Goal: Task Accomplishment & Management: Complete application form

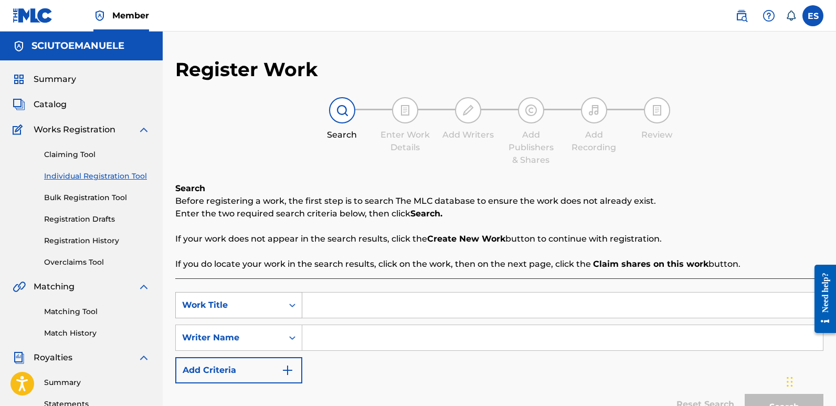
click at [270, 303] on div "Work Title" at bounding box center [238, 305] width 127 height 26
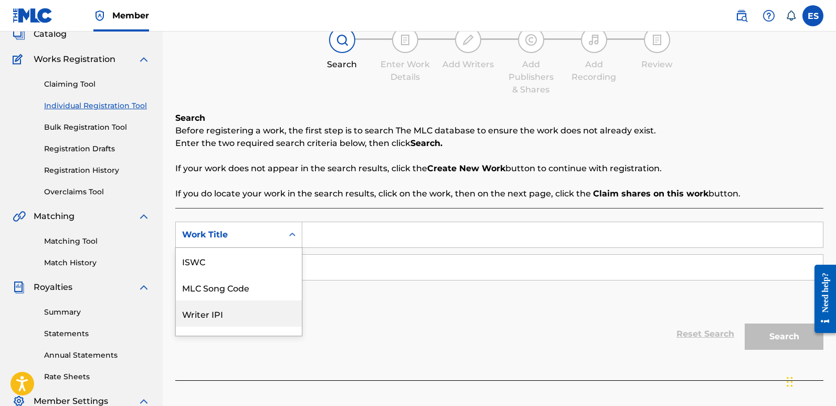
scroll to position [26, 0]
click at [351, 231] on input "Search Form" at bounding box center [562, 234] width 521 height 25
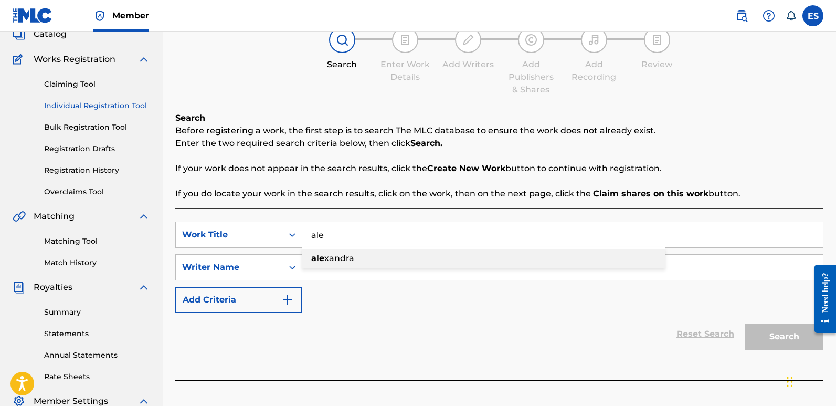
click at [327, 261] on span "xandra" at bounding box center [339, 258] width 30 height 10
type input "[PERSON_NAME]"
click at [365, 267] on input "Search Form" at bounding box center [562, 267] width 521 height 25
click at [374, 270] on input "Search Form" at bounding box center [562, 267] width 521 height 25
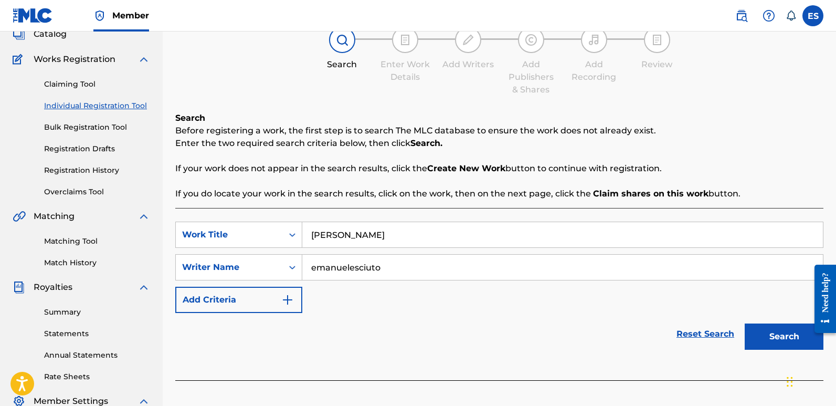
type input "emanuelesciuto"
click at [745, 323] on button "Search" at bounding box center [784, 336] width 79 height 26
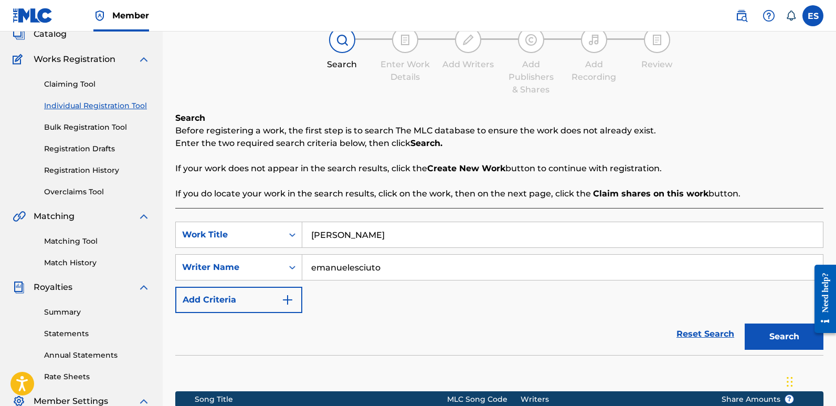
scroll to position [245, 0]
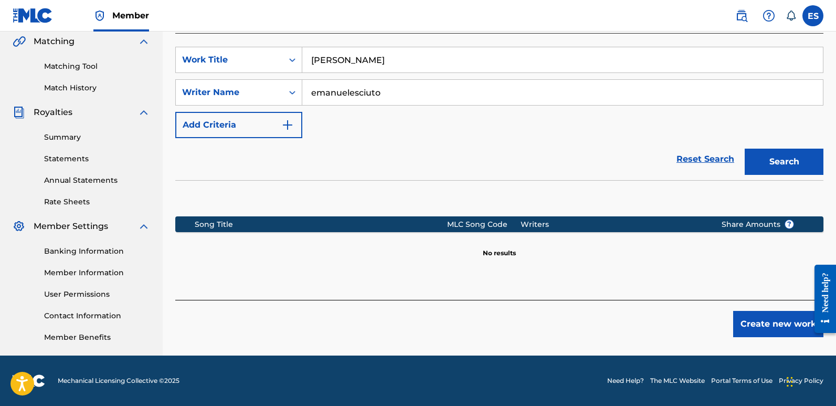
click at [761, 317] on button "Create new work" at bounding box center [779, 324] width 90 height 26
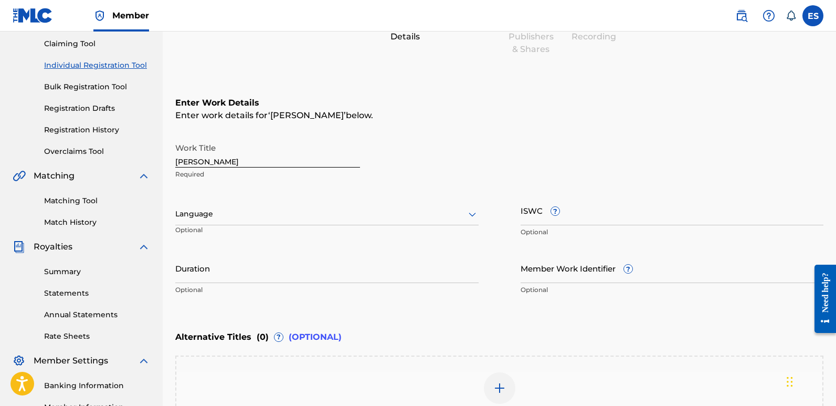
scroll to position [98, 0]
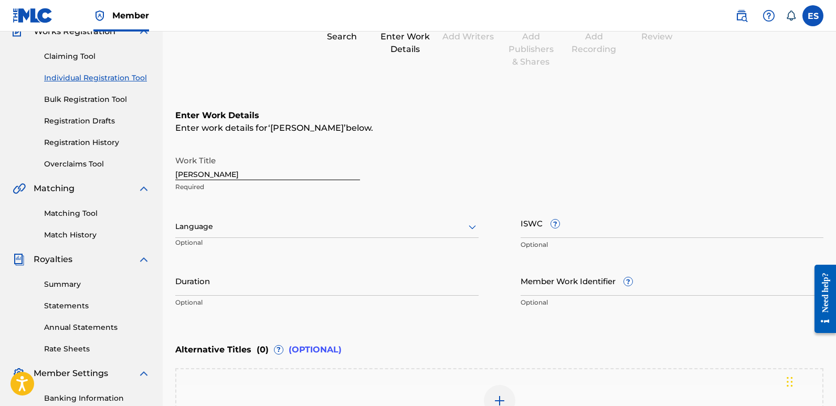
click at [229, 172] on input "[PERSON_NAME]" at bounding box center [267, 165] width 185 height 30
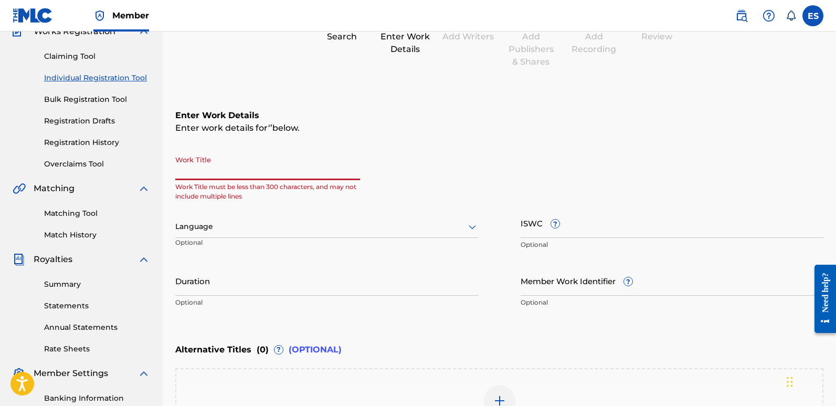
paste input "Fire In My Body"
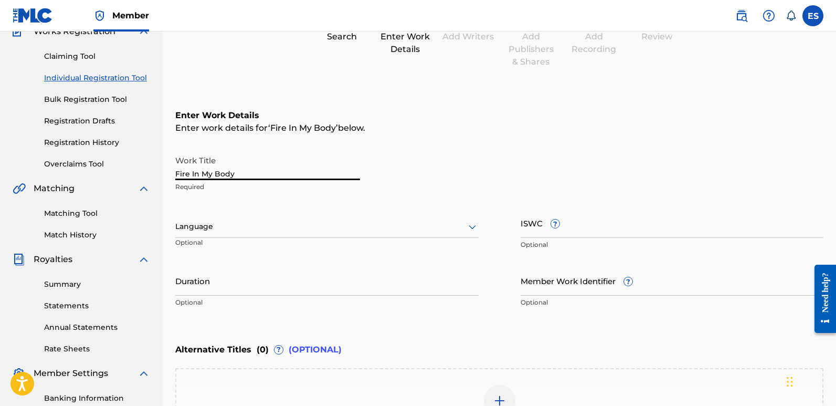
type input "Fire In My Body"
click at [264, 226] on div at bounding box center [326, 226] width 303 height 13
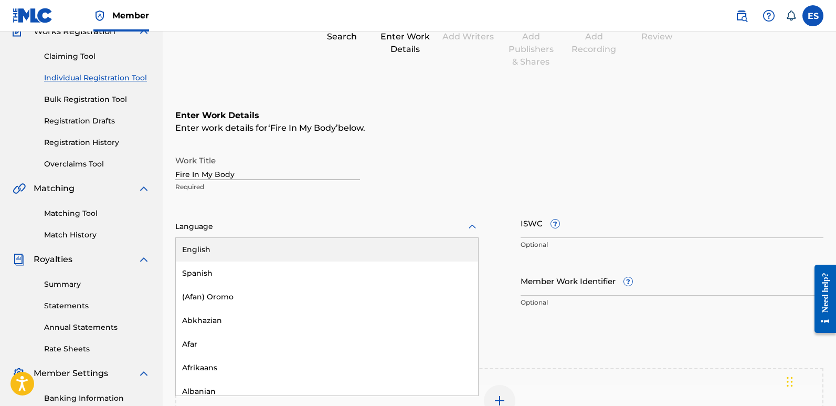
click at [268, 249] on div "English" at bounding box center [327, 250] width 302 height 24
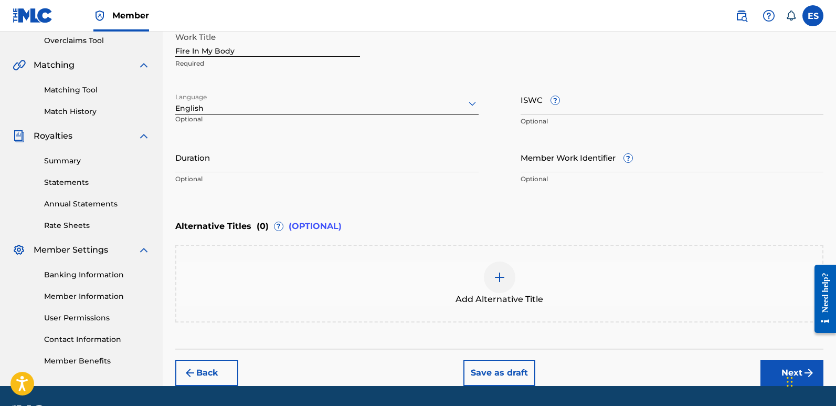
scroll to position [252, 0]
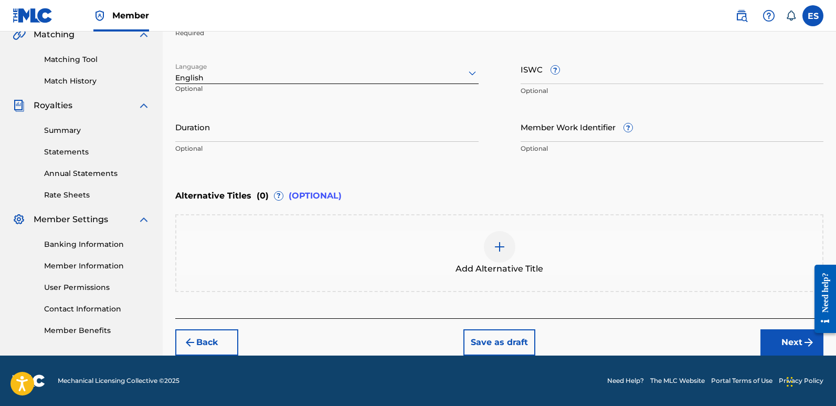
click at [779, 335] on button "Next" at bounding box center [792, 342] width 63 height 26
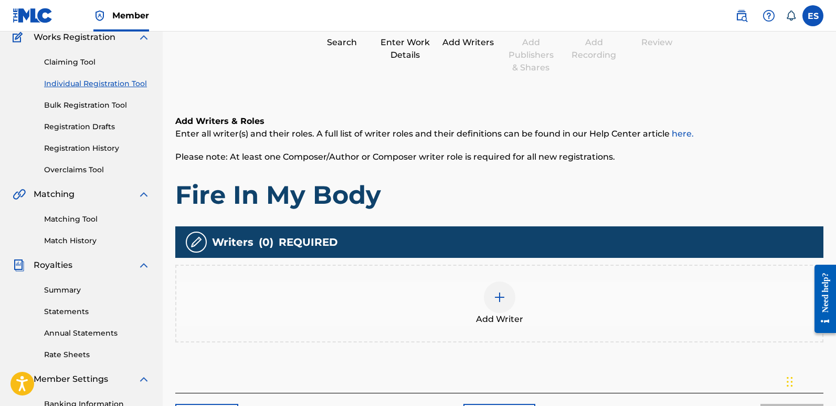
scroll to position [47, 0]
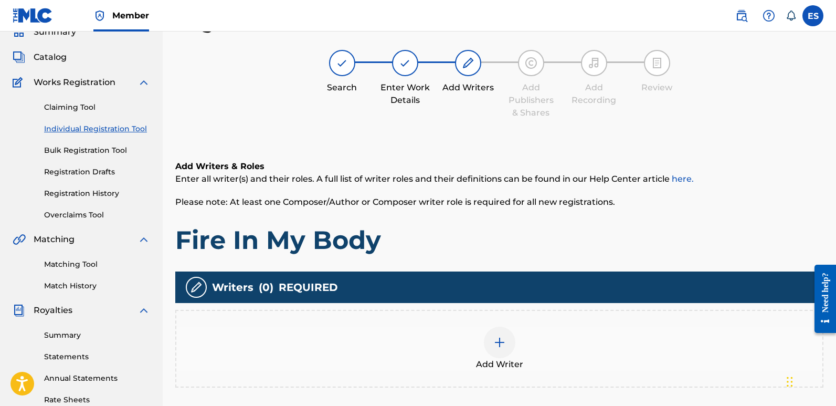
click at [507, 337] on div at bounding box center [500, 343] width 32 height 32
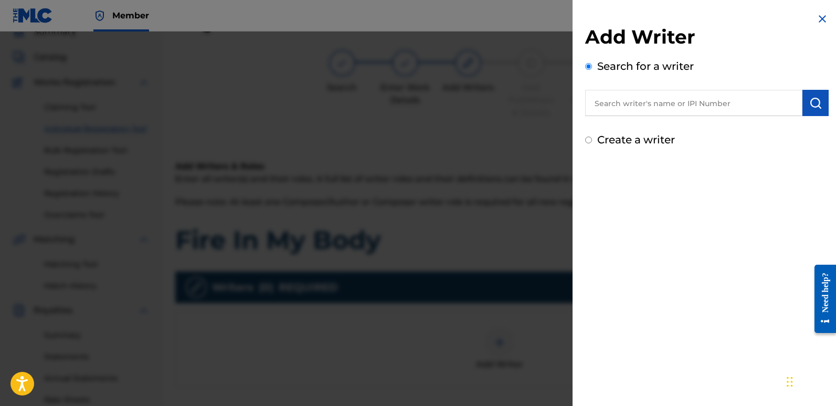
click at [635, 106] on input "text" at bounding box center [693, 103] width 217 height 26
type input "emanuelesciuto"
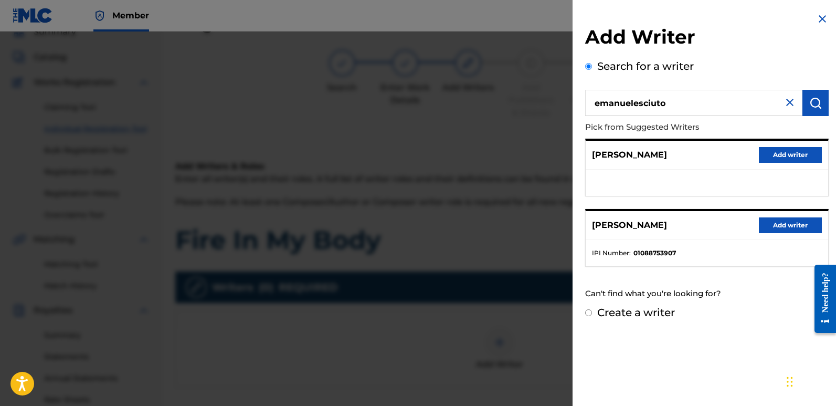
click at [785, 223] on button "Add writer" at bounding box center [790, 225] width 63 height 16
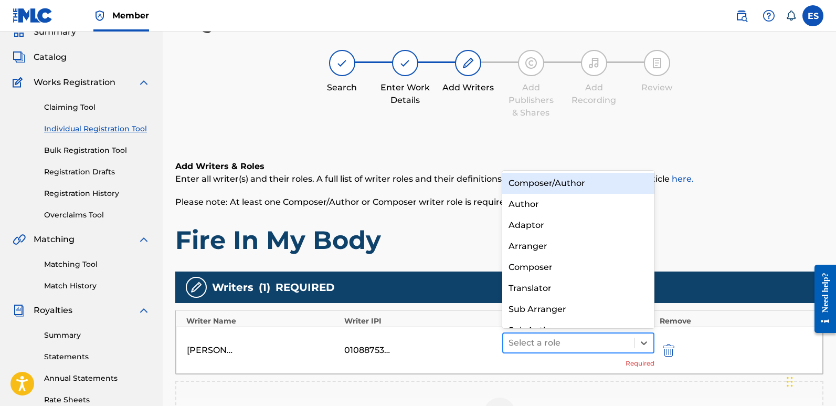
click at [605, 340] on div at bounding box center [569, 343] width 120 height 15
click at [554, 182] on div "Composer/Author" at bounding box center [578, 183] width 152 height 21
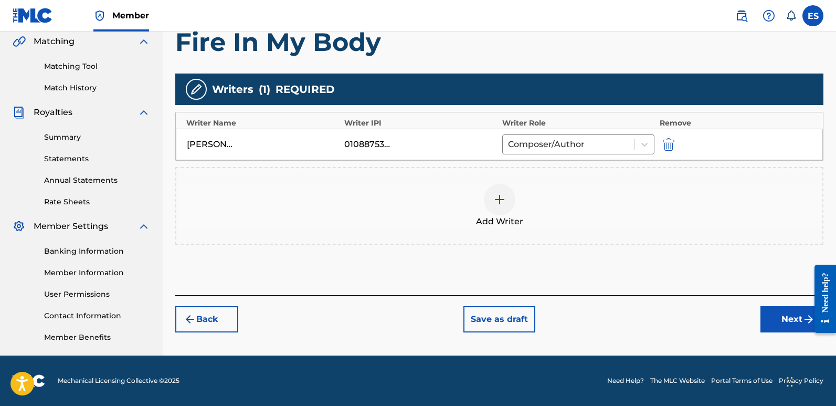
click at [784, 321] on button "Next" at bounding box center [792, 319] width 63 height 26
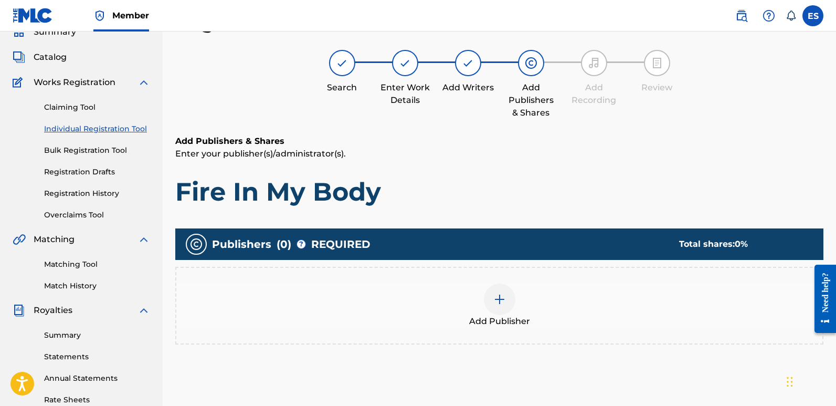
click at [485, 305] on div at bounding box center [500, 300] width 32 height 32
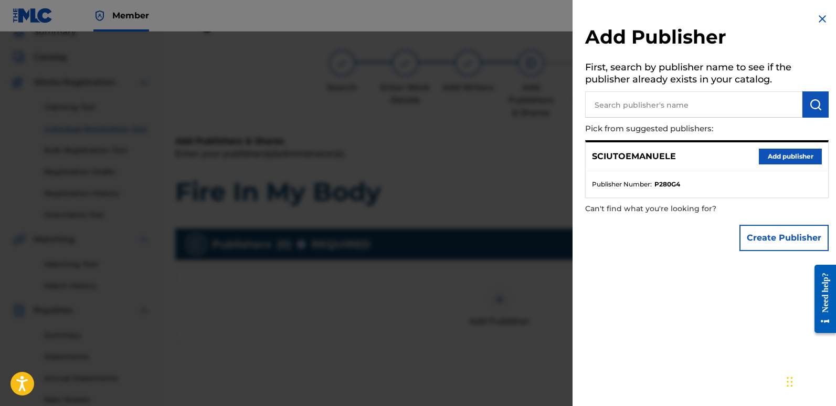
click at [782, 154] on button "Add publisher" at bounding box center [790, 157] width 63 height 16
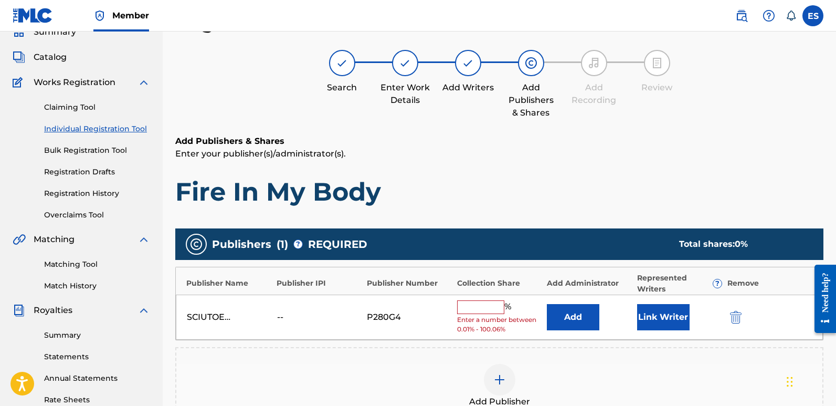
click at [661, 329] on button "Link Writer" at bounding box center [663, 317] width 53 height 26
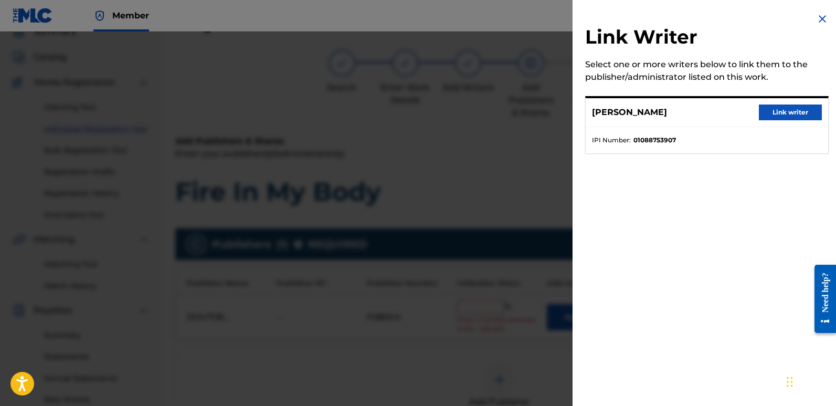
click at [791, 113] on button "Link writer" at bounding box center [790, 112] width 63 height 16
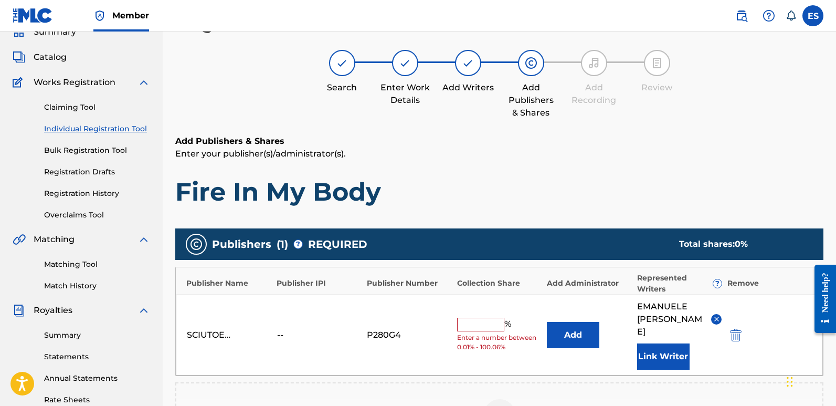
click at [488, 318] on input "text" at bounding box center [480, 325] width 47 height 14
type input "100"
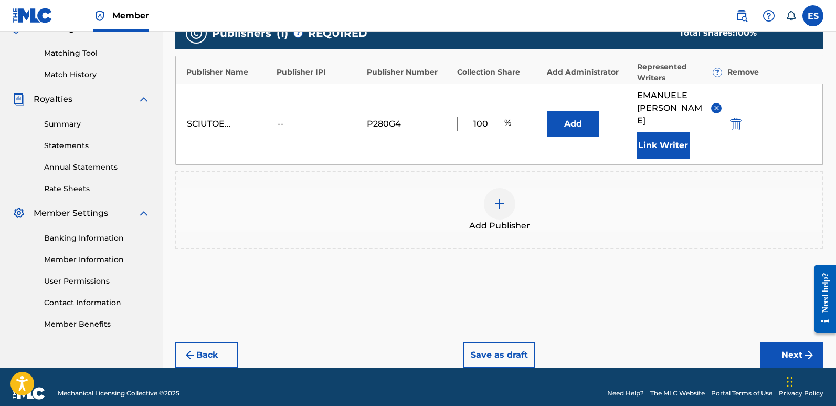
click at [784, 344] on button "Next" at bounding box center [792, 355] width 63 height 26
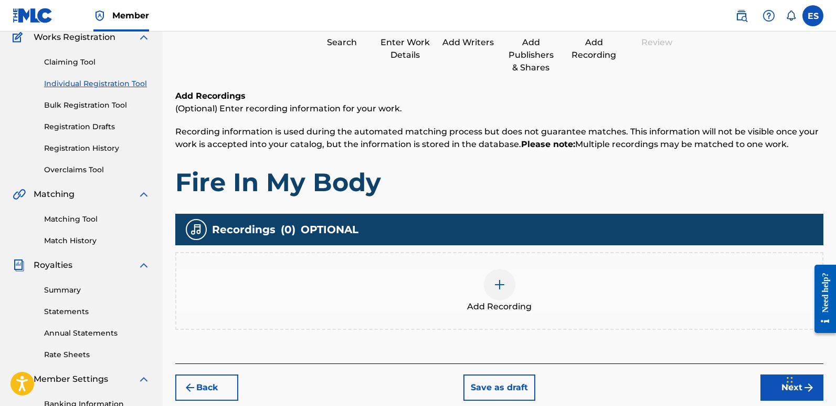
scroll to position [47, 0]
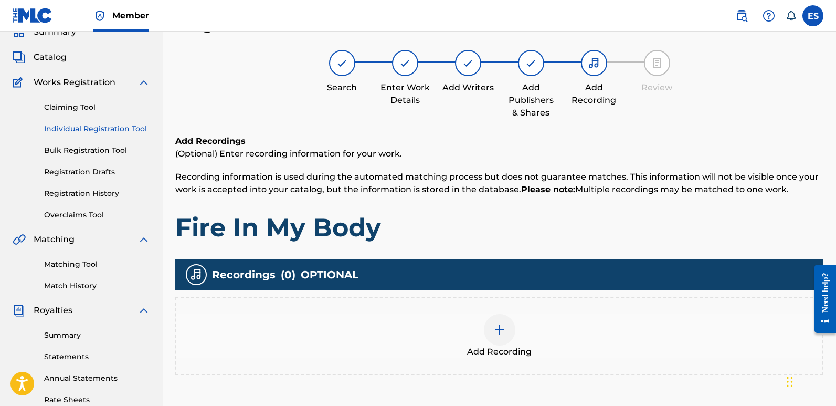
click at [505, 344] on div at bounding box center [500, 330] width 32 height 32
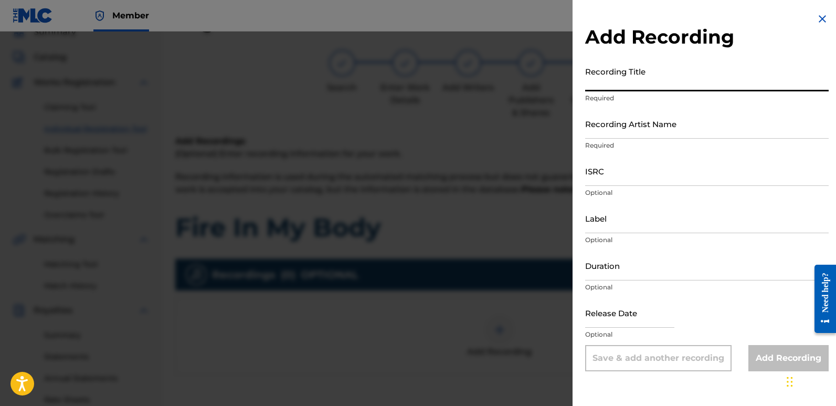
paste input "Fire In My Body"
type input "Fire In My Body"
click at [650, 128] on input "Recording Artist Name" at bounding box center [707, 124] width 244 height 30
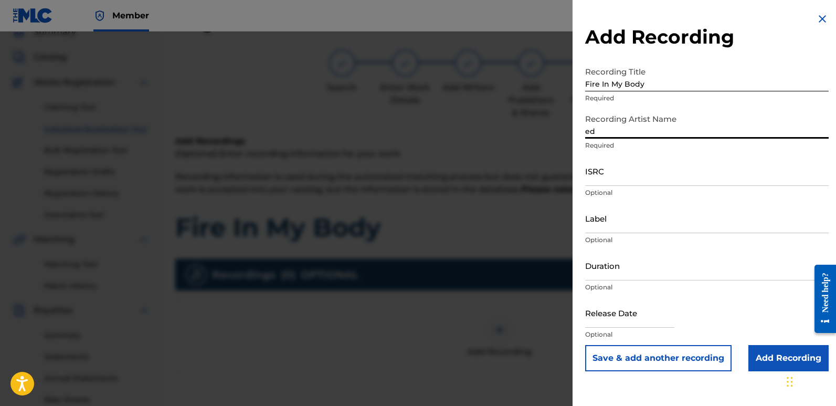
type input "EDM NATIVES"
click at [617, 172] on input "ISRC" at bounding box center [707, 171] width 244 height 30
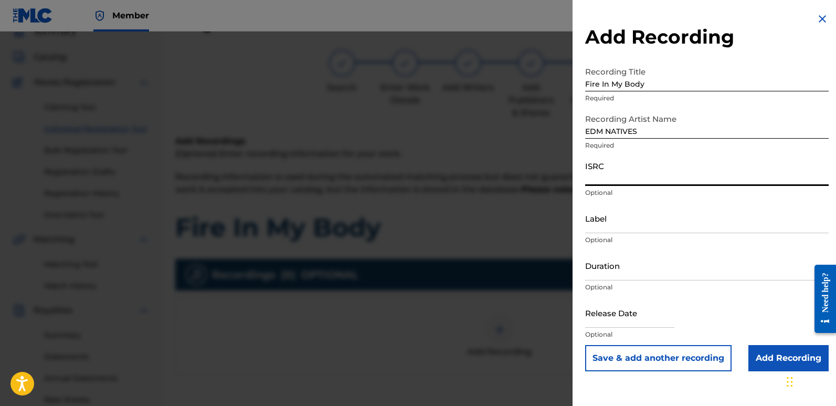
paste input "QZZ7M2583491"
type input "QZZ7M2583491"
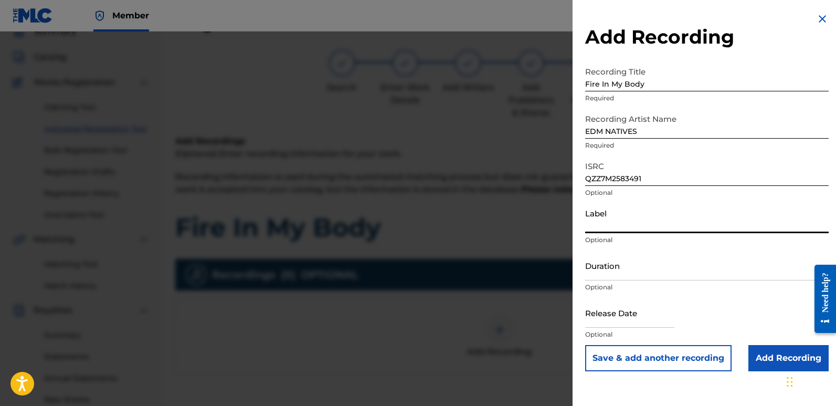
click at [646, 217] on input "Label" at bounding box center [707, 218] width 244 height 30
type input "Eurozoneflow"
click at [622, 321] on input "text" at bounding box center [629, 313] width 89 height 30
select select "7"
select select "2025"
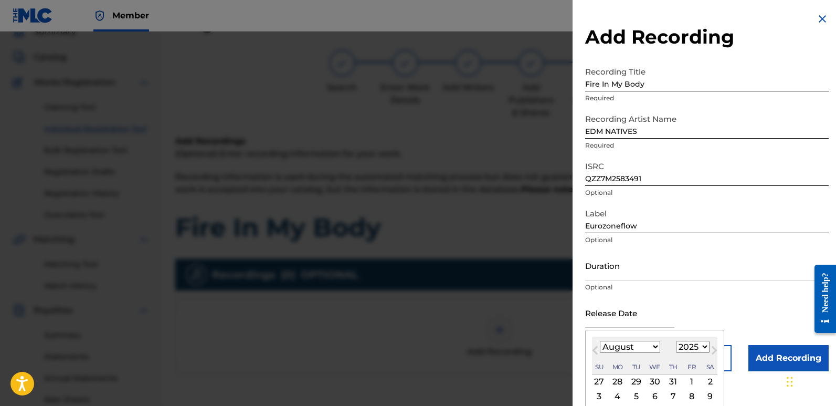
click at [620, 381] on div "28" at bounding box center [618, 381] width 13 height 13
type input "[DATE]"
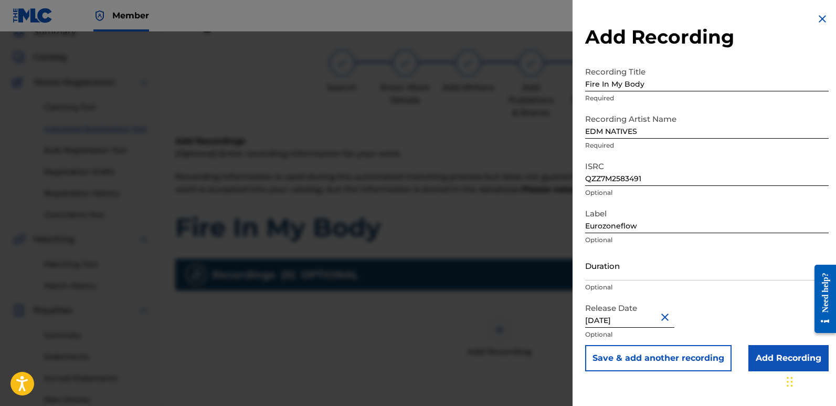
click at [601, 321] on input "[DATE]" at bounding box center [629, 313] width 89 height 30
select select "6"
select select "2025"
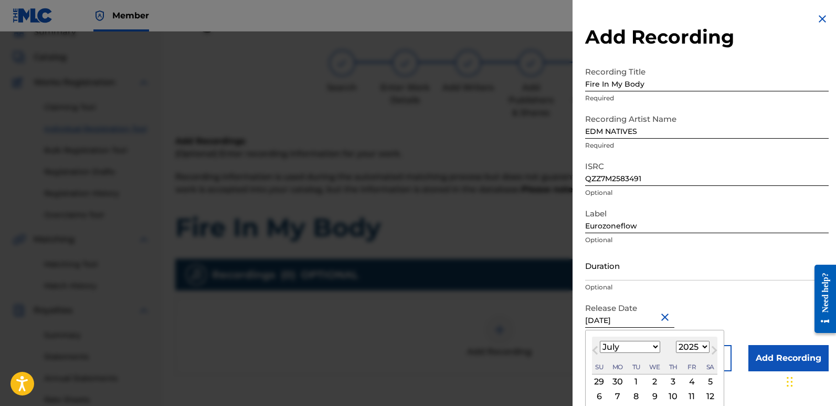
click at [653, 380] on div "2" at bounding box center [655, 381] width 13 height 13
type input "[DATE]"
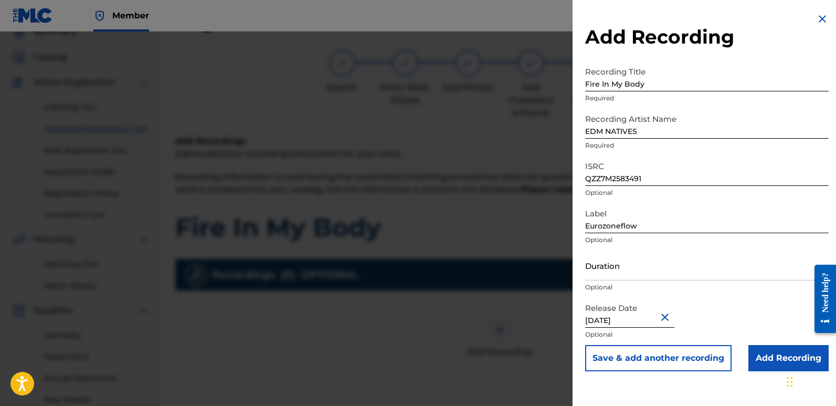
click at [672, 317] on button "Close" at bounding box center [667, 317] width 16 height 32
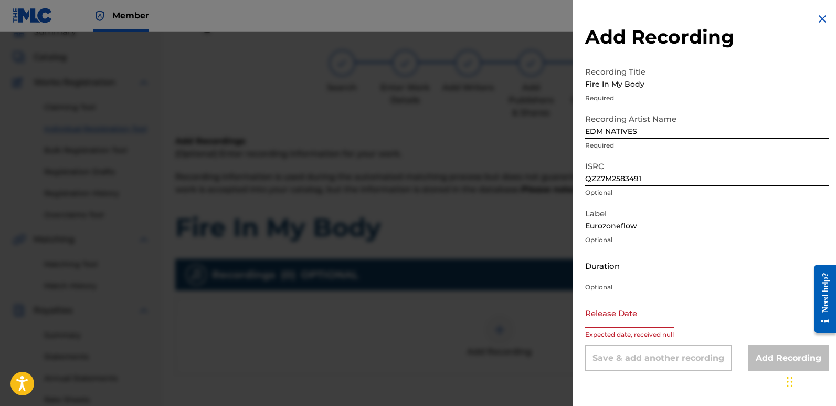
click at [643, 324] on input "text" at bounding box center [629, 313] width 89 height 30
select select "7"
select select "2025"
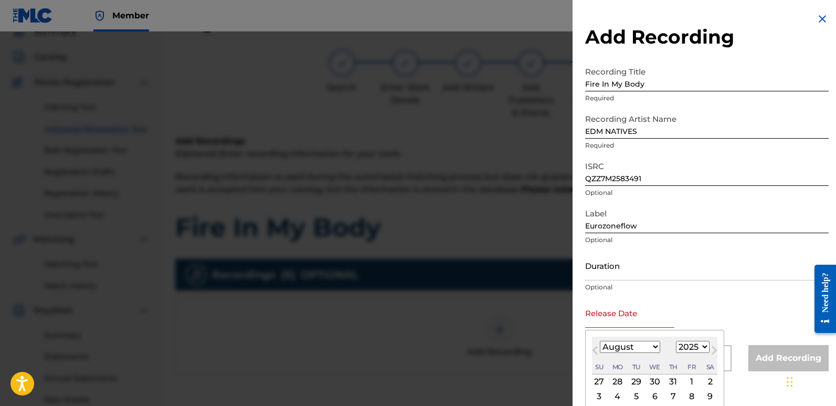
click at [711, 383] on div "2" at bounding box center [710, 381] width 13 height 13
type input "[DATE]"
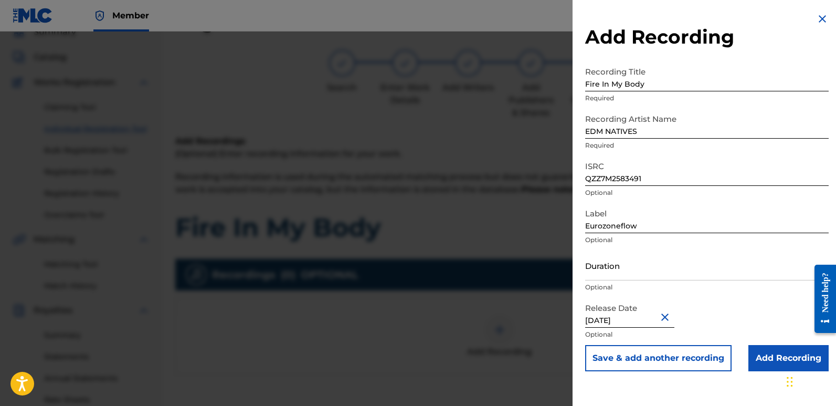
click at [619, 316] on input "[DATE]" at bounding box center [629, 313] width 89 height 30
select select "7"
select select "2025"
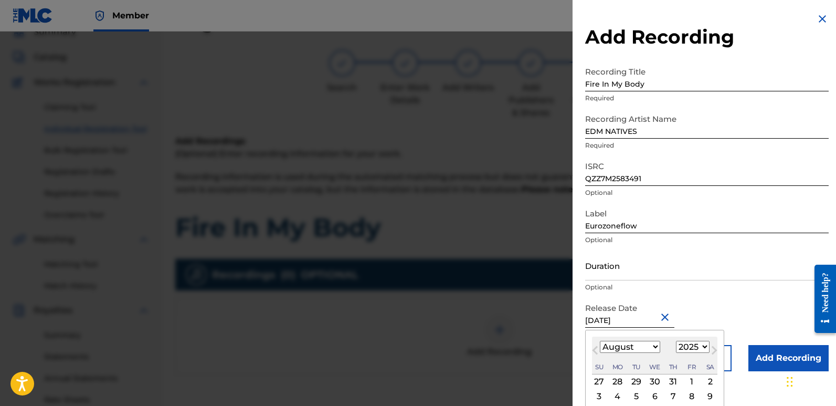
type input "[DATE]"
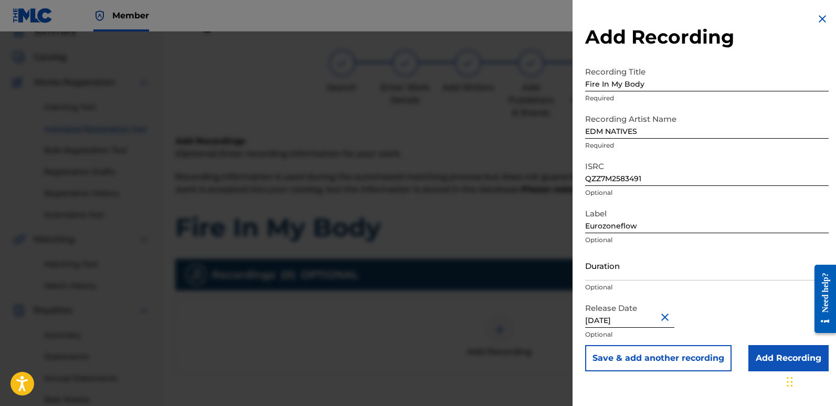
click at [764, 353] on input "Add Recording" at bounding box center [789, 358] width 80 height 26
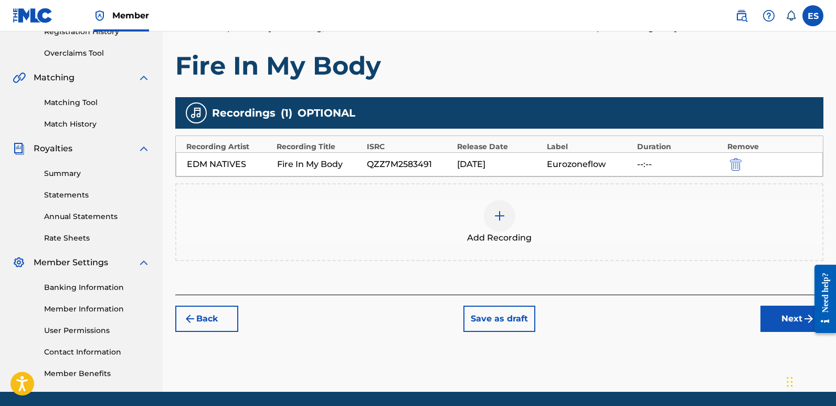
scroll to position [245, 0]
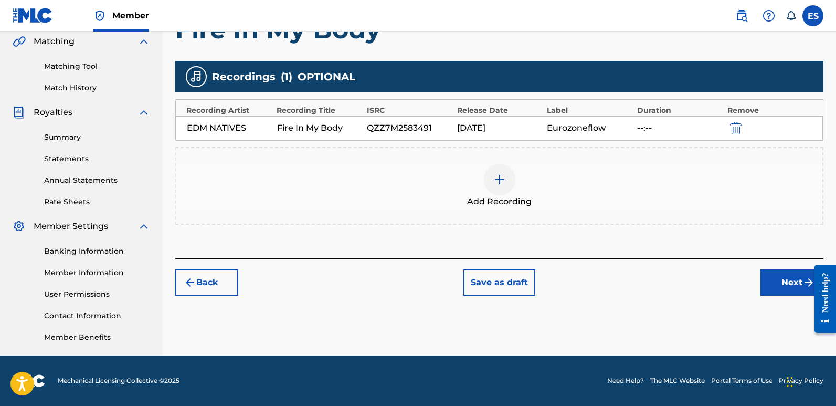
click at [787, 297] on div "Register Work Search Enter Work Details Add Writers Add Publishers & Shares Add…" at bounding box center [500, 84] width 674 height 543
click at [786, 284] on button "Next" at bounding box center [792, 282] width 63 height 26
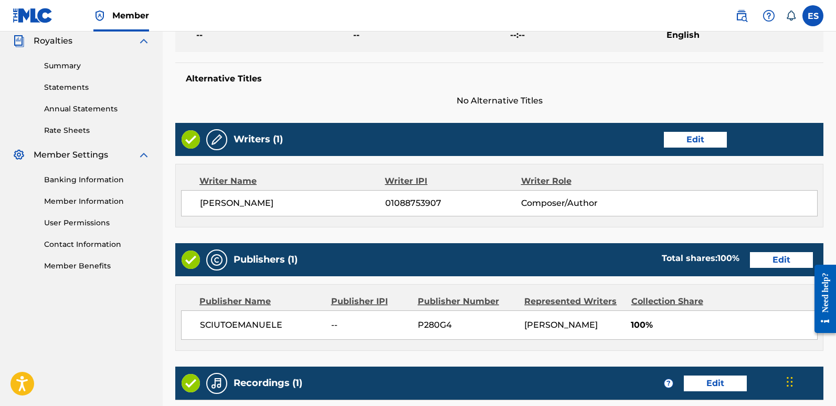
scroll to position [482, 0]
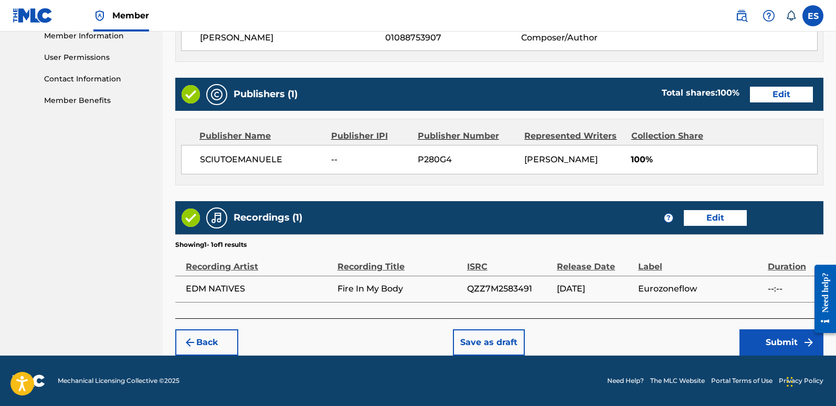
click at [782, 331] on button "Submit" at bounding box center [782, 342] width 84 height 26
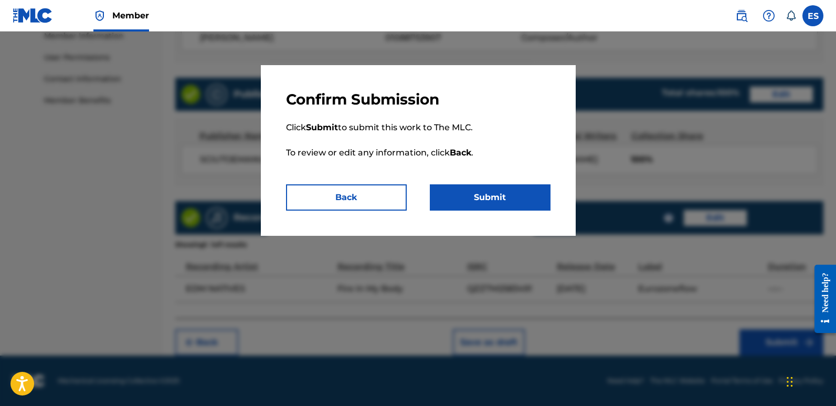
click at [526, 197] on button "Submit" at bounding box center [490, 197] width 121 height 26
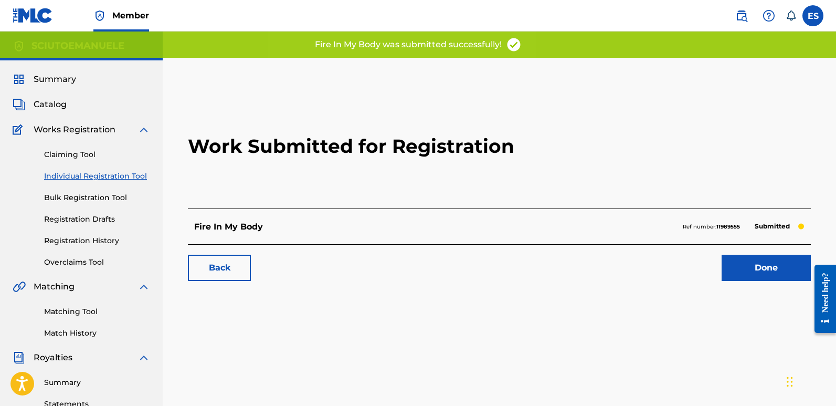
click at [760, 274] on link "Done" at bounding box center [766, 268] width 89 height 26
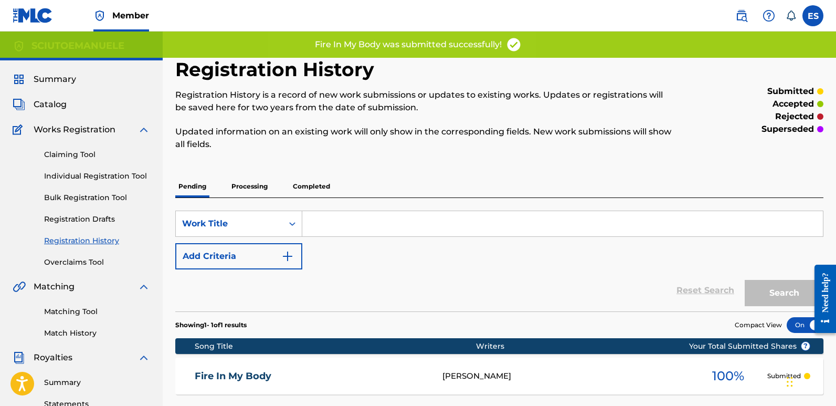
click at [112, 176] on link "Individual Registration Tool" at bounding box center [97, 176] width 106 height 11
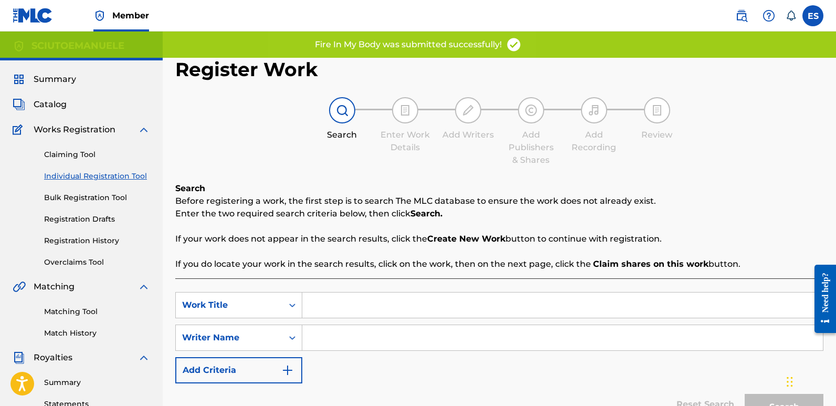
click at [386, 311] on input "Search Form" at bounding box center [562, 304] width 521 height 25
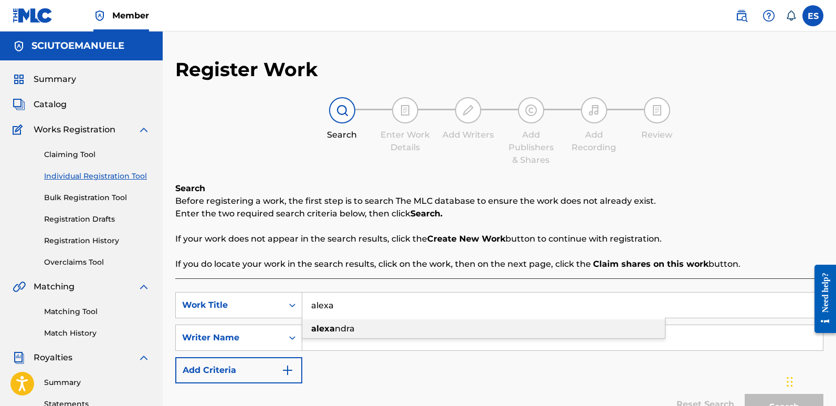
click at [350, 323] on div "[PERSON_NAME]" at bounding box center [483, 328] width 363 height 19
type input "[PERSON_NAME]"
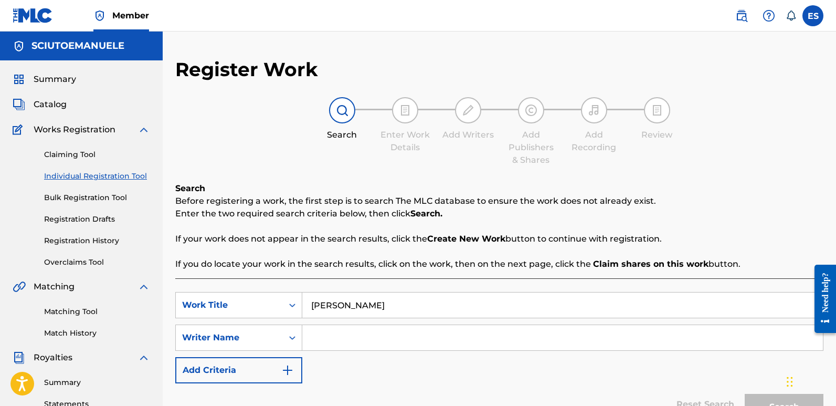
drag, startPoint x: 365, startPoint y: 334, endPoint x: 350, endPoint y: 323, distance: 19.5
click at [350, 323] on div "SearchWithCriteria5cd9470d-43e5-4bee-ad34-ad12bce73ab5 Work Title alexandra Sea…" at bounding box center [499, 337] width 648 height 91
click at [276, 341] on div "Writer Name" at bounding box center [229, 337] width 95 height 13
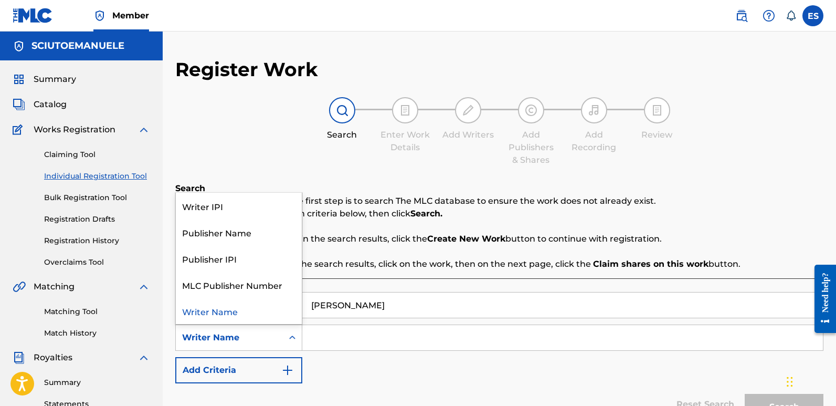
click at [276, 341] on div "Writer Name" at bounding box center [229, 337] width 95 height 13
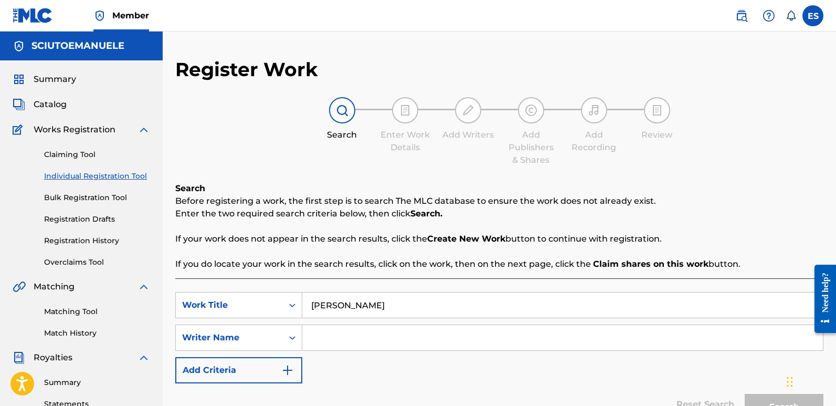
click at [382, 331] on input "Search Form" at bounding box center [562, 337] width 521 height 25
type input "[PERSON_NAME]"
click at [745, 394] on button "Search" at bounding box center [784, 407] width 79 height 26
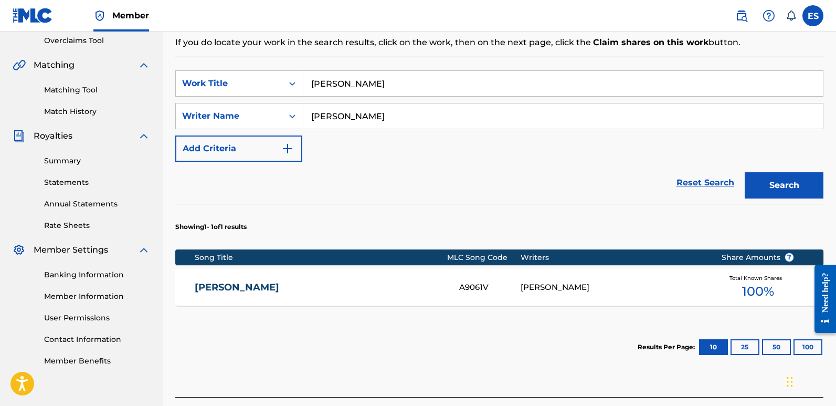
drag, startPoint x: 840, startPoint y: 157, endPoint x: 28, endPoint y: 33, distance: 821.2
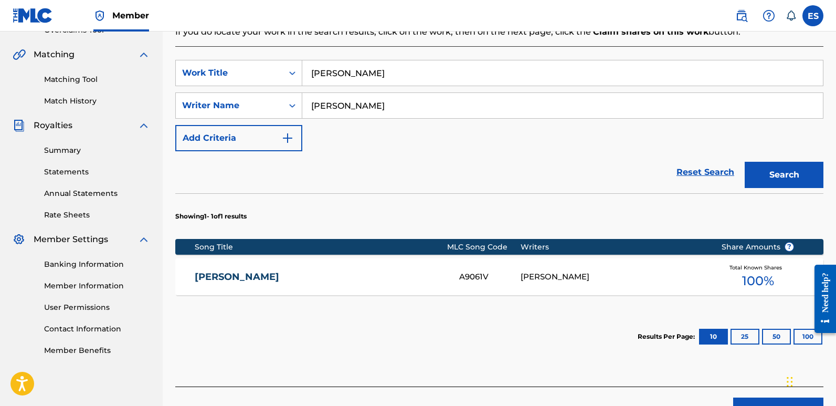
click at [762, 399] on button "Create new work" at bounding box center [779, 410] width 90 height 26
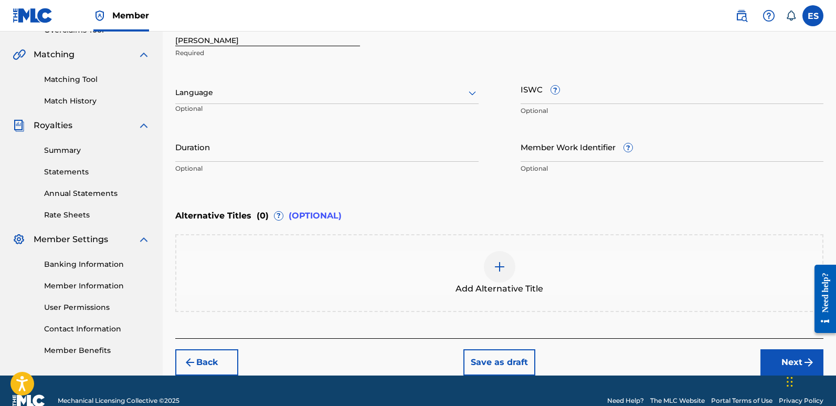
click at [229, 89] on div at bounding box center [326, 92] width 303 height 13
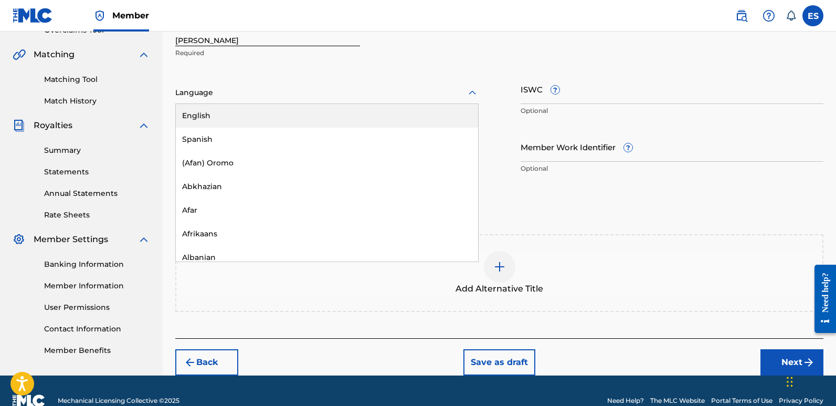
click at [206, 111] on div "English" at bounding box center [327, 116] width 302 height 24
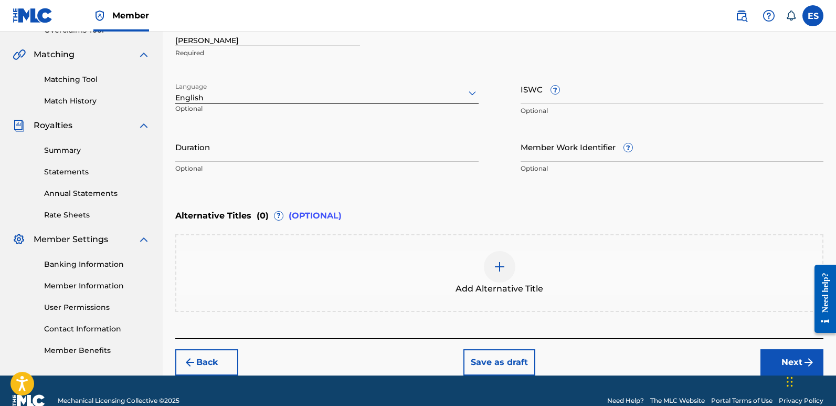
scroll to position [173, 0]
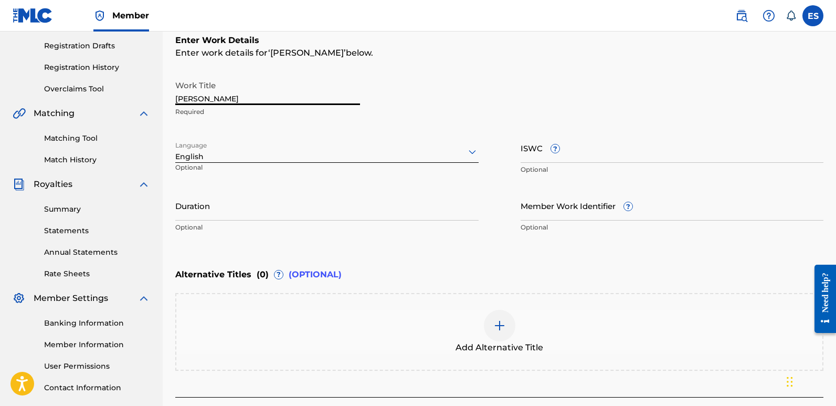
click at [244, 100] on input "[PERSON_NAME]" at bounding box center [267, 90] width 185 height 30
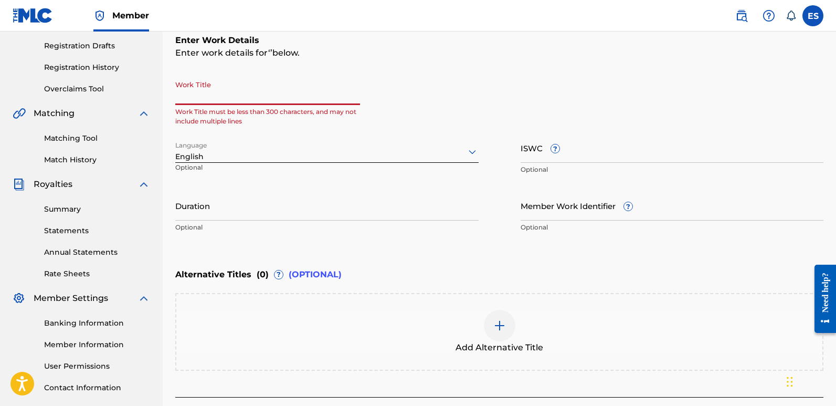
paste input "I´m Burning For You"
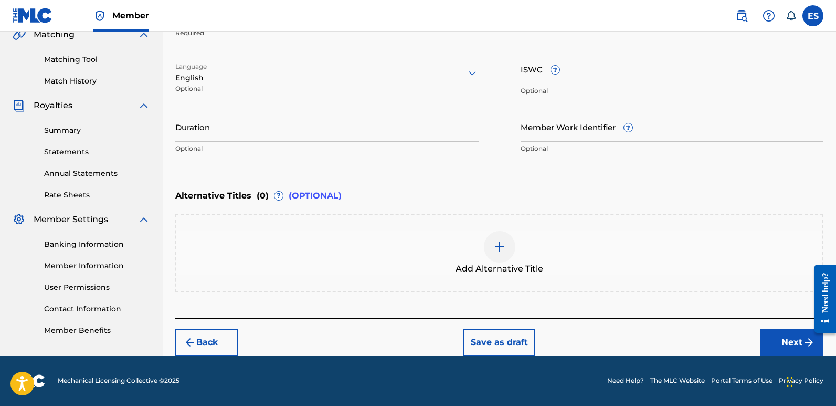
type input "I´m Burning For You"
click at [786, 339] on button "Next" at bounding box center [792, 342] width 63 height 26
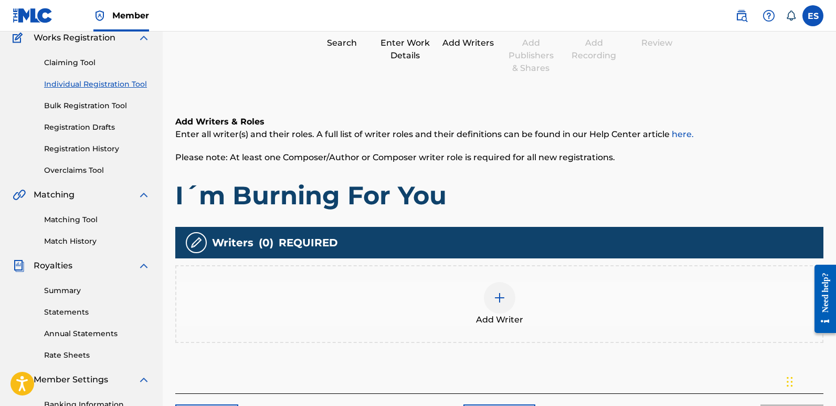
scroll to position [47, 0]
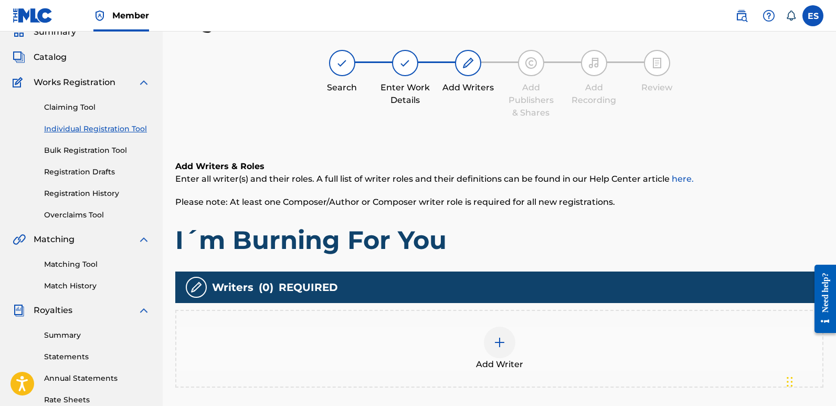
click at [498, 348] on img at bounding box center [500, 342] width 13 height 13
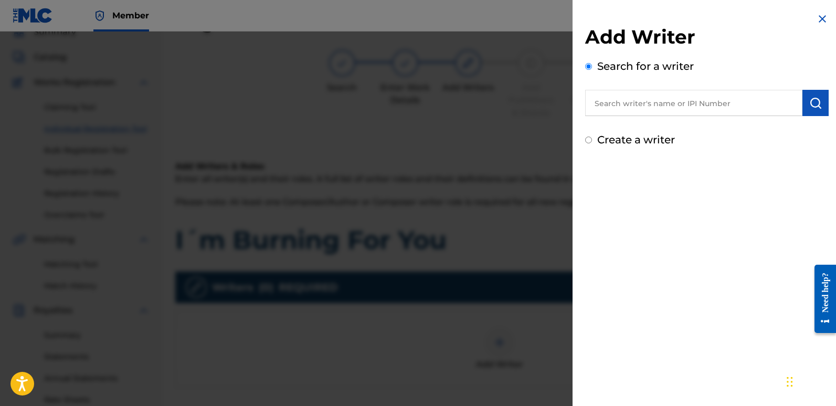
click at [634, 107] on input "text" at bounding box center [693, 103] width 217 height 26
type input "emanuelesciuto"
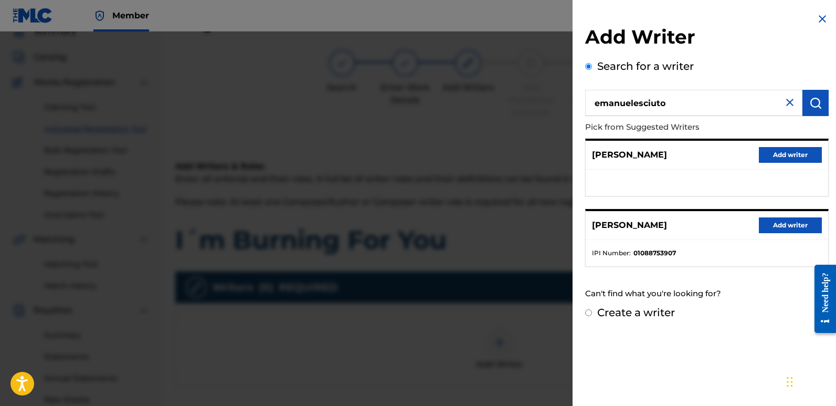
click at [796, 224] on button "Add writer" at bounding box center [790, 225] width 63 height 16
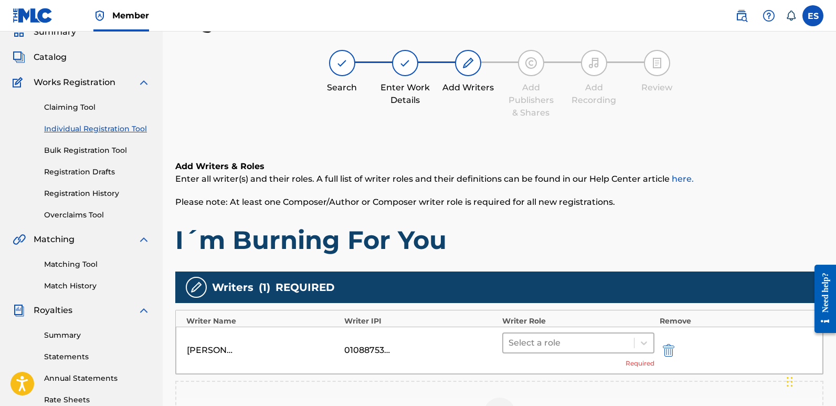
click at [570, 342] on div at bounding box center [569, 343] width 120 height 15
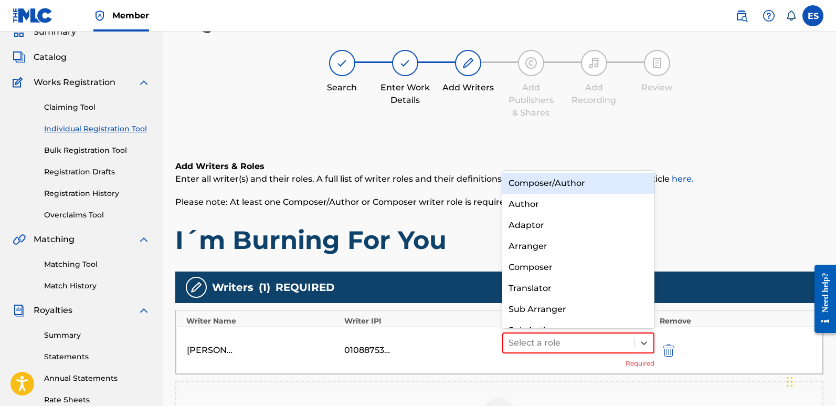
click at [544, 186] on div "Composer/Author" at bounding box center [578, 183] width 152 height 21
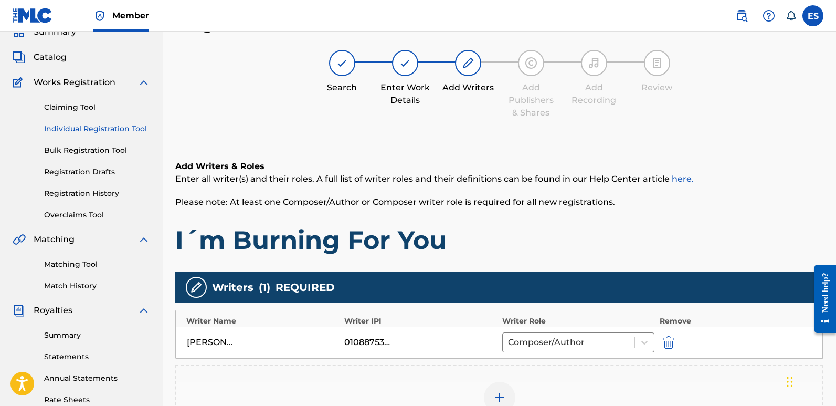
scroll to position [244, 0]
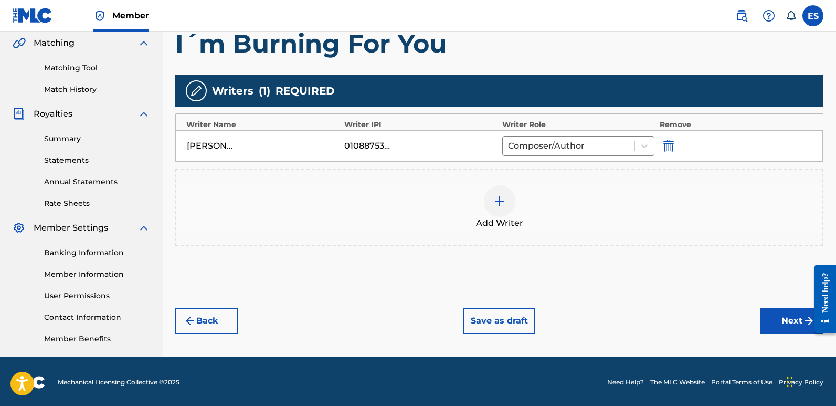
click at [785, 332] on button "Next" at bounding box center [792, 321] width 63 height 26
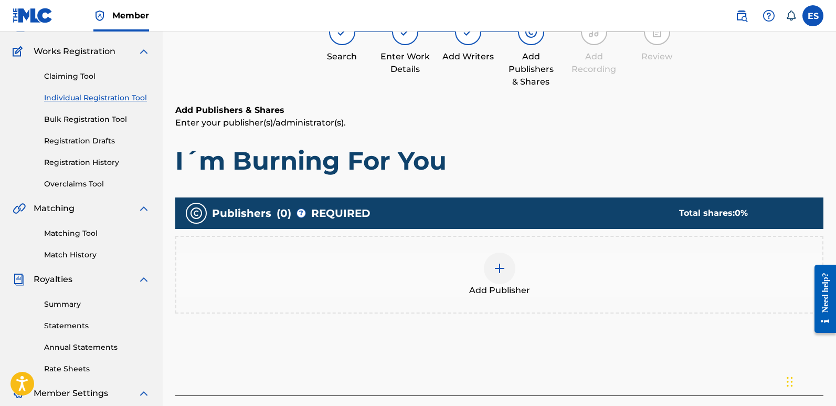
scroll to position [47, 0]
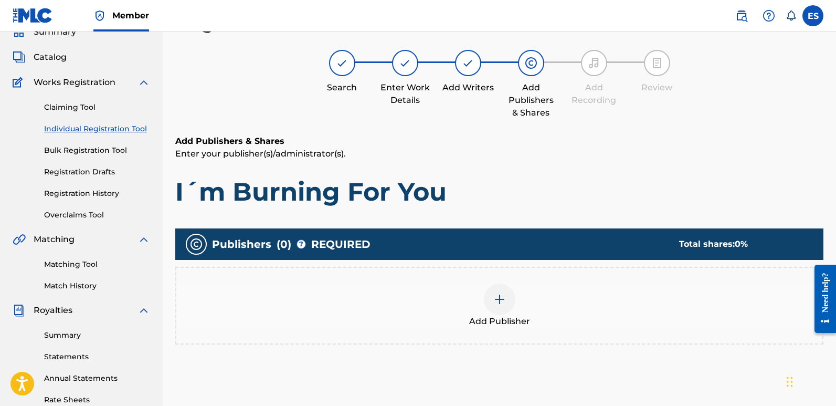
click at [494, 303] on img at bounding box center [500, 299] width 13 height 13
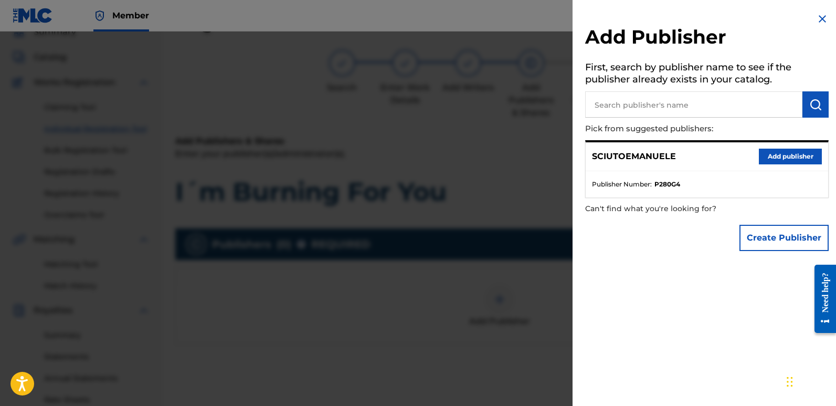
click at [796, 159] on button "Add publisher" at bounding box center [790, 157] width 63 height 16
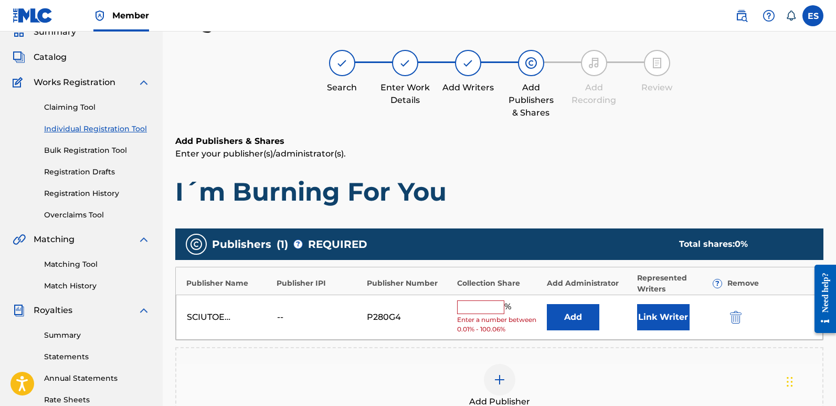
click at [667, 322] on button "Link Writer" at bounding box center [663, 317] width 53 height 26
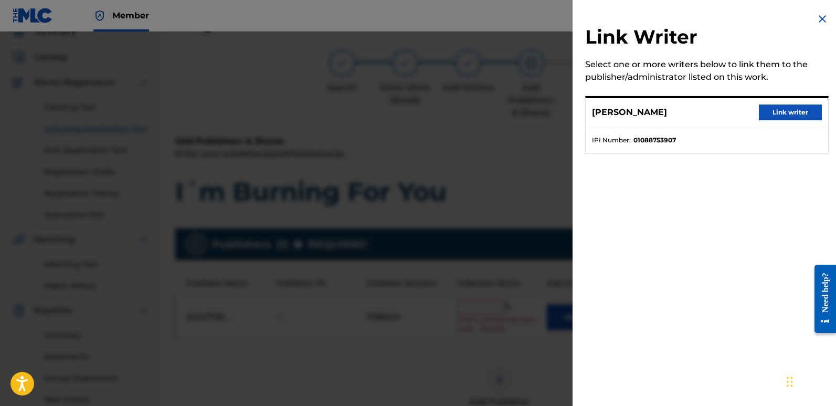
click at [791, 104] on div "[PERSON_NAME] Link writer" at bounding box center [707, 112] width 243 height 29
click at [786, 109] on button "Link writer" at bounding box center [790, 112] width 63 height 16
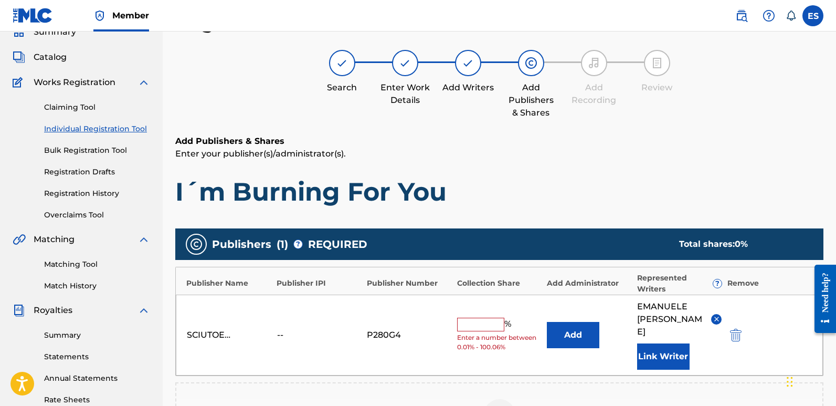
click at [476, 320] on input "text" at bounding box center [480, 325] width 47 height 14
type input "100"
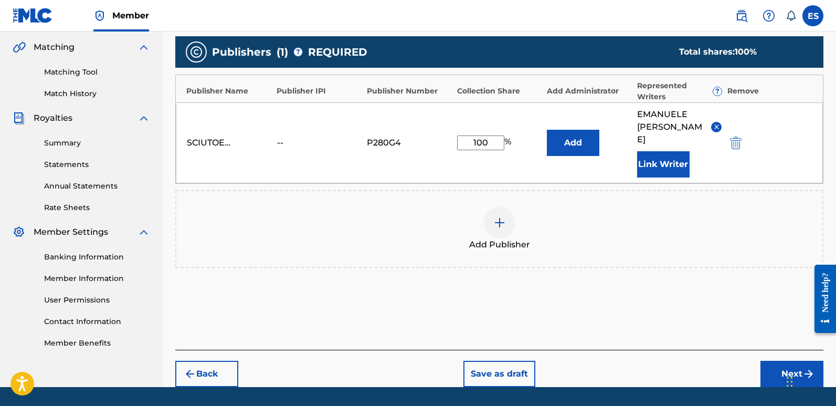
click at [772, 361] on button "Next" at bounding box center [792, 374] width 63 height 26
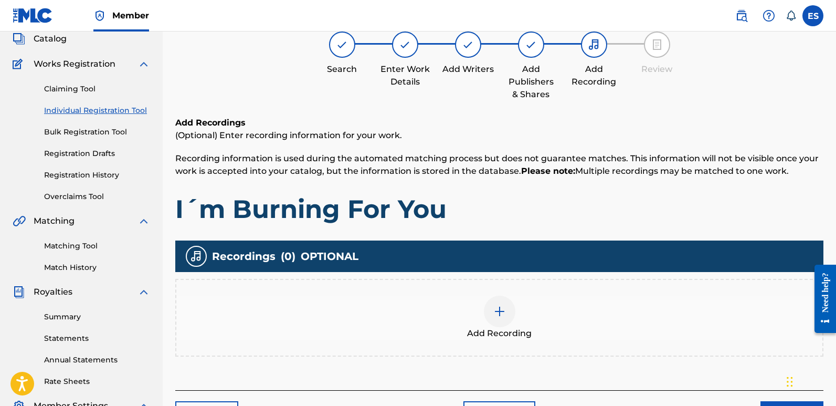
scroll to position [47, 0]
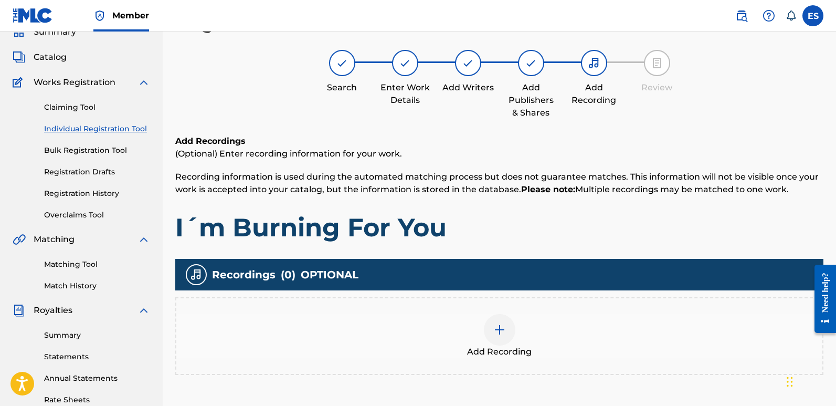
click at [527, 339] on div "Add Recording" at bounding box center [499, 336] width 646 height 44
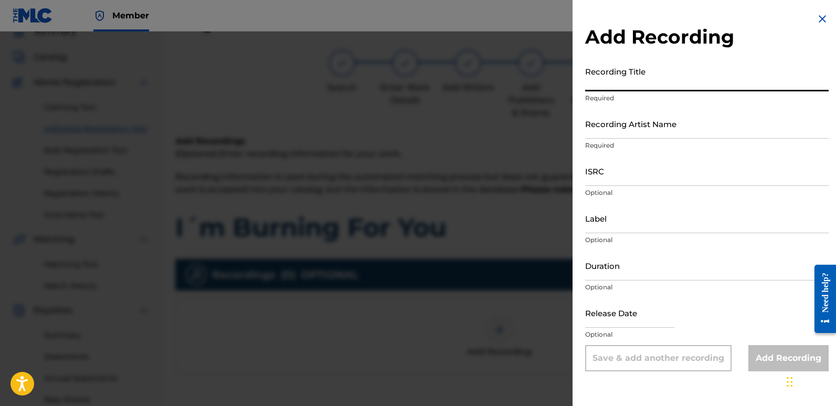
paste input "I´m Burning For You"
type input "I´m Burning For You"
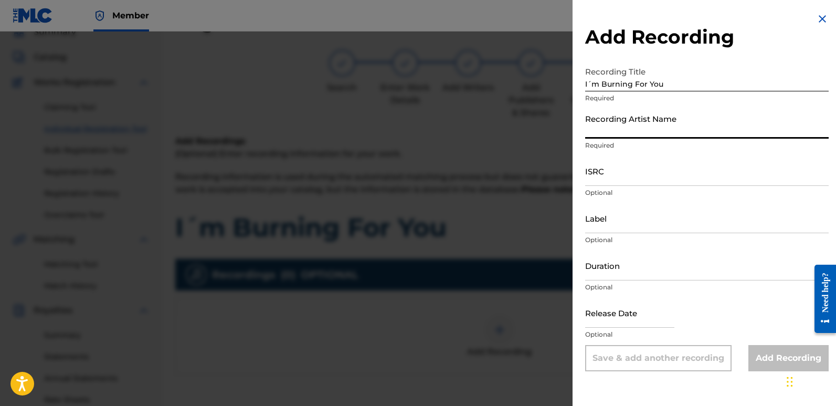
click at [652, 131] on input "Recording Artist Name" at bounding box center [707, 124] width 244 height 30
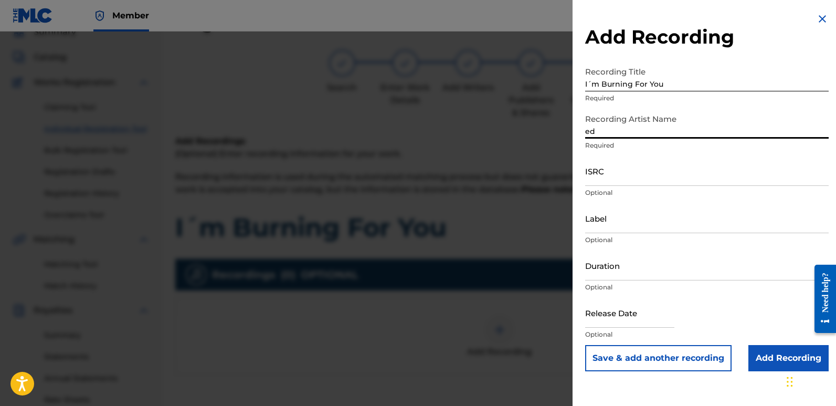
type input "EDM NATIVES"
click at [608, 166] on input "ISRC" at bounding box center [707, 171] width 244 height 30
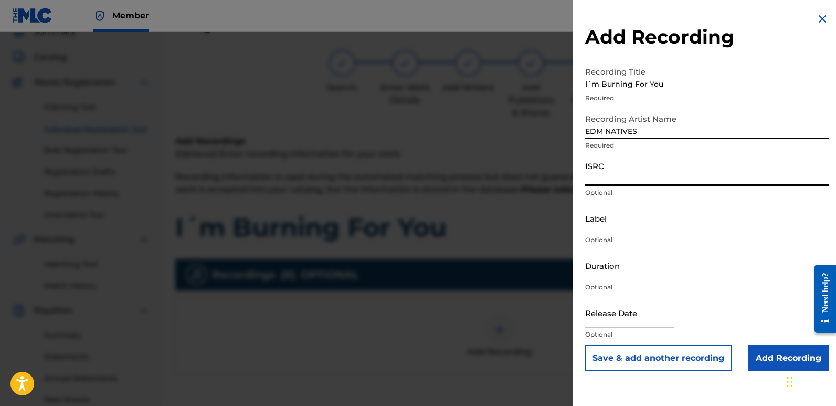
paste input "QZZ7M2583493"
type input "QZZ7M2583493"
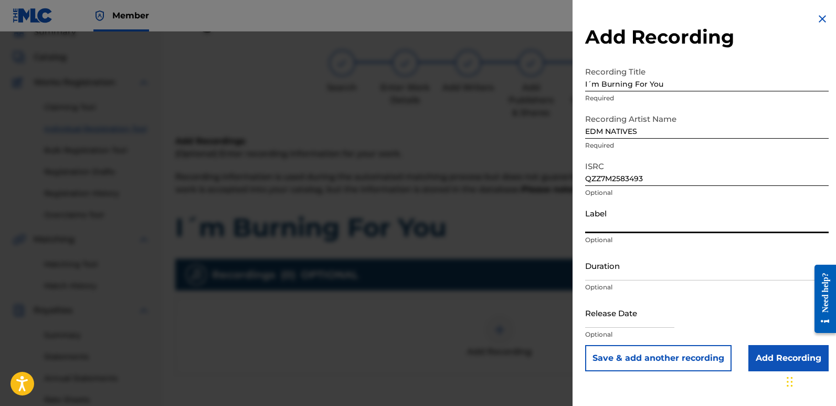
click at [636, 218] on input "Label" at bounding box center [707, 218] width 244 height 30
type input "Eurozoneflow"
click at [619, 318] on input "text" at bounding box center [629, 313] width 89 height 30
select select "7"
select select "2025"
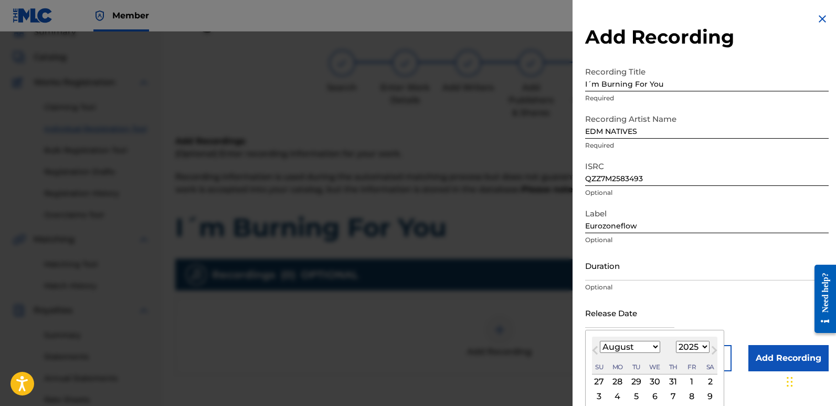
click at [708, 381] on div "2" at bounding box center [710, 381] width 13 height 13
type input "[DATE]"
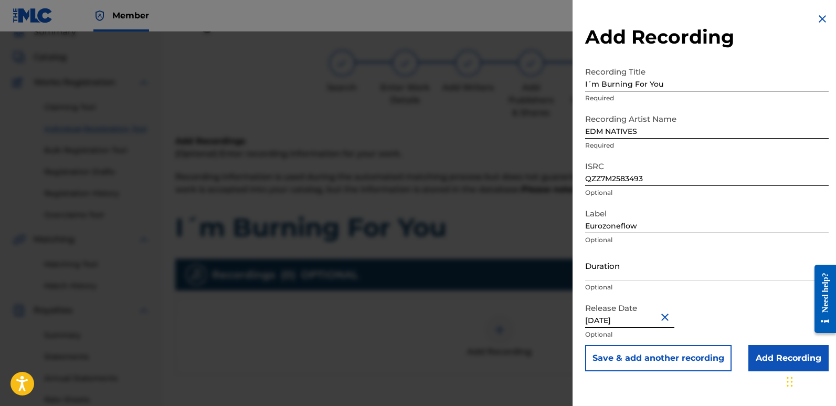
click at [618, 315] on input "[DATE]" at bounding box center [629, 313] width 89 height 30
select select "7"
select select "2025"
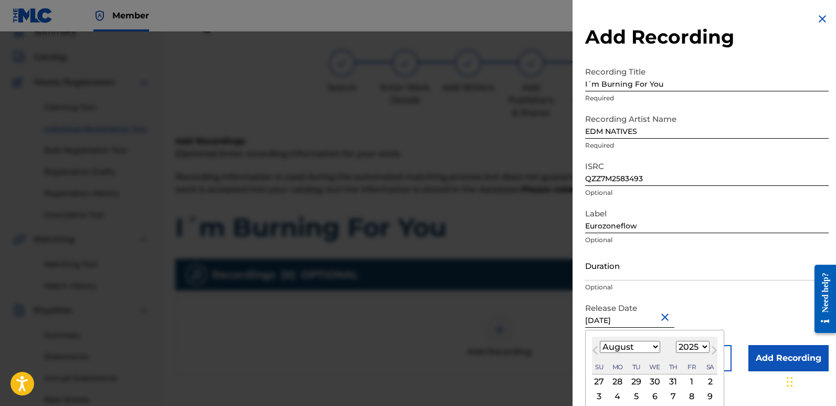
type input "[DATE]"
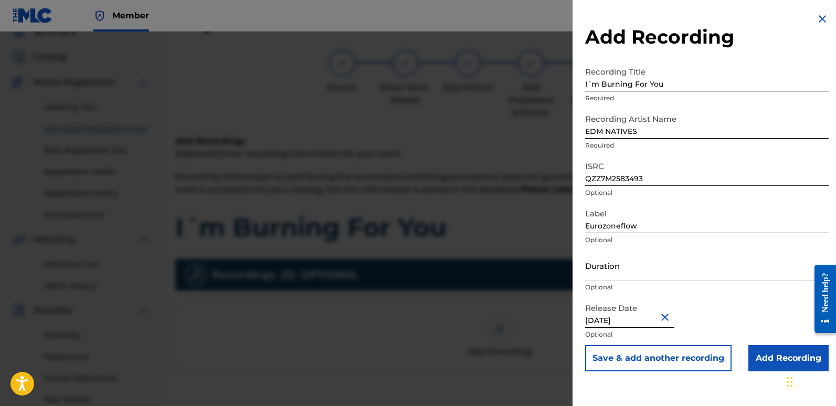
click at [772, 353] on input "Add Recording" at bounding box center [789, 358] width 80 height 26
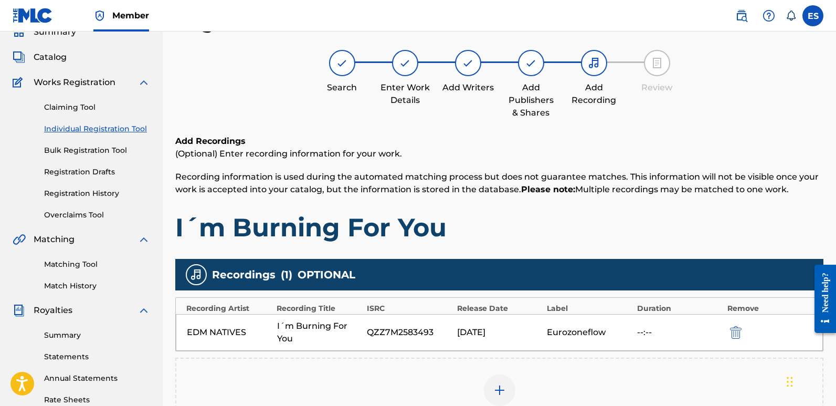
scroll to position [245, 0]
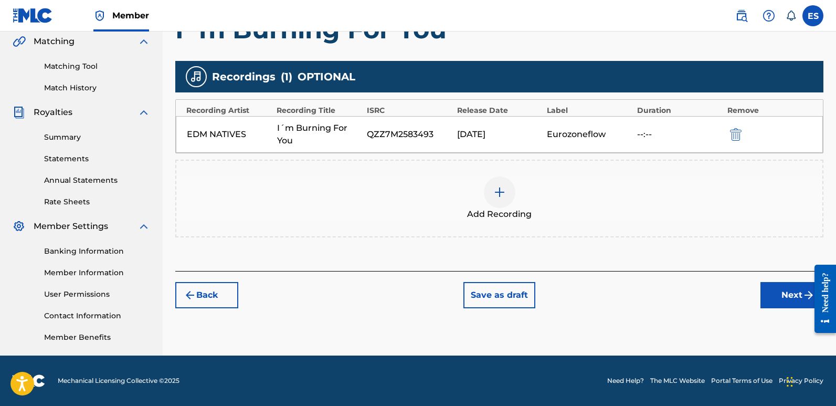
click at [789, 301] on button "Next" at bounding box center [792, 295] width 63 height 26
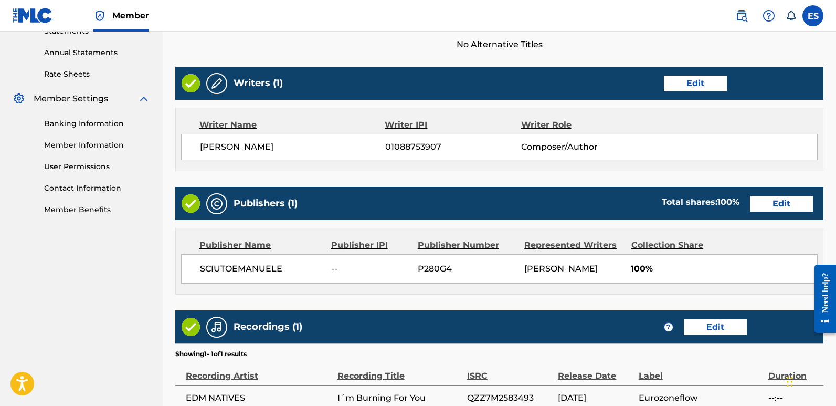
scroll to position [482, 0]
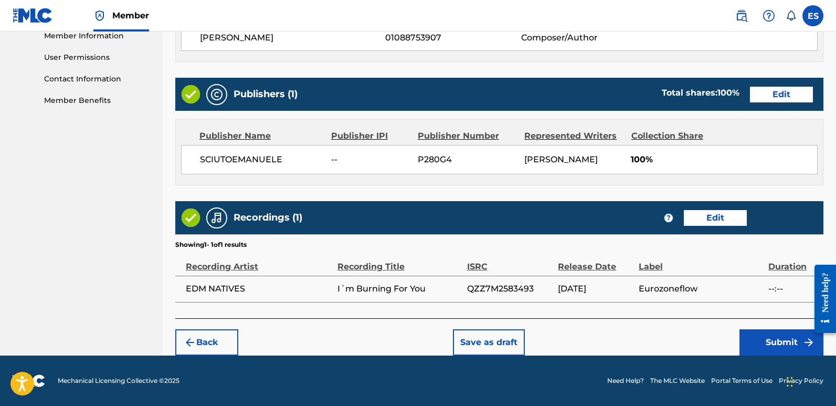
click at [770, 342] on button "Submit" at bounding box center [782, 342] width 84 height 26
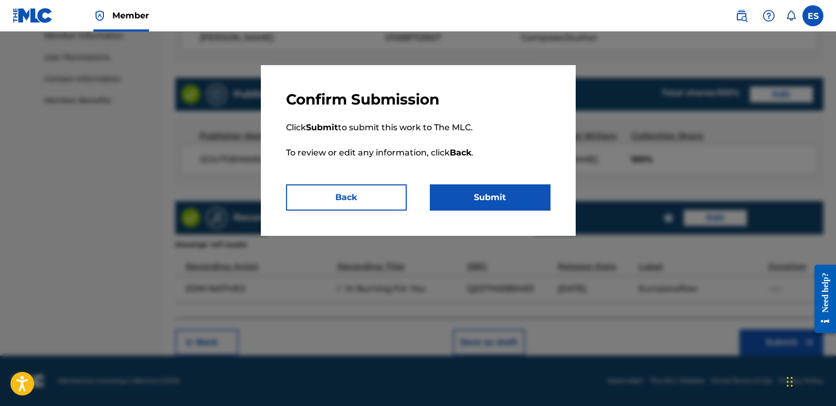
click at [532, 208] on button "Submit" at bounding box center [490, 197] width 121 height 26
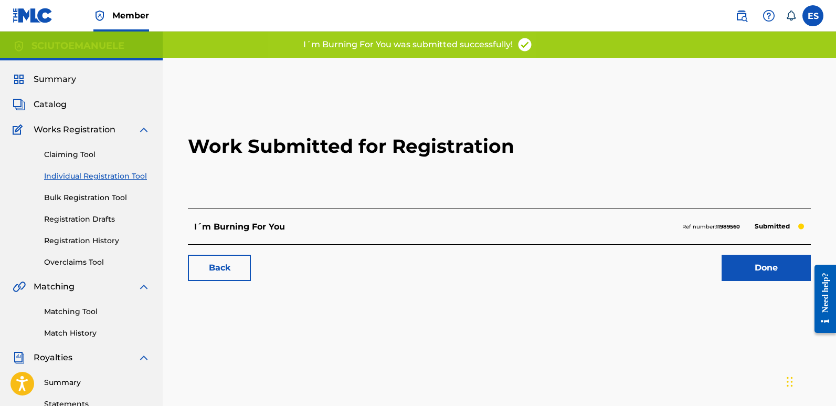
click at [755, 276] on link "Done" at bounding box center [766, 268] width 89 height 26
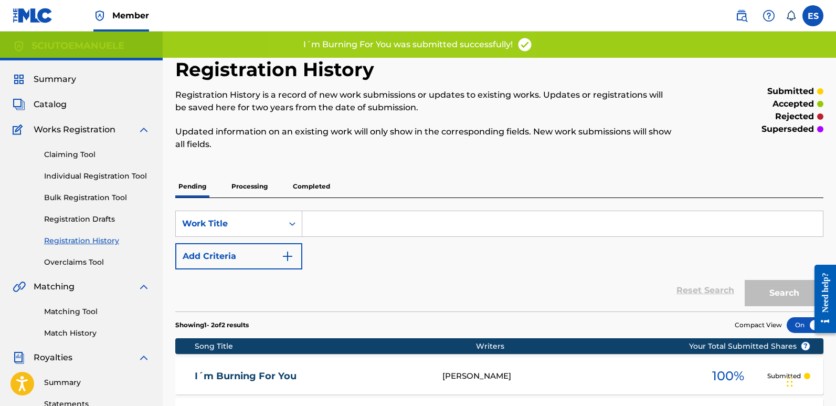
click at [96, 179] on link "Individual Registration Tool" at bounding box center [97, 176] width 106 height 11
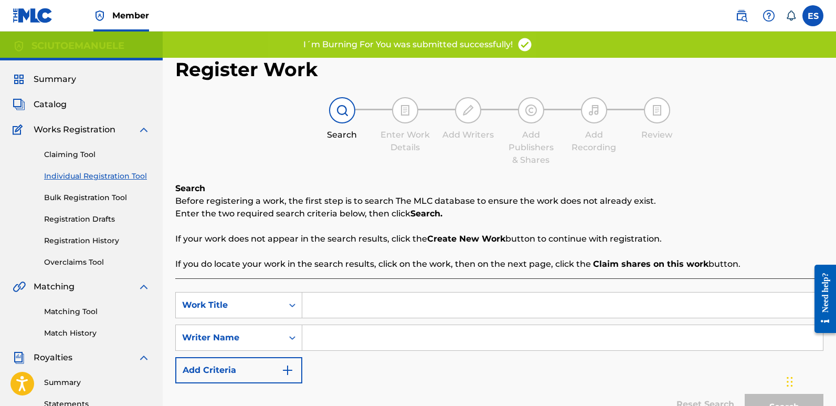
click at [348, 306] on input "Search Form" at bounding box center [562, 304] width 521 height 25
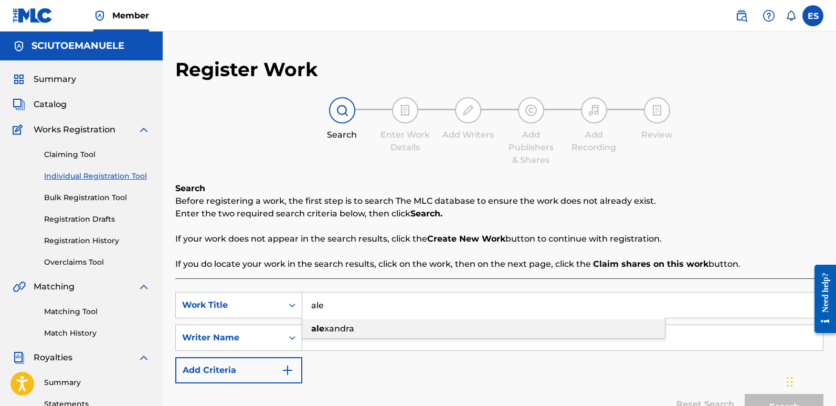
click at [327, 320] on div "[PERSON_NAME]" at bounding box center [483, 328] width 363 height 19
type input "[PERSON_NAME]"
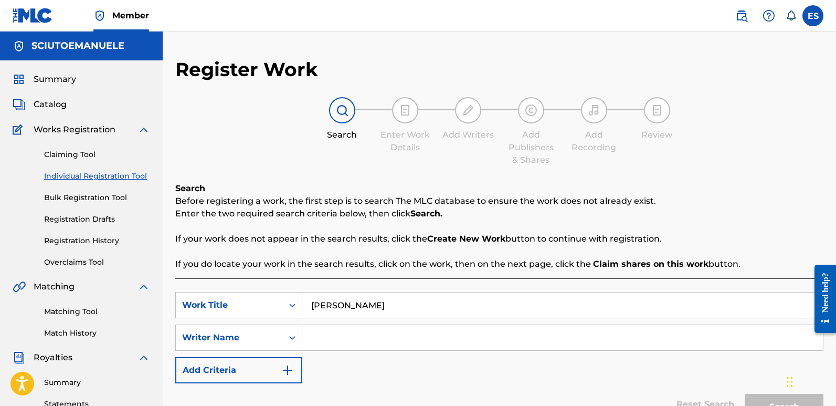
click at [364, 341] on input "Search Form" at bounding box center [562, 337] width 521 height 25
type input "[PERSON_NAME]"
click at [745, 394] on button "Search" at bounding box center [784, 407] width 79 height 26
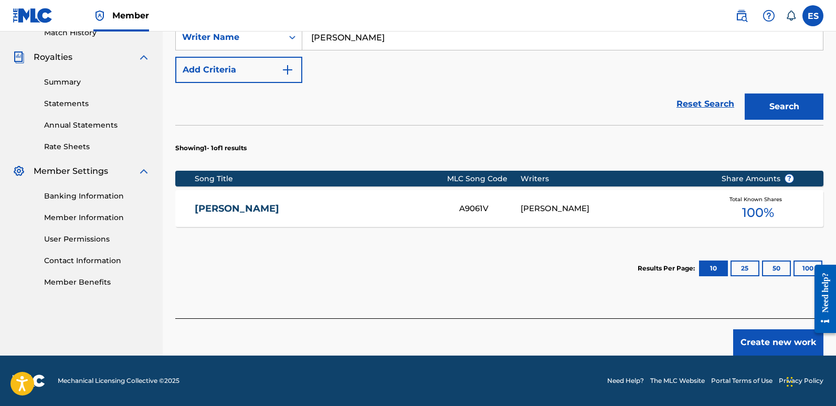
click at [783, 339] on button "Create new work" at bounding box center [779, 342] width 90 height 26
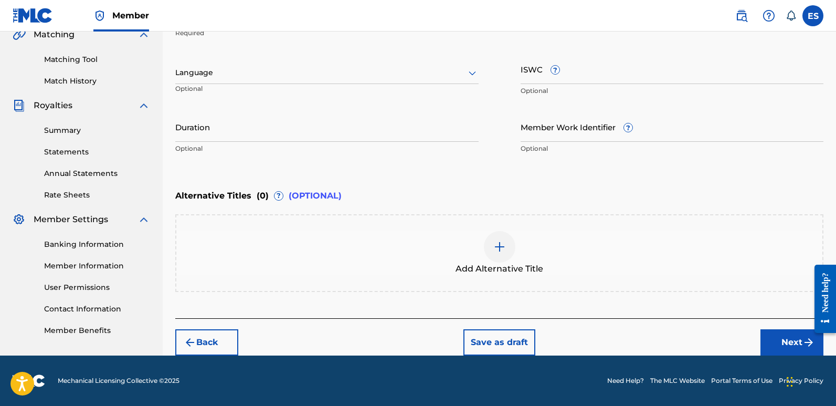
click at [227, 72] on div at bounding box center [326, 72] width 303 height 13
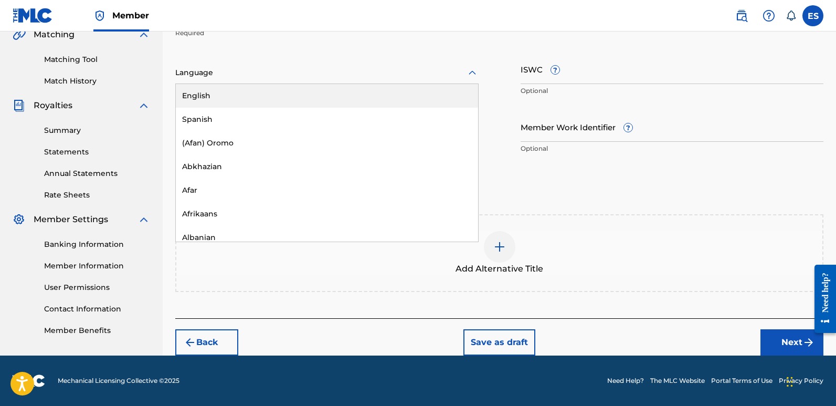
click at [202, 90] on div "English" at bounding box center [327, 96] width 302 height 24
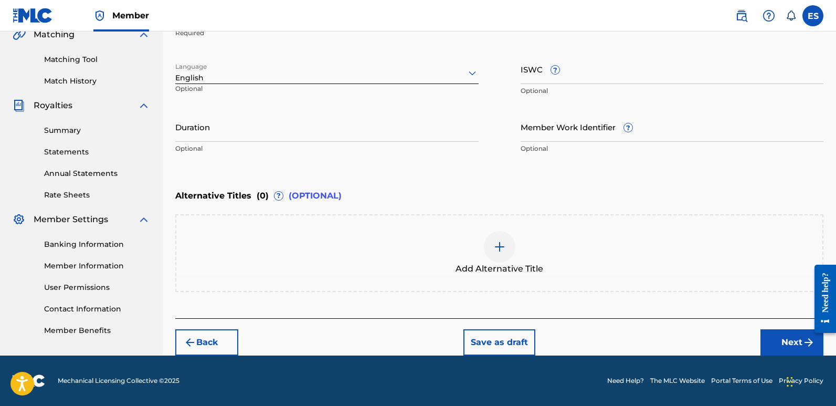
scroll to position [202, 0]
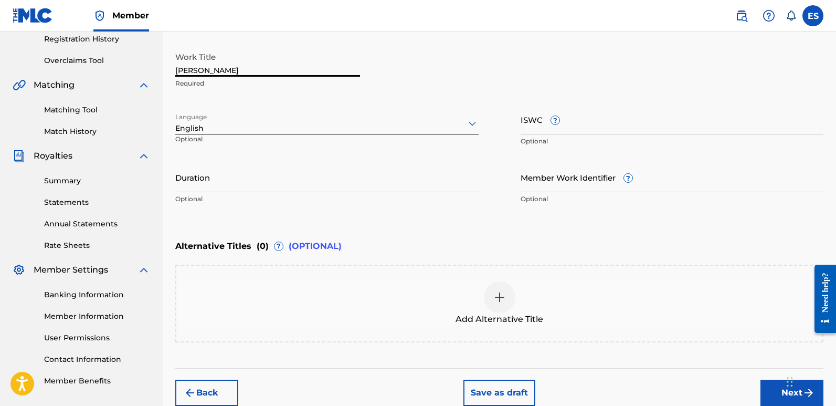
click at [228, 69] on input "[PERSON_NAME]" at bounding box center [267, 62] width 185 height 30
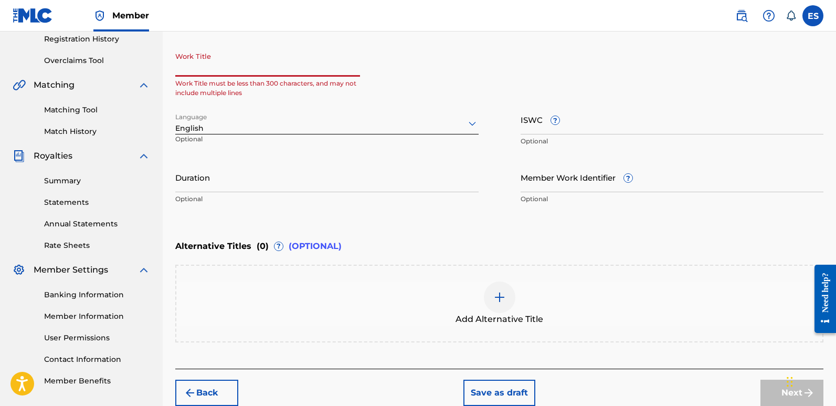
paste input "Love Generation (Euro Dance Mix)"
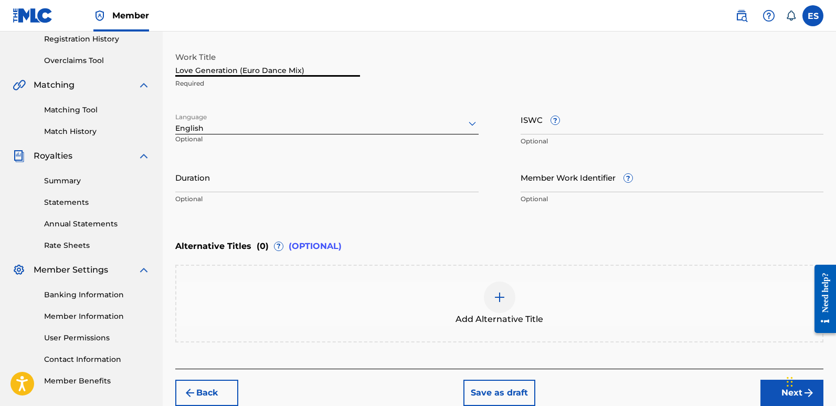
scroll to position [252, 0]
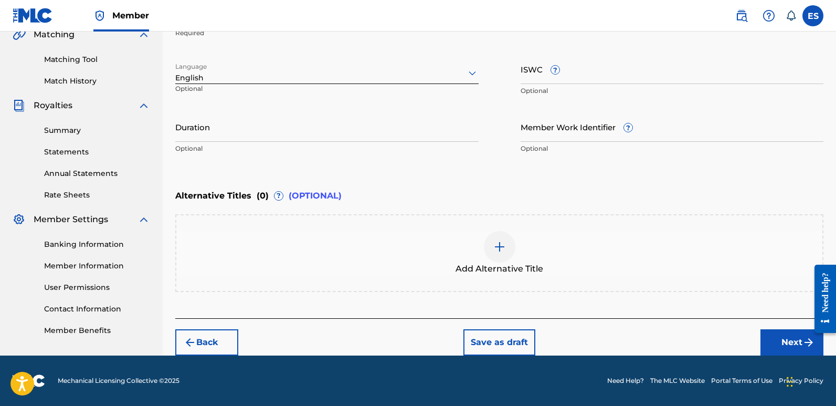
type input "Love Generation (Euro Dance Mix)"
click at [789, 339] on button "Next" at bounding box center [792, 342] width 63 height 26
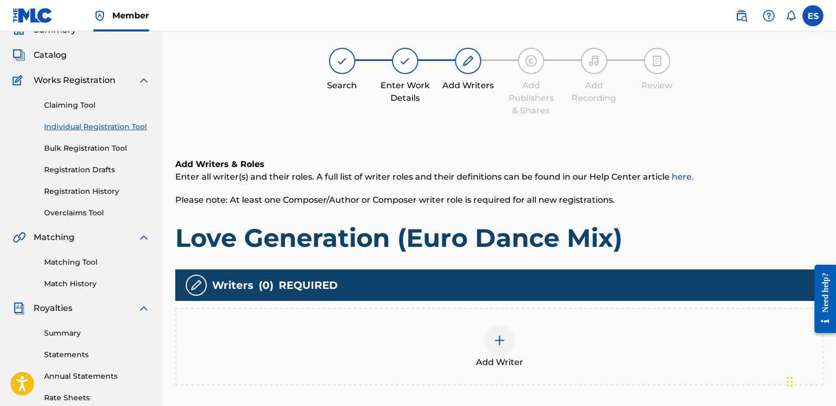
scroll to position [47, 0]
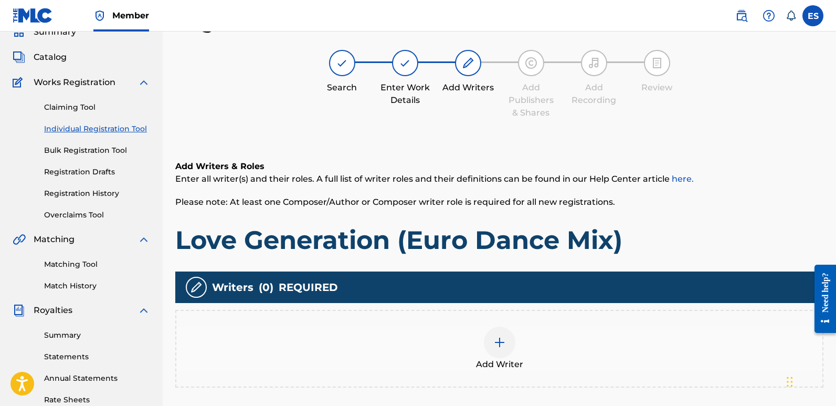
click at [499, 351] on div at bounding box center [500, 343] width 32 height 32
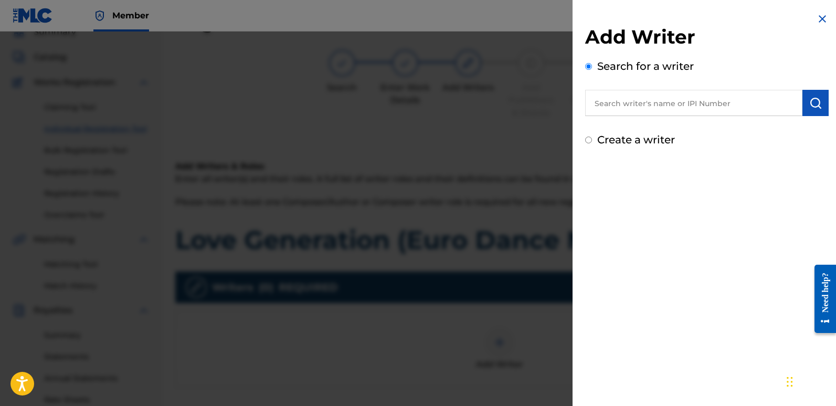
click at [651, 99] on input "text" at bounding box center [693, 103] width 217 height 26
type input "emanuelesciuto"
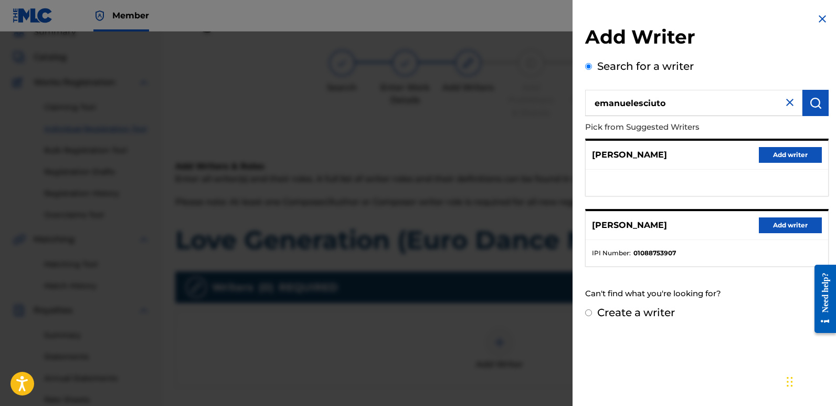
click at [789, 219] on button "Add writer" at bounding box center [790, 225] width 63 height 16
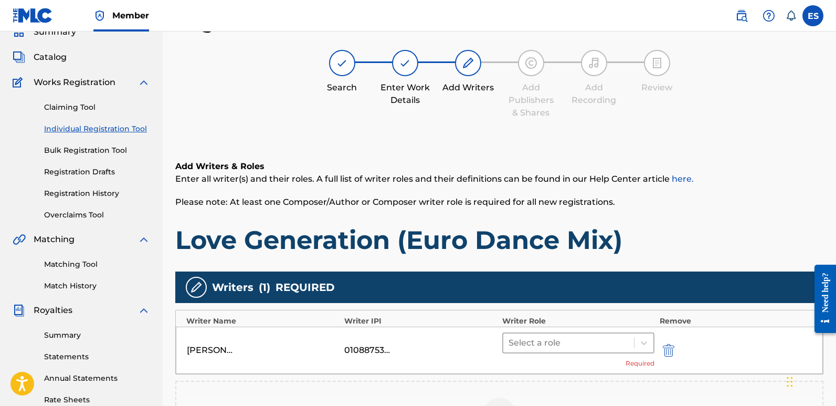
click at [570, 337] on div at bounding box center [569, 343] width 120 height 15
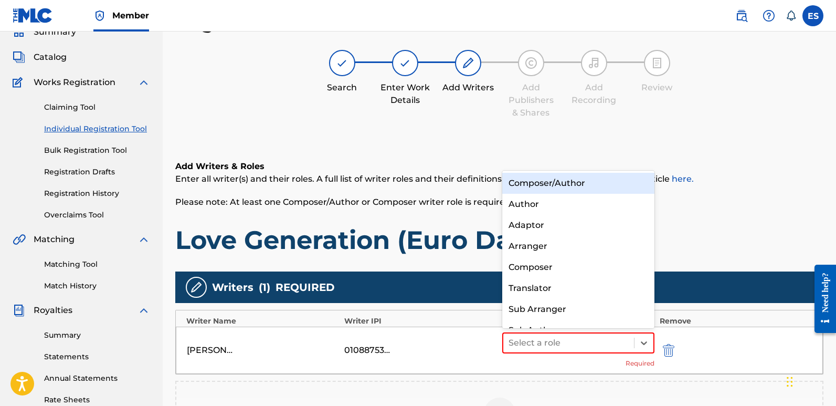
click at [552, 187] on div "Composer/Author" at bounding box center [578, 183] width 152 height 21
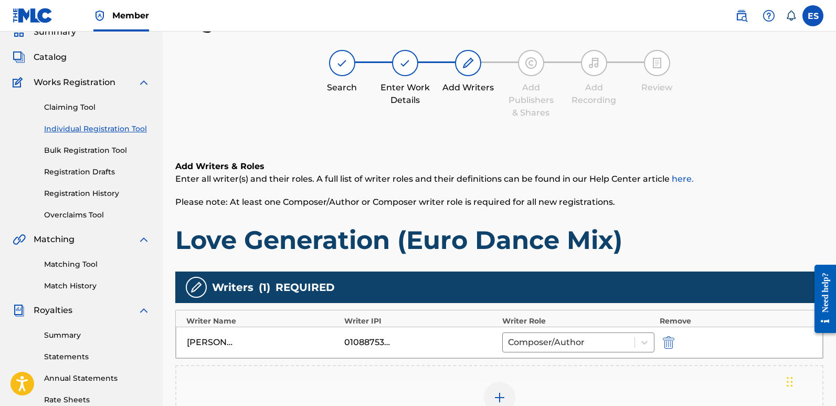
scroll to position [245, 0]
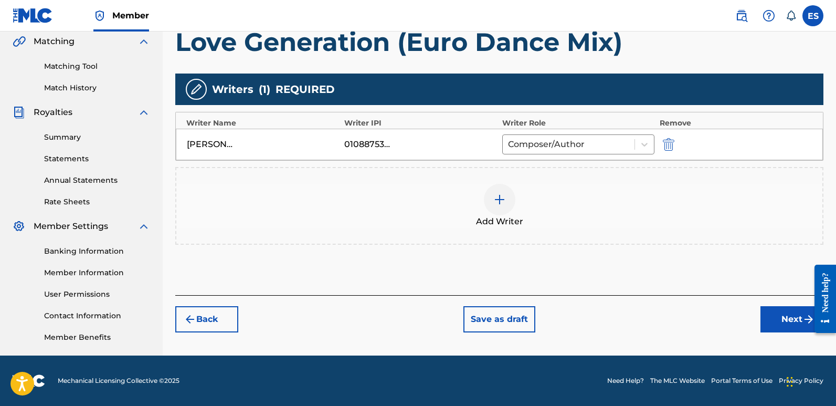
click at [791, 315] on button "Next" at bounding box center [792, 319] width 63 height 26
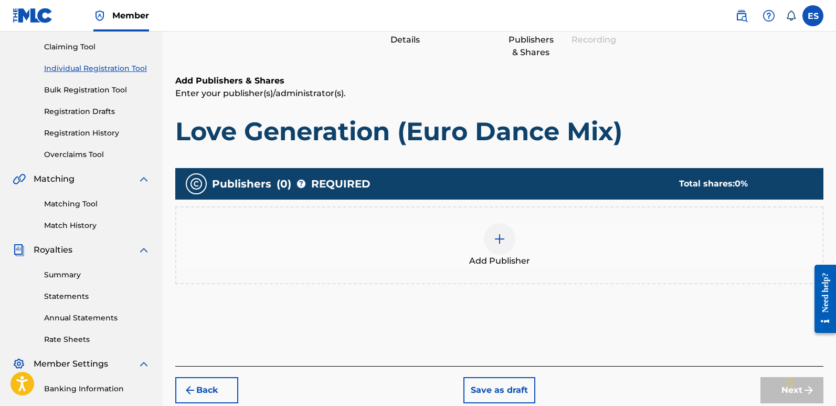
scroll to position [47, 0]
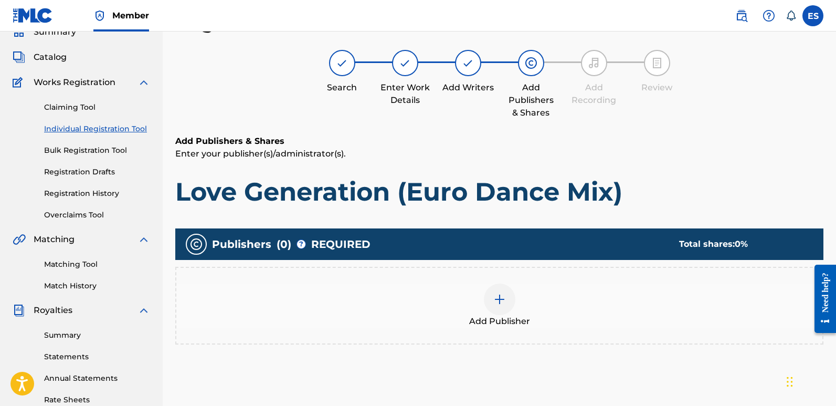
click at [497, 317] on span "Add Publisher" at bounding box center [499, 321] width 61 height 13
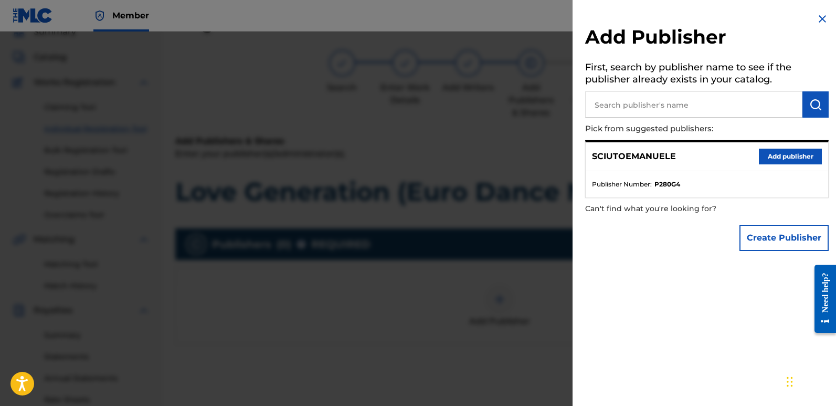
click at [787, 161] on button "Add publisher" at bounding box center [790, 157] width 63 height 16
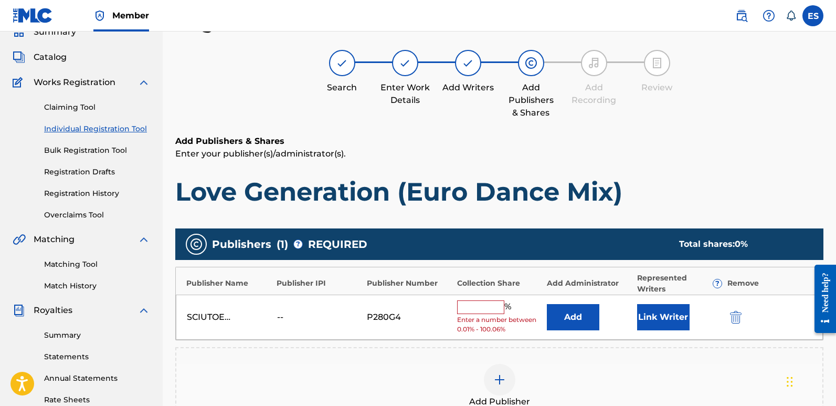
click at [666, 319] on button "Link Writer" at bounding box center [663, 317] width 53 height 26
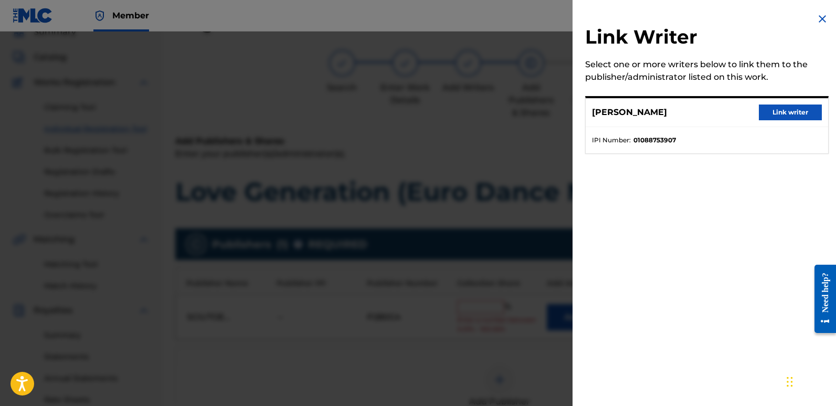
click at [777, 107] on button "Link writer" at bounding box center [790, 112] width 63 height 16
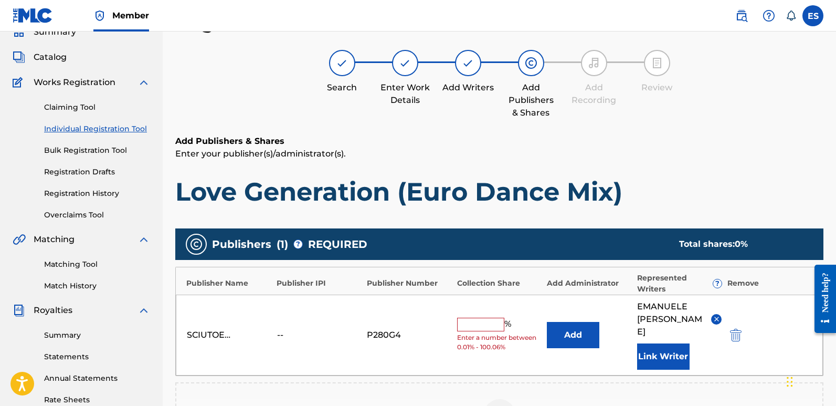
click at [476, 318] on input "text" at bounding box center [480, 325] width 47 height 14
type input "100"
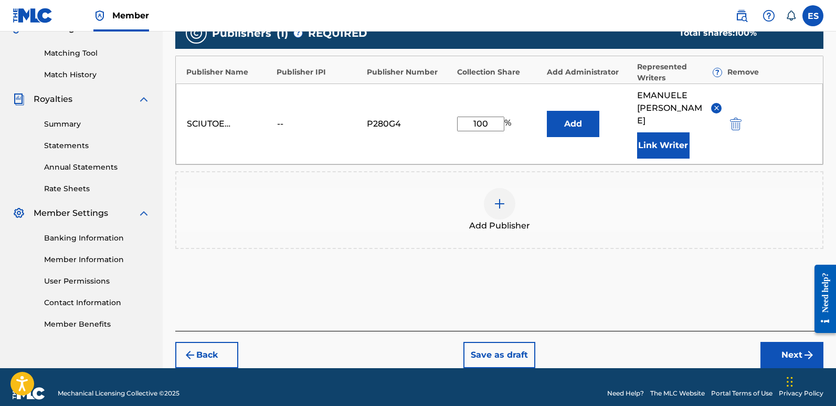
click at [787, 342] on button "Next" at bounding box center [792, 355] width 63 height 26
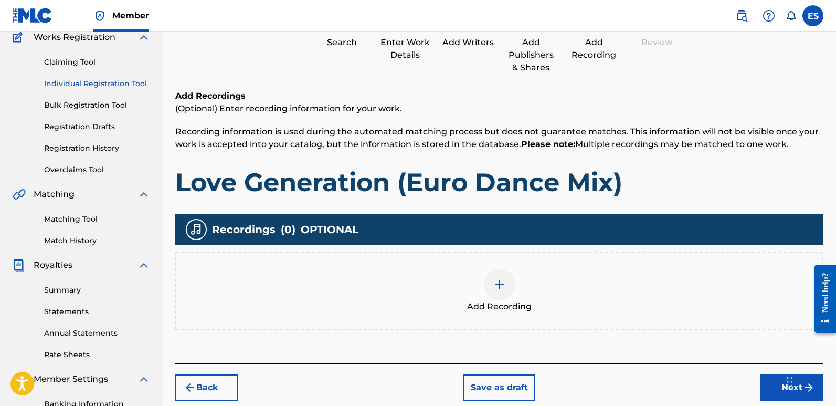
scroll to position [47, 0]
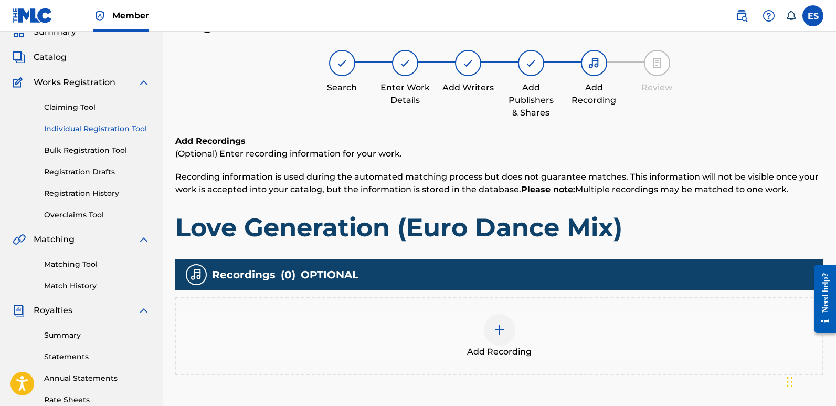
click at [531, 359] on div "Add Recording" at bounding box center [499, 336] width 648 height 78
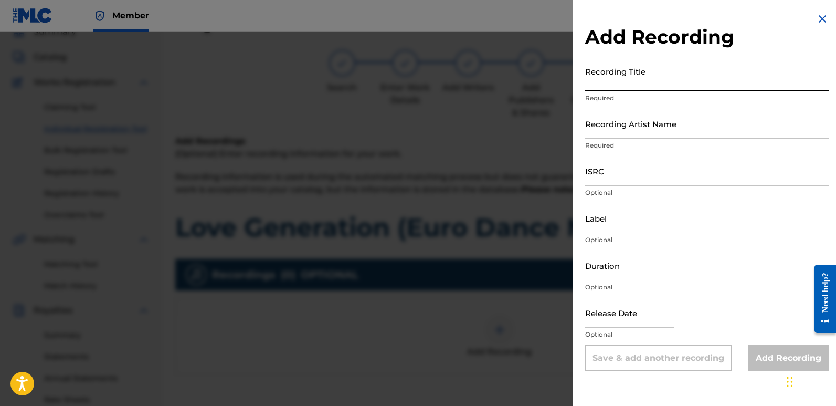
click at [643, 83] on input "Recording Title" at bounding box center [707, 76] width 244 height 30
paste input "Love Generation (Euro Dance Mix)"
type input "Love Generation (Euro Dance Mix)"
click at [658, 126] on input "Recording Artist Name" at bounding box center [707, 124] width 244 height 30
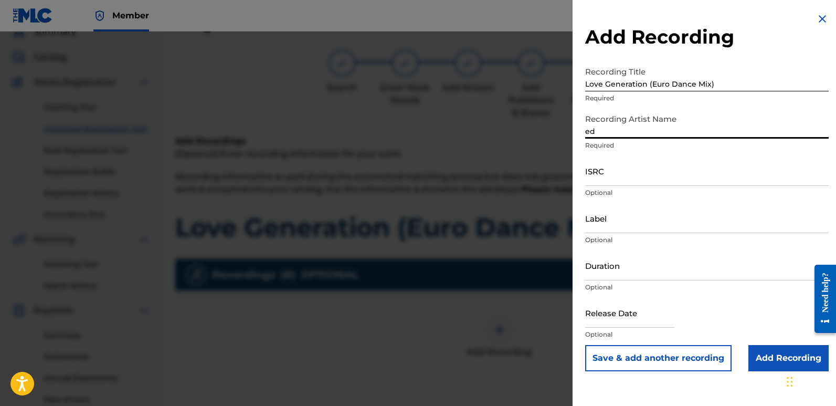
type input "EDM NATIVES"
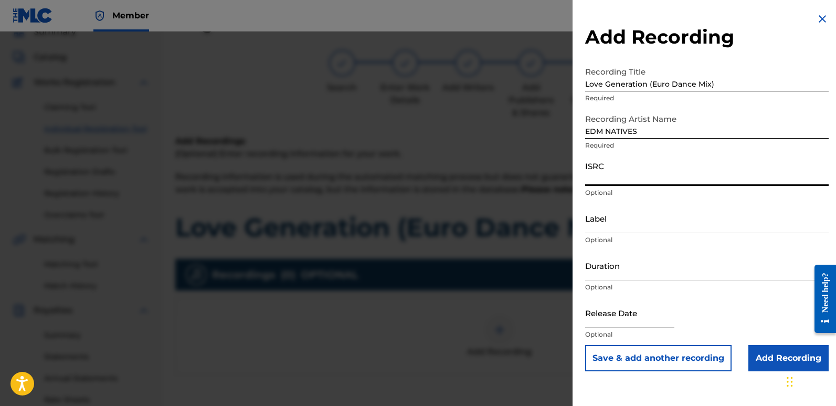
paste input "QZZ7M2583494"
type input "QZZ7M2583494"
click at [655, 216] on input "Label" at bounding box center [707, 218] width 244 height 30
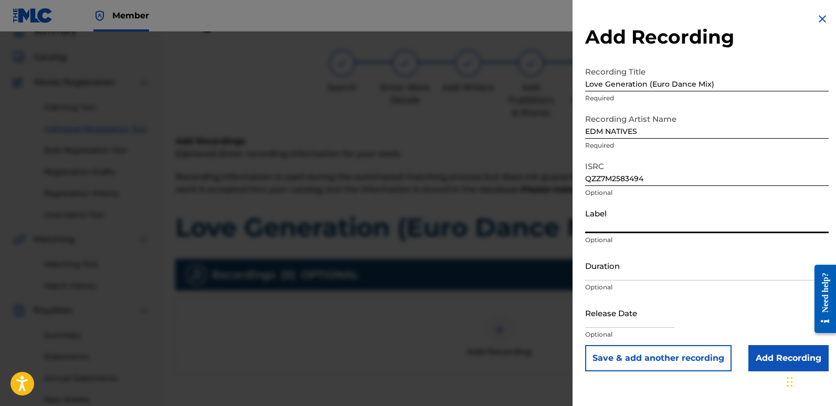
type input "Eurozoneflow"
click at [617, 316] on input "text" at bounding box center [629, 313] width 89 height 30
select select "7"
select select "2025"
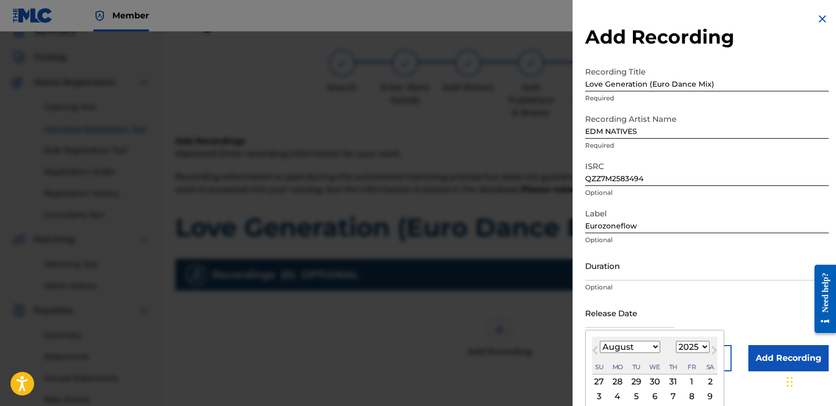
click at [705, 384] on div "2" at bounding box center [710, 381] width 13 height 13
type input "[DATE]"
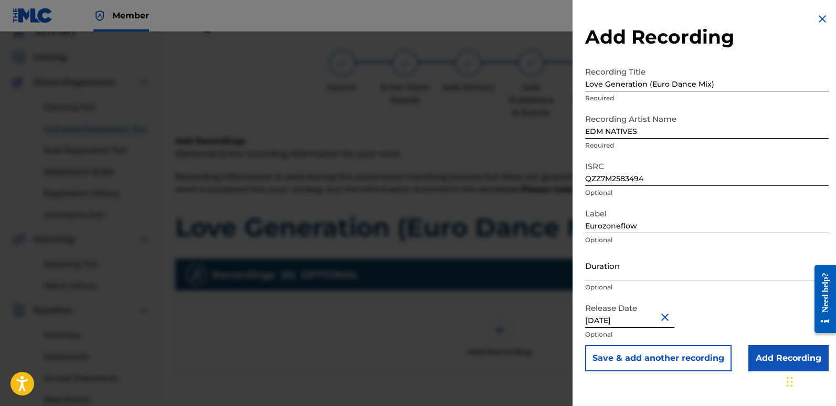
click at [619, 315] on input "[DATE]" at bounding box center [629, 313] width 89 height 30
select select "7"
select select "2025"
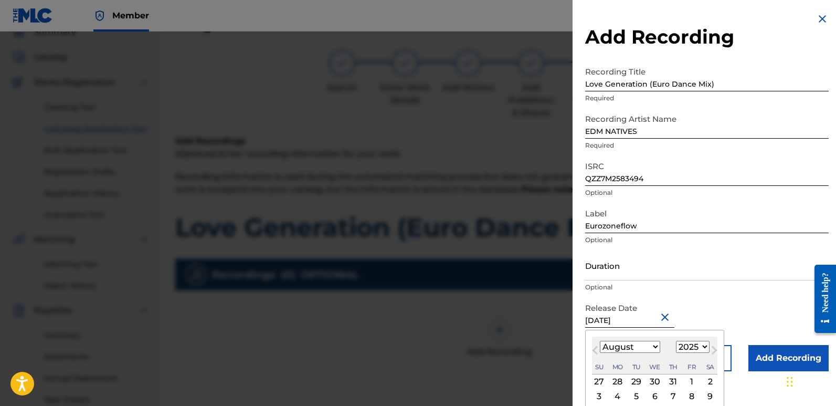
type input "[DATE]"
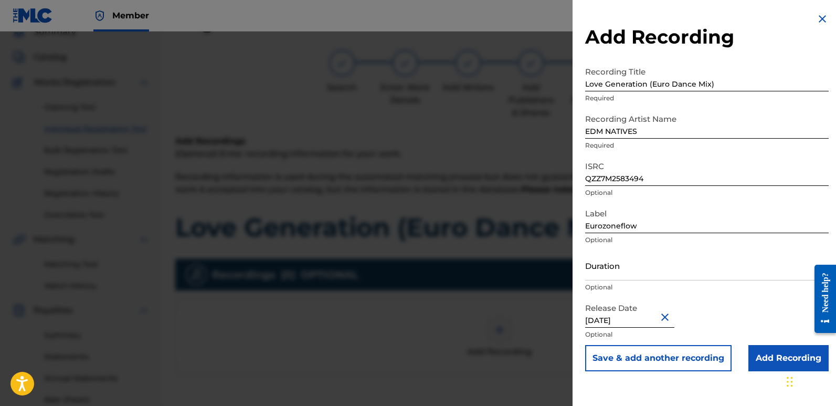
click at [761, 357] on input "Add Recording" at bounding box center [789, 358] width 80 height 26
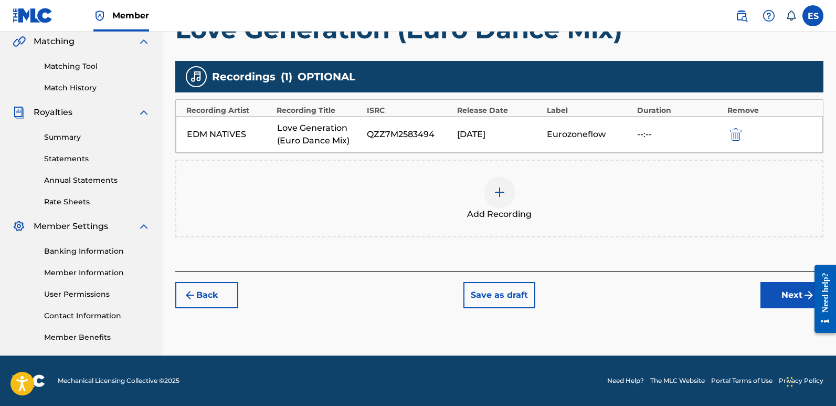
click at [784, 290] on button "Next" at bounding box center [792, 295] width 63 height 26
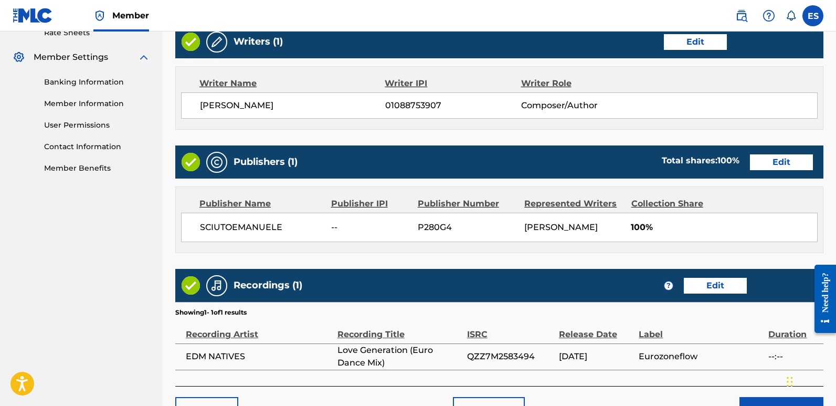
scroll to position [482, 0]
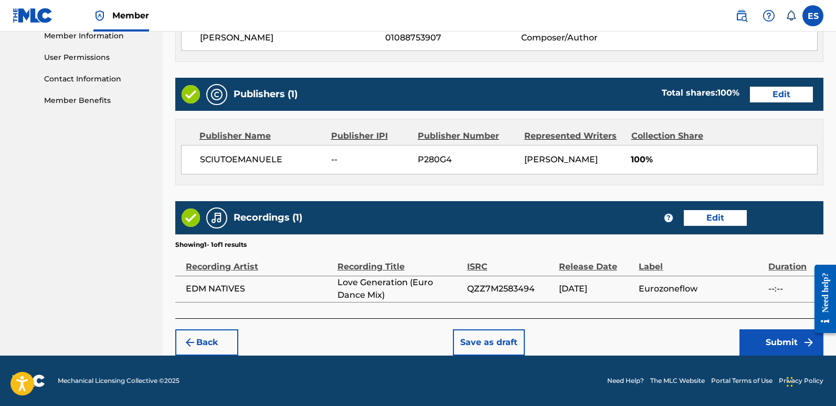
click at [777, 336] on button "Submit" at bounding box center [782, 342] width 84 height 26
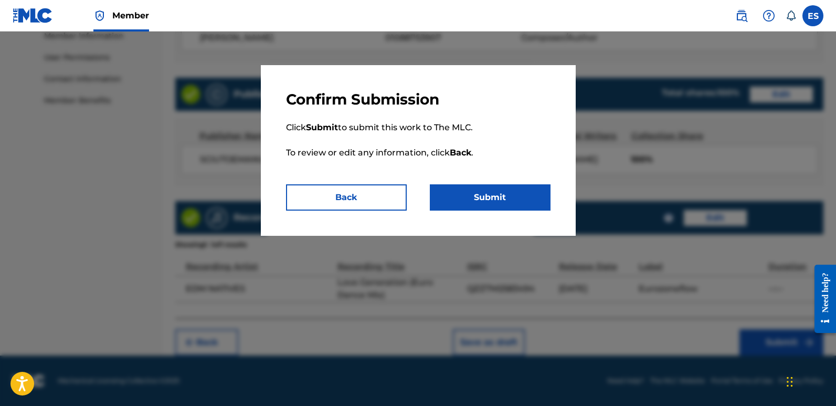
click at [511, 198] on button "Submit" at bounding box center [490, 197] width 121 height 26
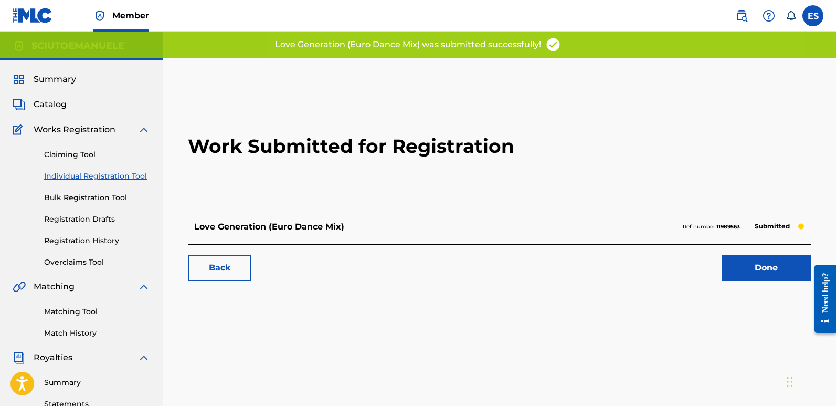
click at [773, 268] on link "Done" at bounding box center [766, 268] width 89 height 26
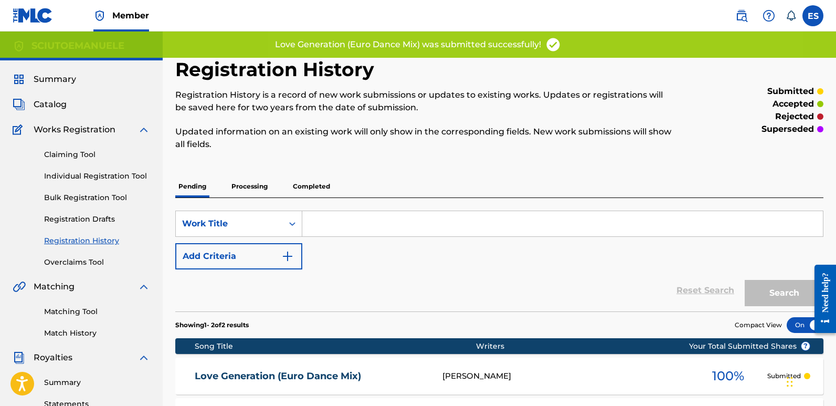
click at [96, 179] on link "Individual Registration Tool" at bounding box center [97, 176] width 106 height 11
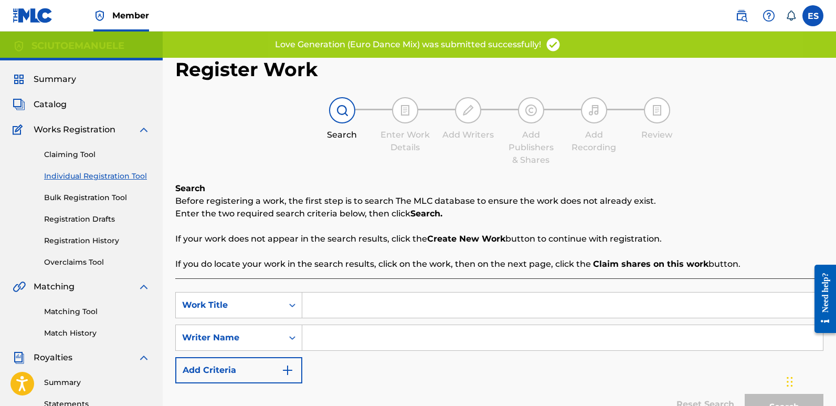
click at [397, 308] on input "Search Form" at bounding box center [562, 304] width 521 height 25
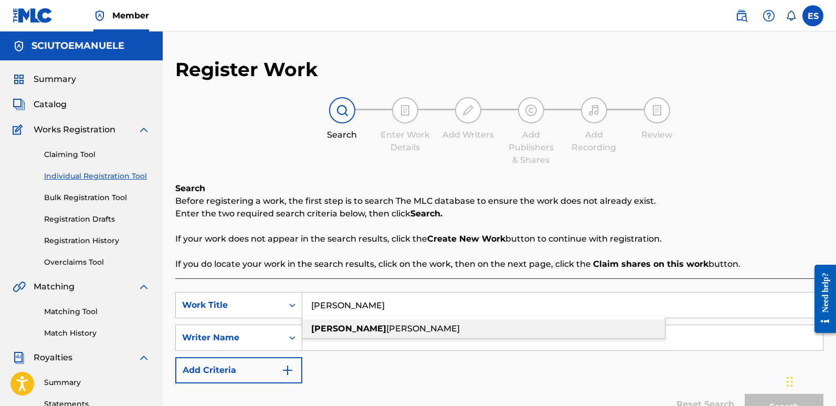
click at [361, 325] on div "[PERSON_NAME]" at bounding box center [483, 328] width 363 height 19
type input "[PERSON_NAME]"
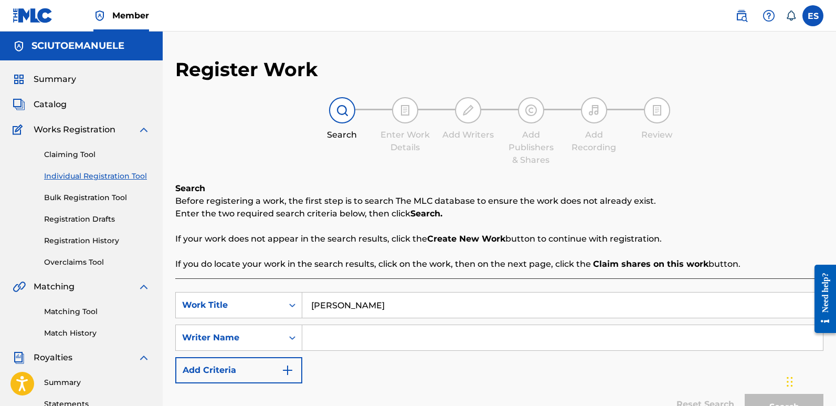
click at [361, 325] on input "Search Form" at bounding box center [562, 337] width 521 height 25
type input "emanuelesciuto"
click at [745, 394] on button "Search" at bounding box center [784, 407] width 79 height 26
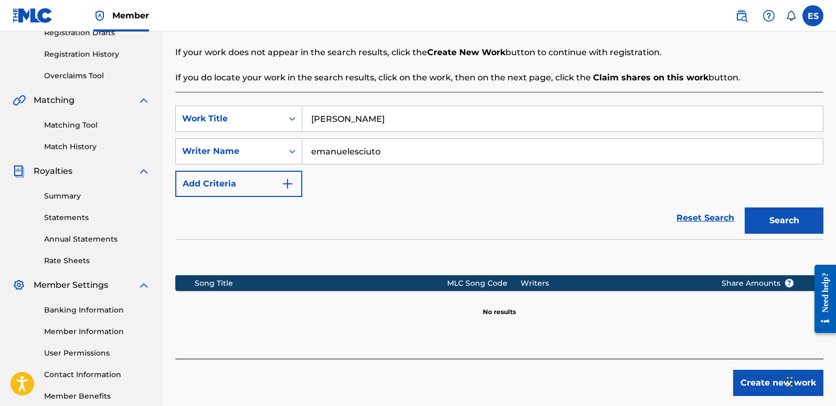
click at [761, 380] on button "Create new work" at bounding box center [779, 383] width 90 height 26
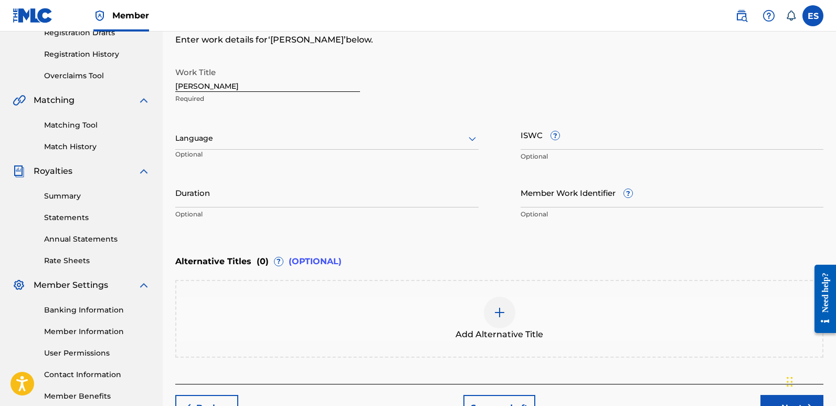
click at [236, 127] on div "Language Optional" at bounding box center [326, 143] width 303 height 47
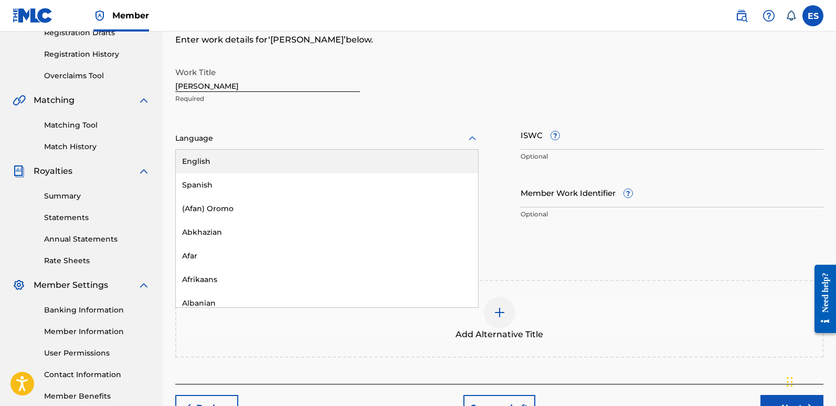
click at [221, 138] on div at bounding box center [326, 138] width 303 height 13
click at [207, 163] on div "English" at bounding box center [327, 162] width 302 height 24
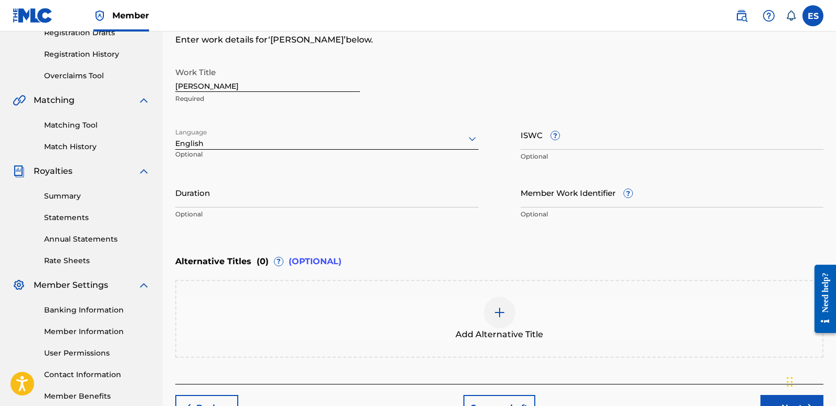
scroll to position [137, 0]
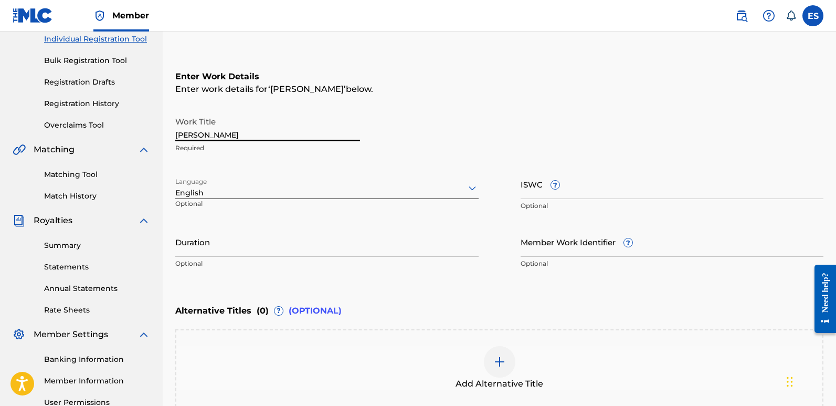
click at [237, 134] on input "[PERSON_NAME]" at bounding box center [267, 126] width 185 height 30
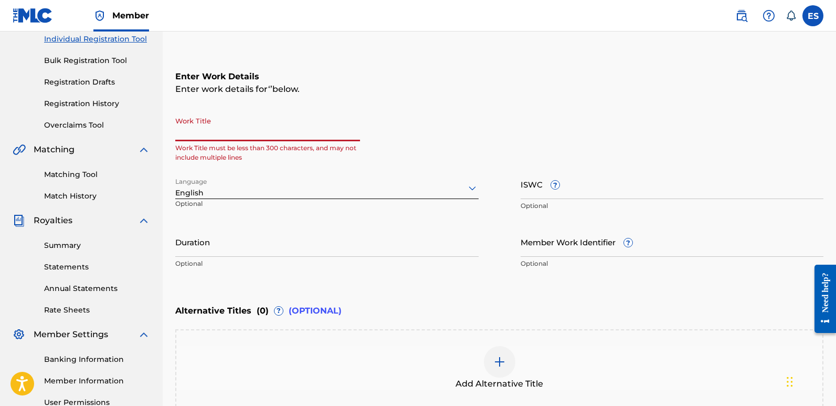
paste input "Secret Of My Soul (feat. Masha Divine)"
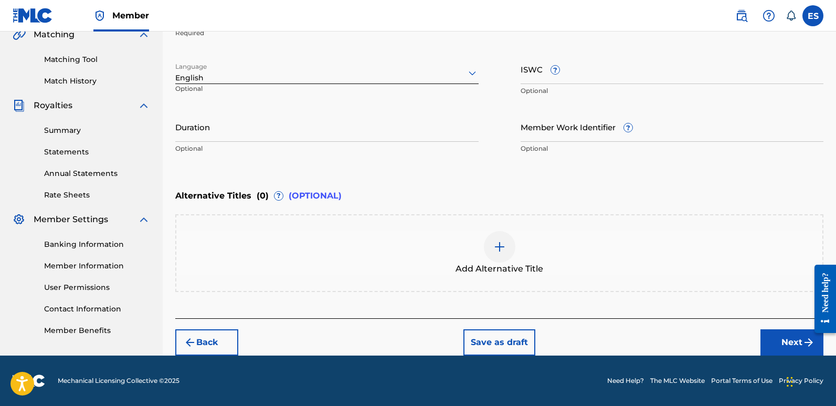
type input "Secret Of My Soul (feat. Masha Divine)"
click at [775, 347] on button "Next" at bounding box center [792, 342] width 63 height 26
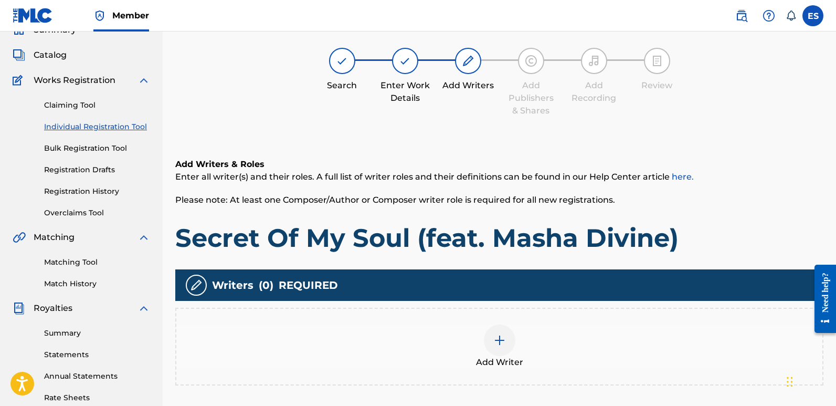
scroll to position [47, 0]
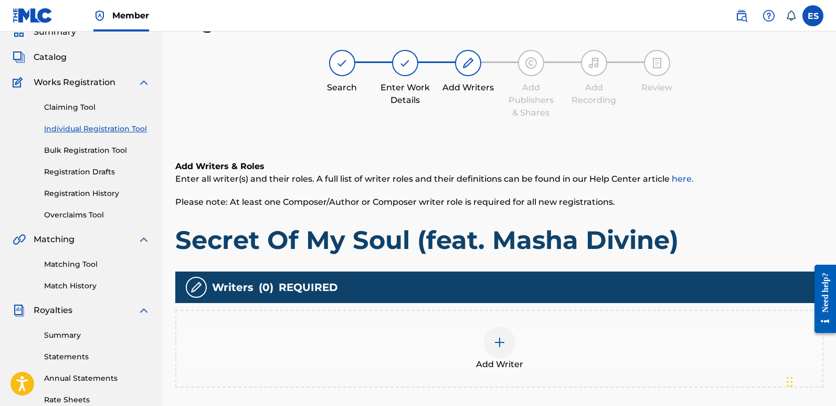
click at [496, 349] on div at bounding box center [500, 343] width 32 height 32
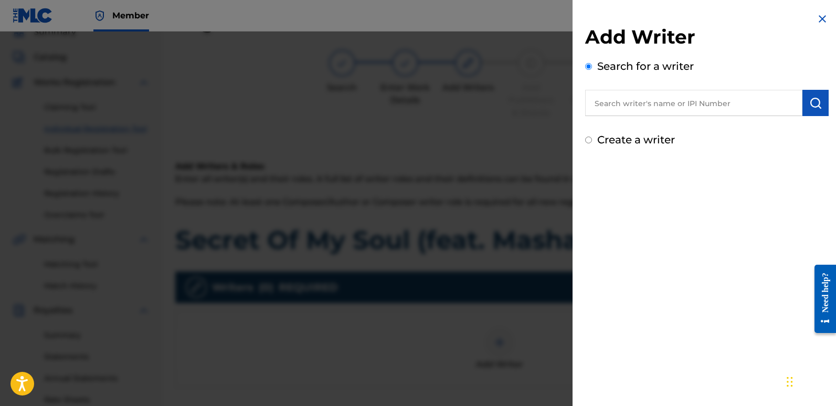
click at [691, 110] on input "text" at bounding box center [693, 103] width 217 height 26
type input "emanuelesciuto"
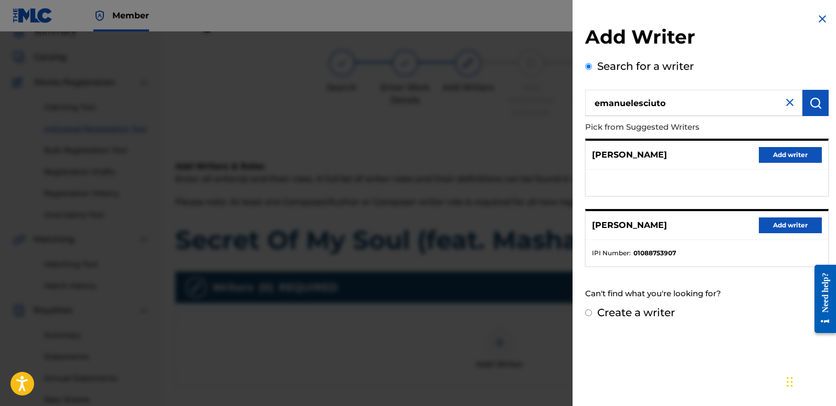
click at [784, 226] on button "Add writer" at bounding box center [790, 225] width 63 height 16
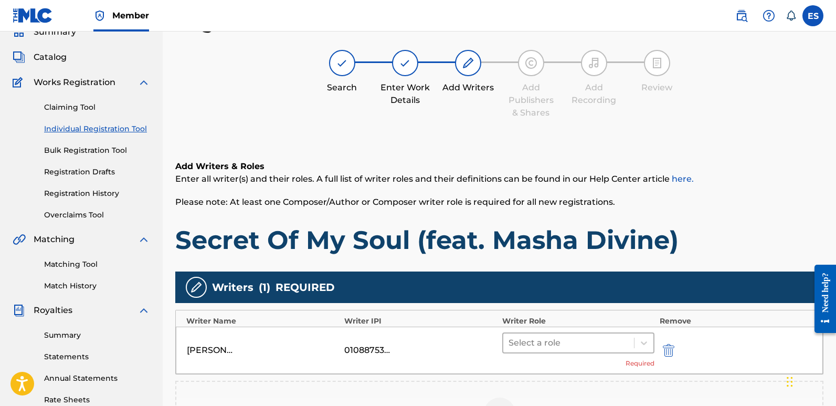
click at [592, 343] on div at bounding box center [569, 343] width 120 height 15
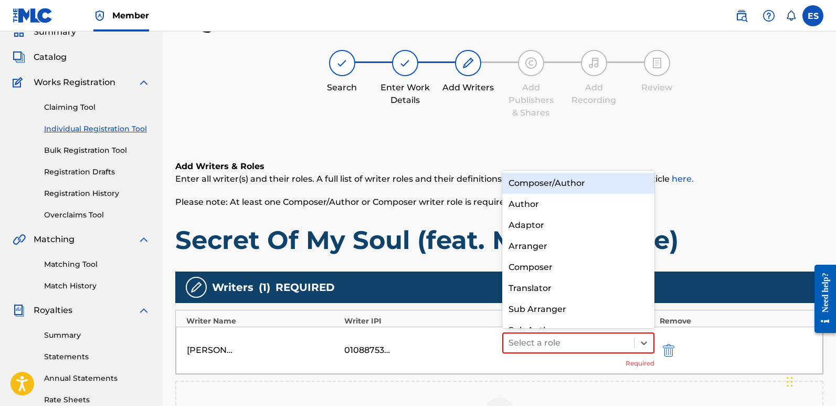
click at [546, 186] on div "Composer/Author" at bounding box center [578, 183] width 152 height 21
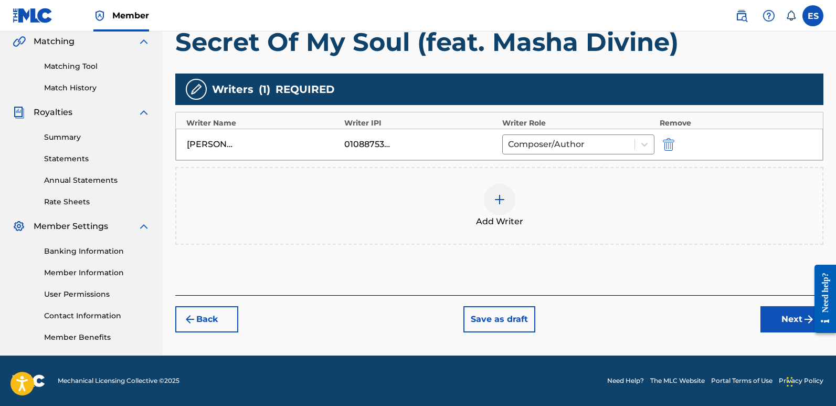
click at [790, 320] on button "Next" at bounding box center [792, 319] width 63 height 26
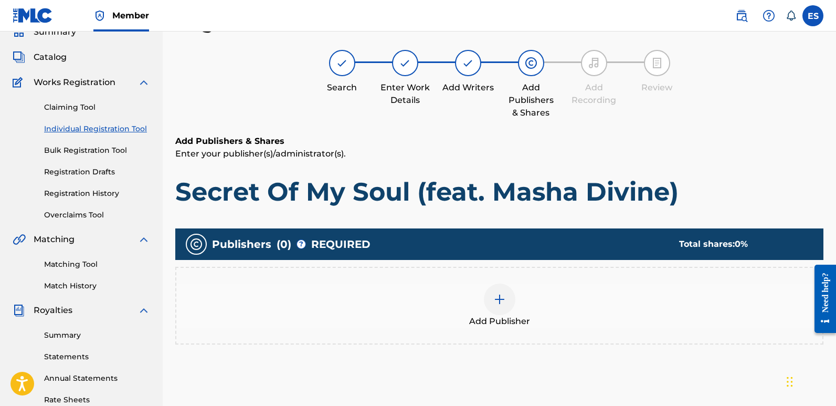
click at [519, 288] on div "Add Publisher" at bounding box center [499, 306] width 646 height 44
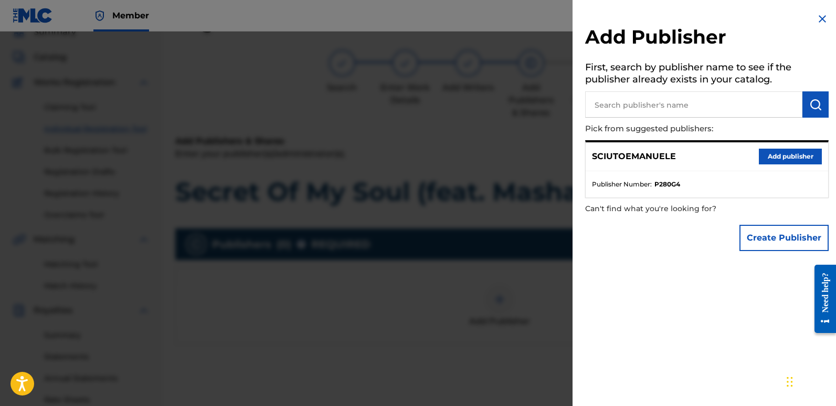
click at [797, 161] on button "Add publisher" at bounding box center [790, 157] width 63 height 16
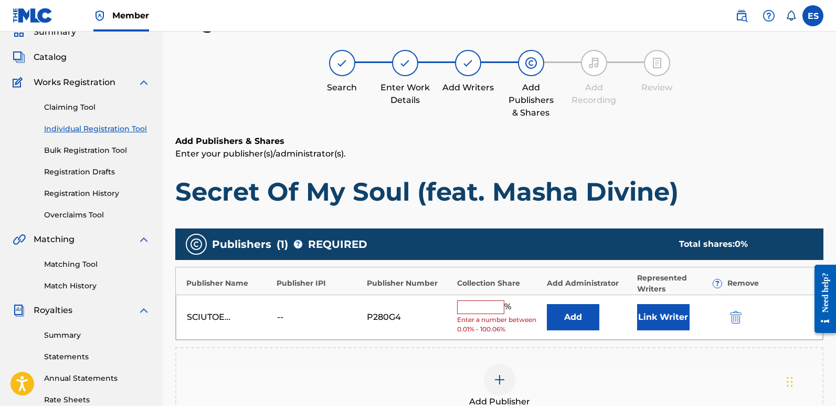
click at [663, 313] on button "Link Writer" at bounding box center [663, 317] width 53 height 26
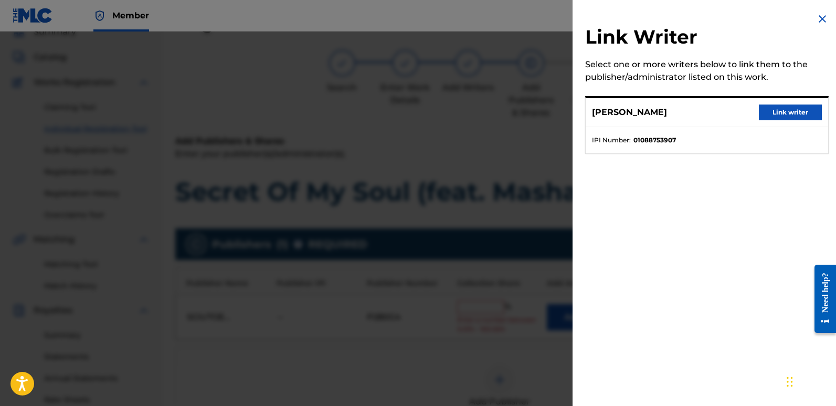
click at [784, 110] on button "Link writer" at bounding box center [790, 112] width 63 height 16
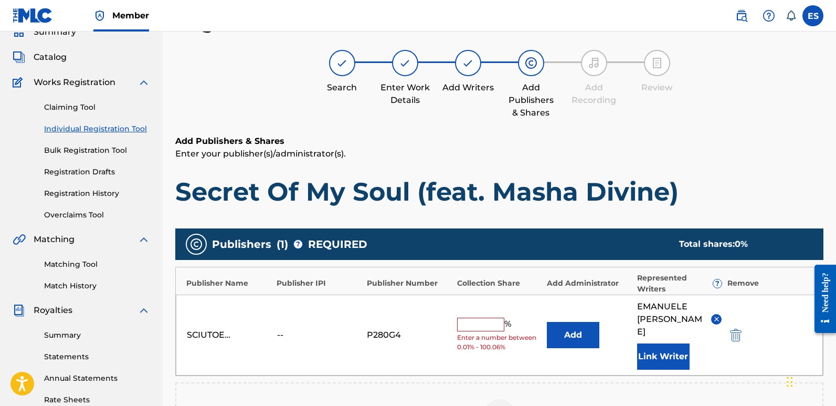
click at [486, 318] on input "text" at bounding box center [480, 325] width 47 height 14
type input "100"
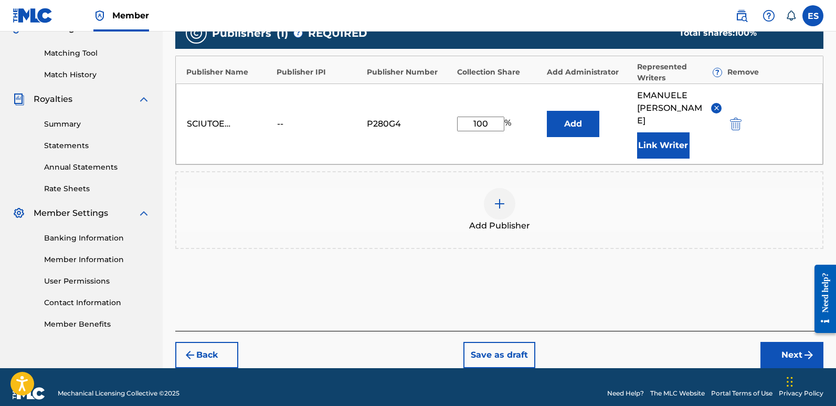
click at [782, 353] on button "Next" at bounding box center [792, 355] width 63 height 26
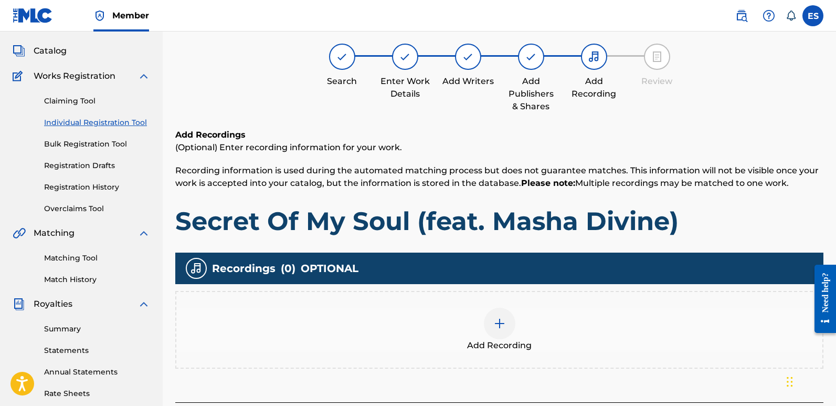
scroll to position [47, 0]
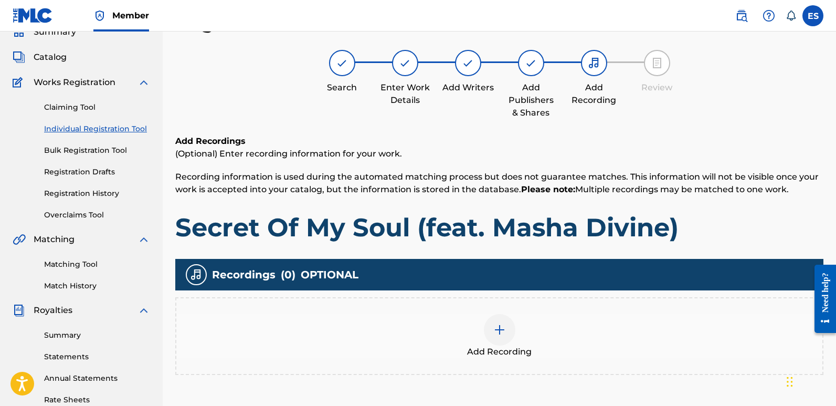
click at [510, 355] on span "Add Recording" at bounding box center [499, 351] width 65 height 13
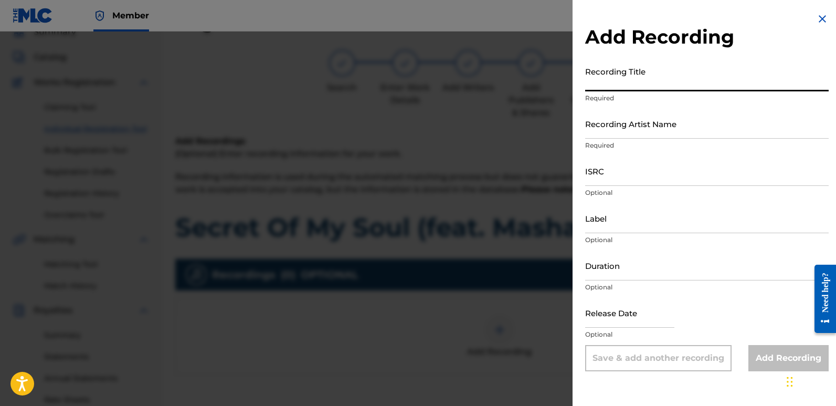
paste input "Secret Of My Soul (feat. Masha Divine)"
type input "Secret Of My Soul (feat. Masha Divine)"
click at [663, 125] on input "Recording Artist Name" at bounding box center [707, 124] width 244 height 30
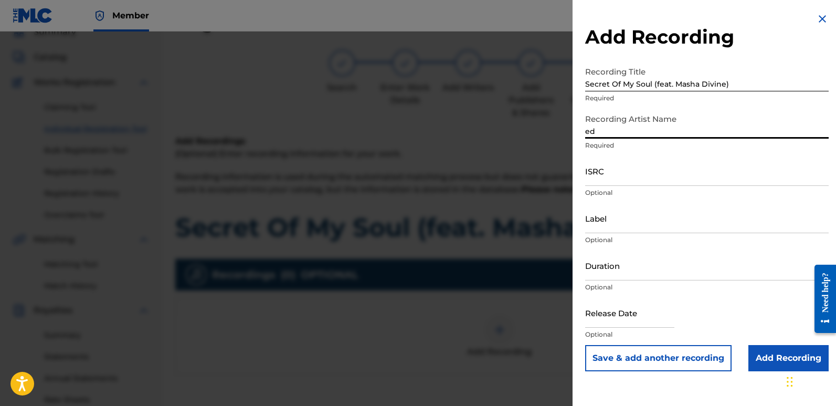
click at [619, 135] on input "ed" at bounding box center [707, 124] width 244 height 30
type input "EDM NATIVES"
click at [584, 121] on div "Add Recording Recording Title Secret Of My Soul (feat. [PERSON_NAME]) Required …" at bounding box center [707, 192] width 269 height 384
click at [604, 167] on input "ISRC" at bounding box center [707, 171] width 244 height 30
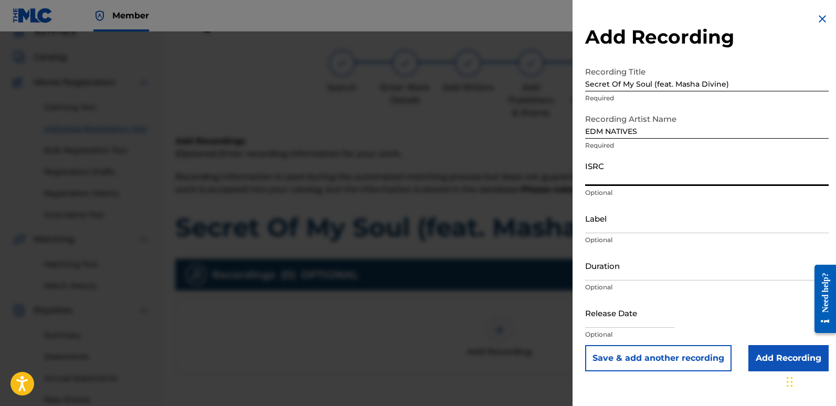
paste input "QZZ7M2583495"
type input "QZZ7M2583495"
click at [623, 214] on input "Label" at bounding box center [707, 218] width 244 height 30
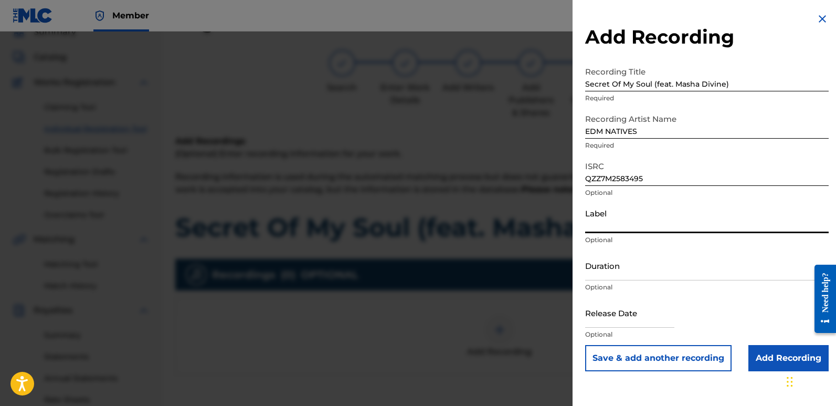
type input "Eurozoneflow"
click at [636, 317] on input "text" at bounding box center [629, 313] width 89 height 30
select select "7"
select select "2025"
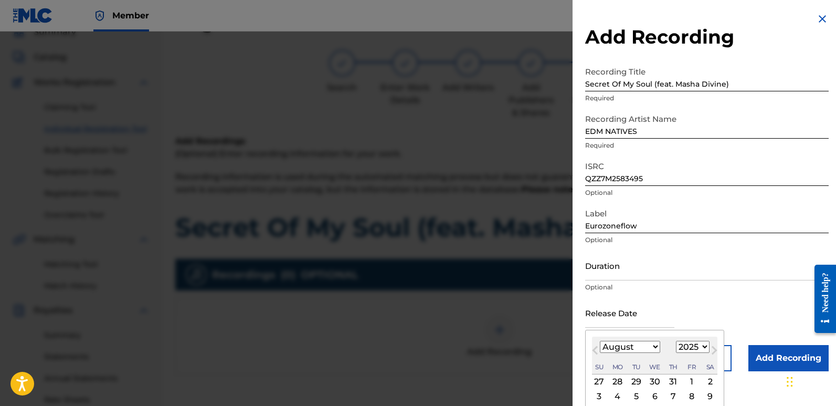
click at [709, 382] on div "2" at bounding box center [710, 381] width 13 height 13
type input "[DATE]"
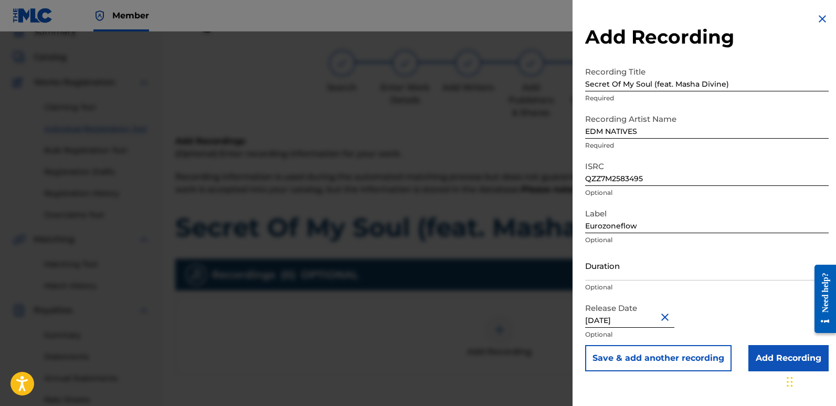
click at [619, 317] on input "[DATE]" at bounding box center [629, 313] width 89 height 30
select select "7"
select select "2025"
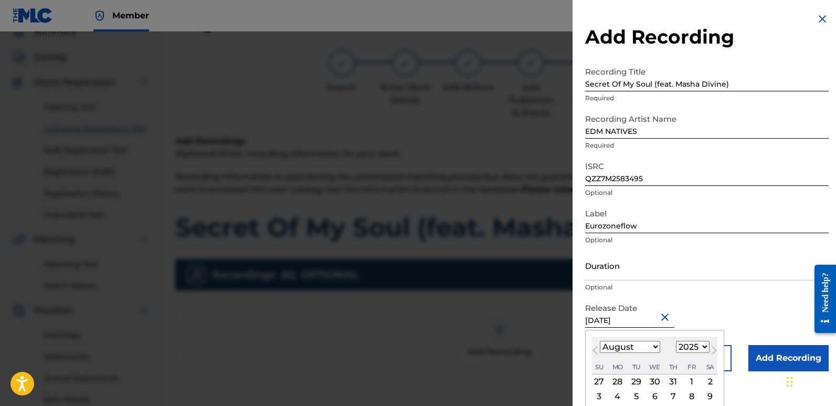
type input "[DATE]"
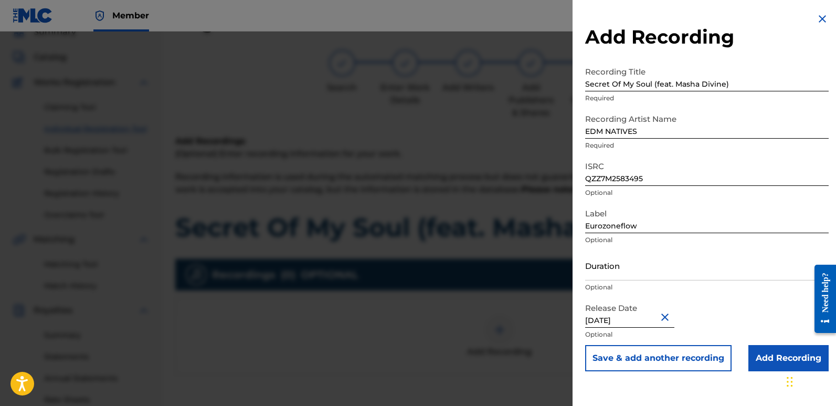
click at [778, 355] on input "Add Recording" at bounding box center [789, 358] width 80 height 26
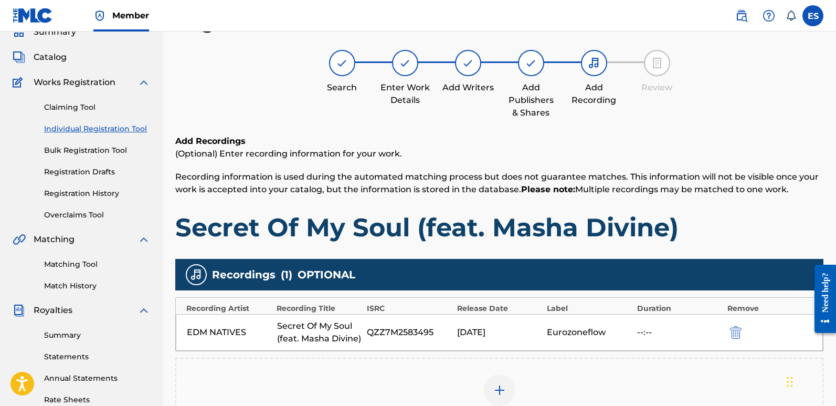
scroll to position [245, 0]
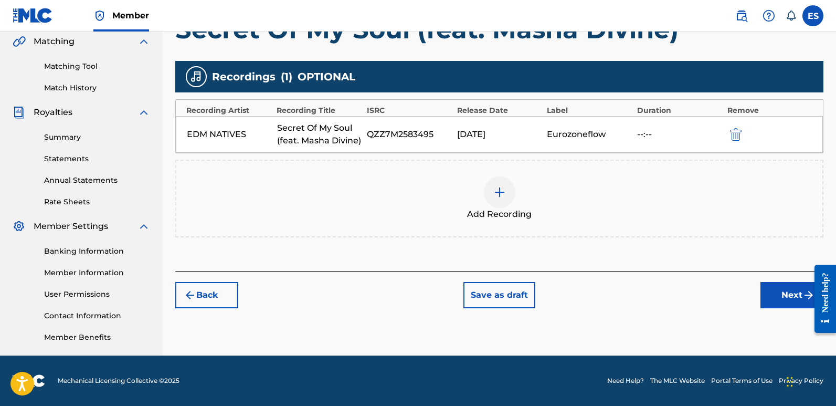
click at [783, 270] on div "Add Recordings (Optional) Enter recording information for your work. Recording …" at bounding box center [499, 104] width 648 height 334
click at [790, 289] on button "Next" at bounding box center [792, 295] width 63 height 26
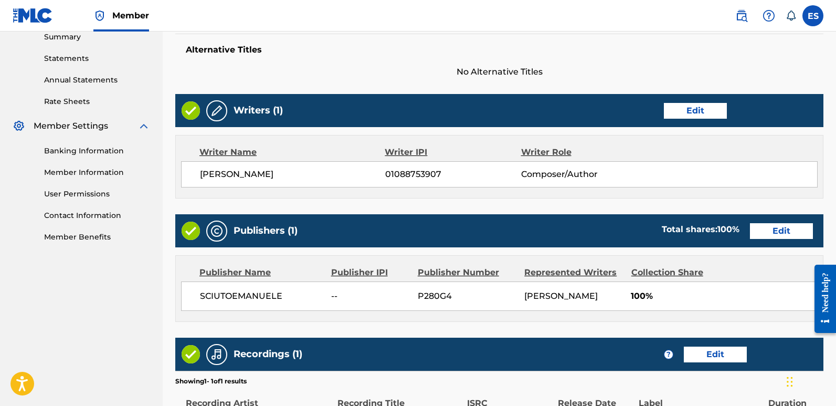
scroll to position [482, 0]
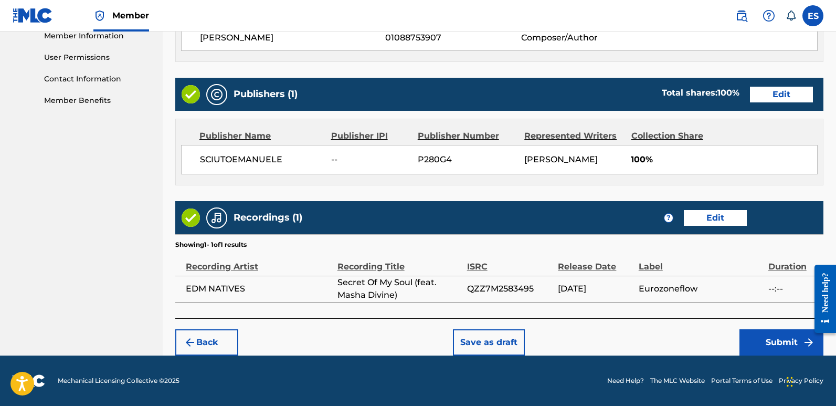
click at [786, 335] on button "Submit" at bounding box center [782, 342] width 84 height 26
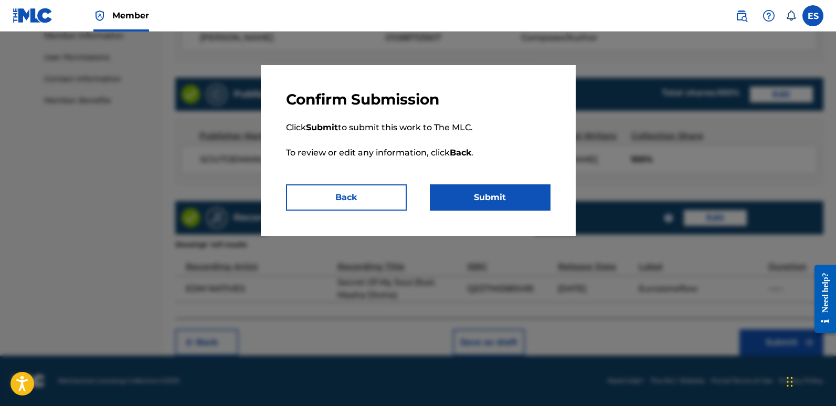
click at [498, 189] on button "Submit" at bounding box center [490, 197] width 121 height 26
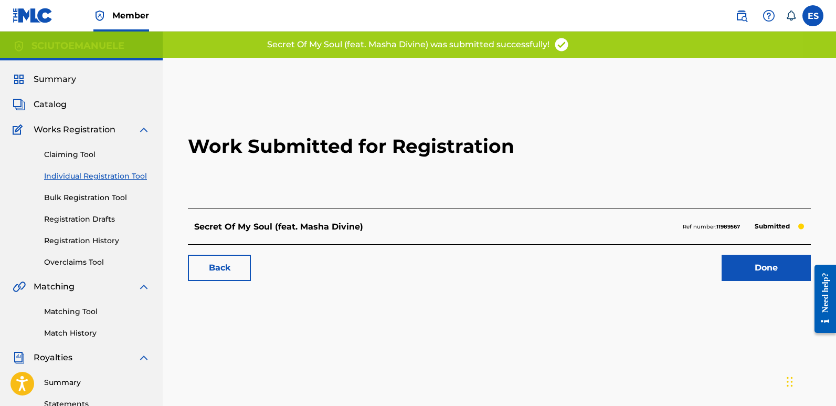
click at [498, 189] on h2 "Work Submitted for Registration" at bounding box center [499, 146] width 623 height 124
click at [761, 261] on link "Done" at bounding box center [766, 268] width 89 height 26
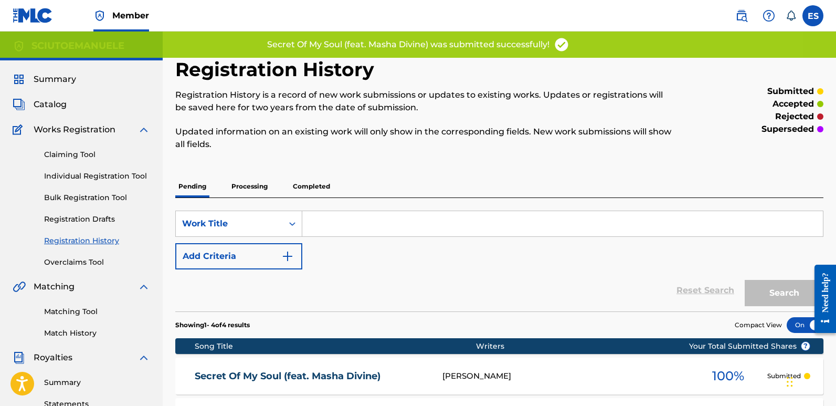
click at [119, 173] on link "Individual Registration Tool" at bounding box center [97, 176] width 106 height 11
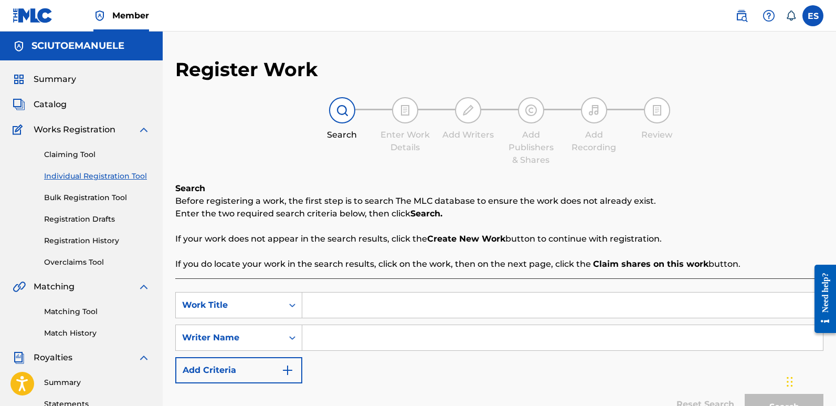
click at [119, 173] on link "Individual Registration Tool" at bounding box center [97, 176] width 106 height 11
click at [353, 302] on input "Search Form" at bounding box center [562, 304] width 521 height 25
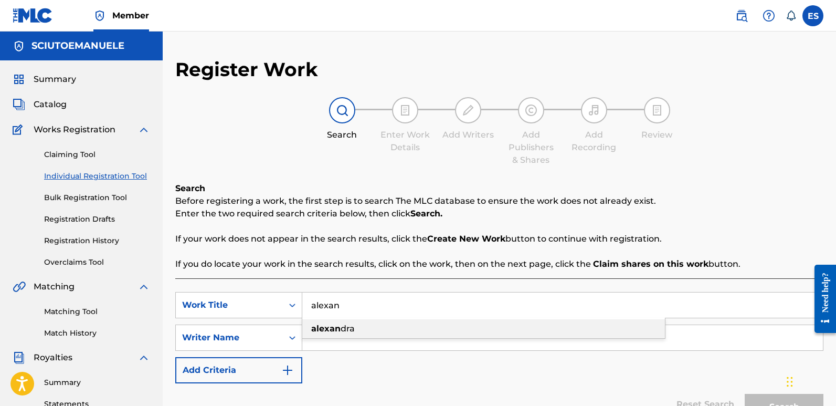
click at [355, 324] on div "alexan dra" at bounding box center [483, 328] width 363 height 19
type input "[PERSON_NAME]"
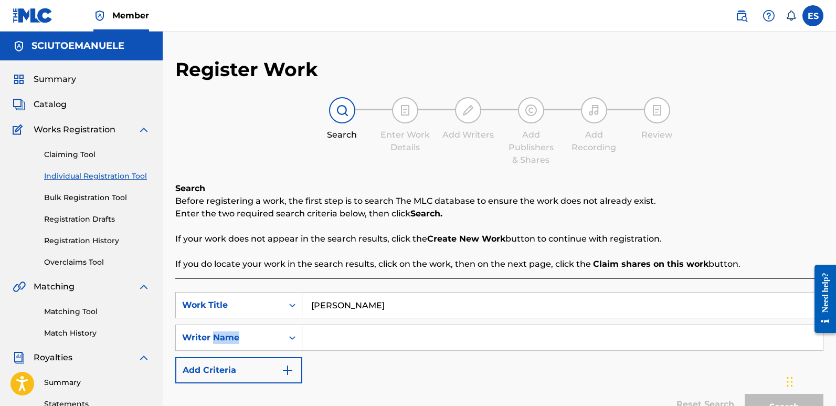
click at [355, 324] on div "SearchWithCriteria5cd9470d-43e5-4bee-ad34-ad12bce73ab5 Work Title alexandra Sea…" at bounding box center [499, 337] width 648 height 91
click at [380, 345] on input "Search Form" at bounding box center [562, 337] width 521 height 25
type input "emanuelesciuto"
click at [745, 394] on button "Search" at bounding box center [784, 407] width 79 height 26
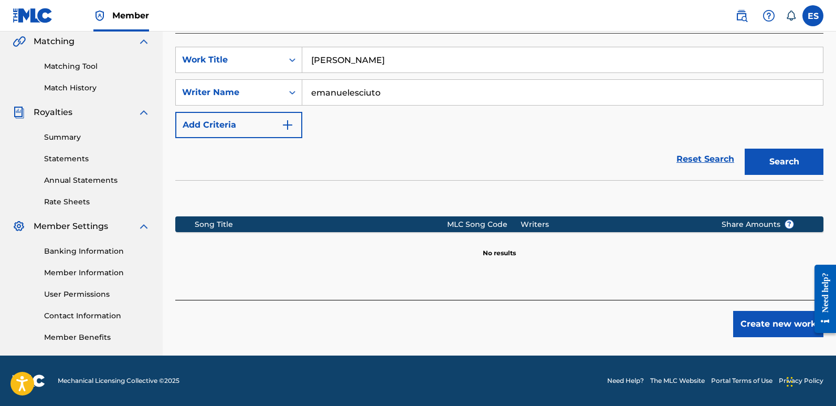
click at [767, 323] on button "Create new work" at bounding box center [779, 324] width 90 height 26
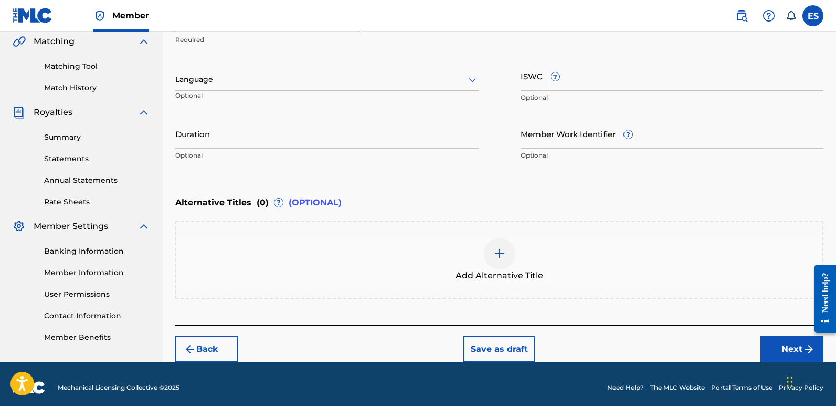
click at [258, 92] on p "Optional" at bounding box center [221, 99] width 93 height 17
click at [275, 80] on div at bounding box center [326, 79] width 303 height 13
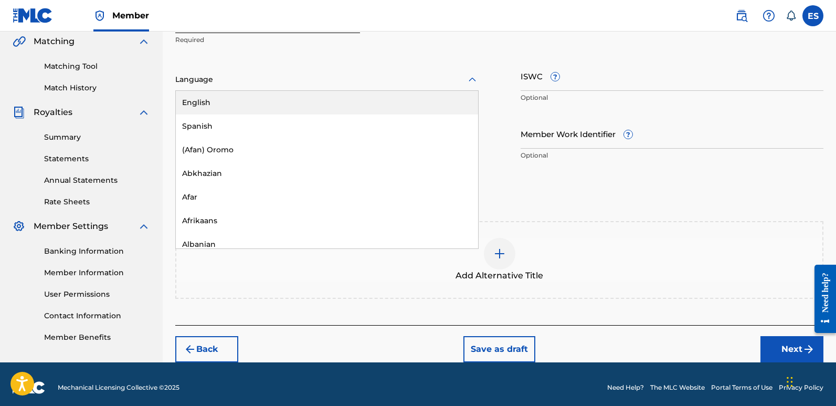
click at [265, 98] on div "English" at bounding box center [327, 103] width 302 height 24
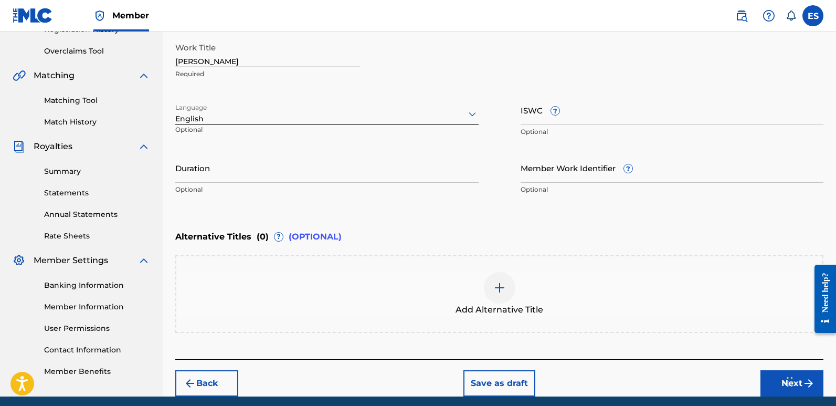
scroll to position [204, 0]
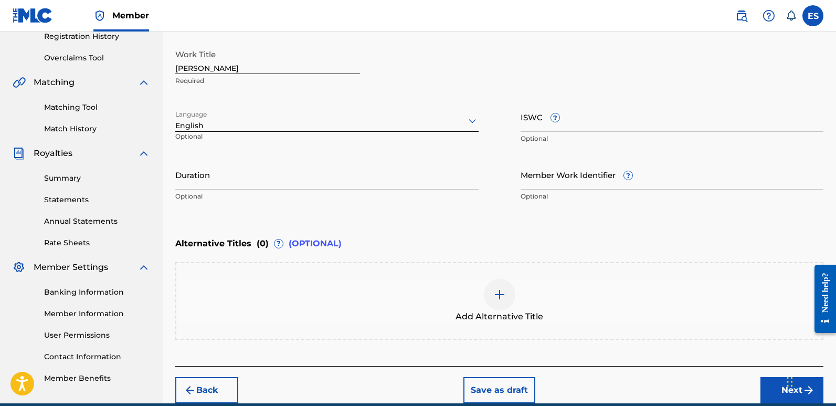
click at [226, 69] on input "[PERSON_NAME]" at bounding box center [267, 59] width 185 height 30
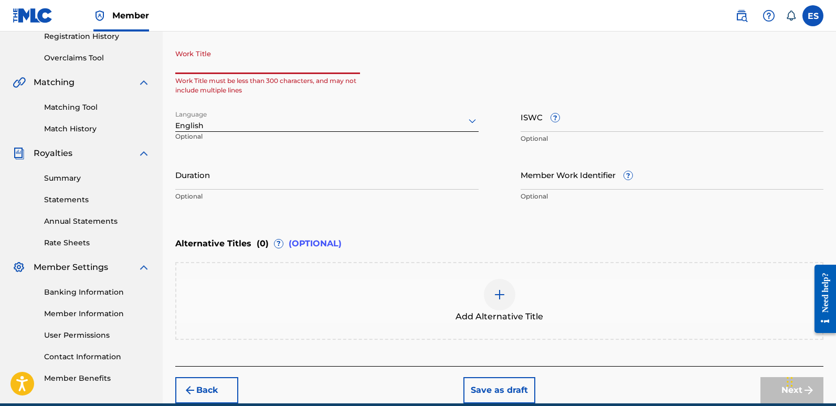
paste input "Sweet Paradise"
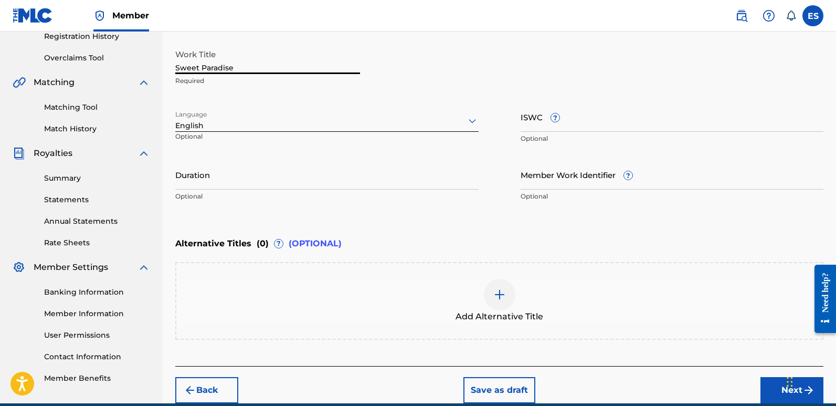
scroll to position [252, 0]
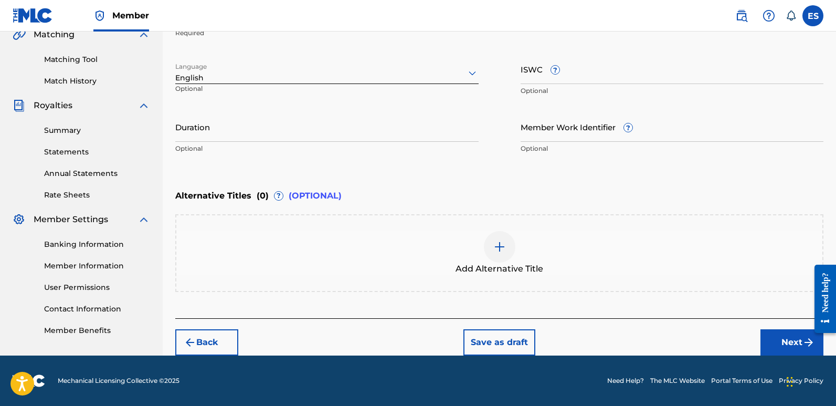
type input "Sweet Paradise"
click at [786, 333] on button "Next" at bounding box center [792, 342] width 63 height 26
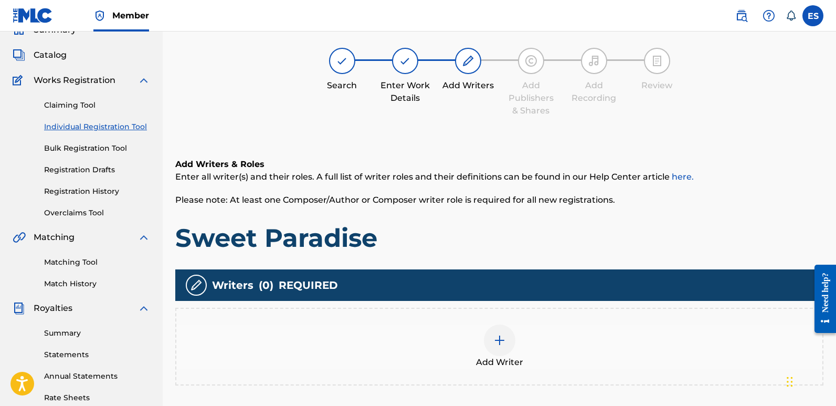
scroll to position [47, 0]
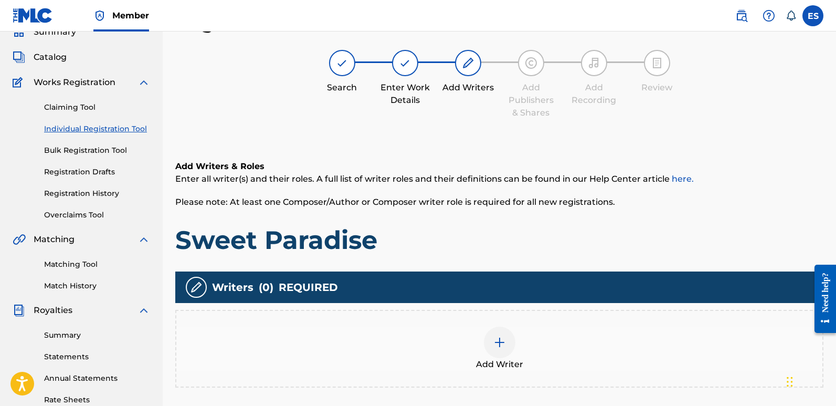
click at [505, 340] on img at bounding box center [500, 342] width 13 height 13
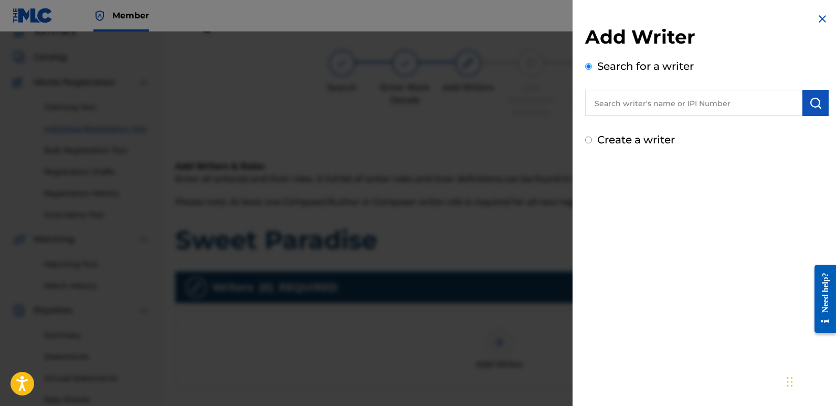
click at [684, 107] on input "text" at bounding box center [693, 103] width 217 height 26
type input "emanuelesciuto"
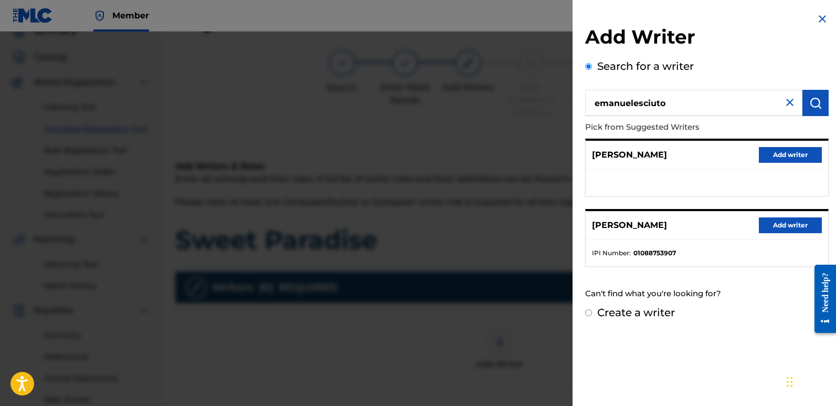
click at [773, 220] on button "Add writer" at bounding box center [790, 225] width 63 height 16
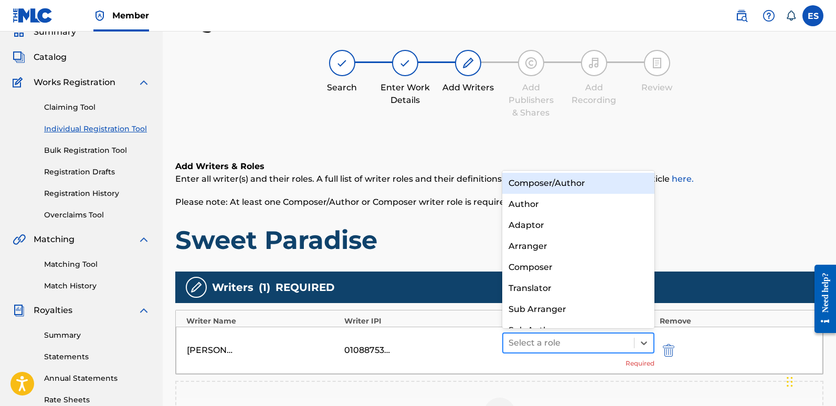
click at [592, 336] on div at bounding box center [569, 343] width 120 height 15
click at [526, 182] on div "Composer/Author" at bounding box center [578, 183] width 152 height 21
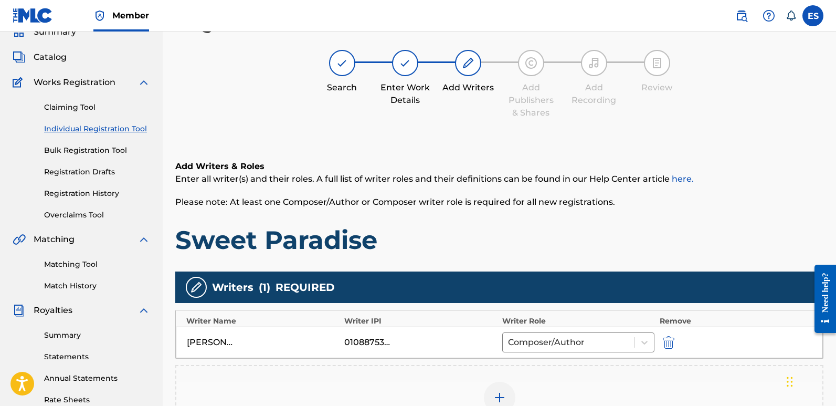
scroll to position [245, 0]
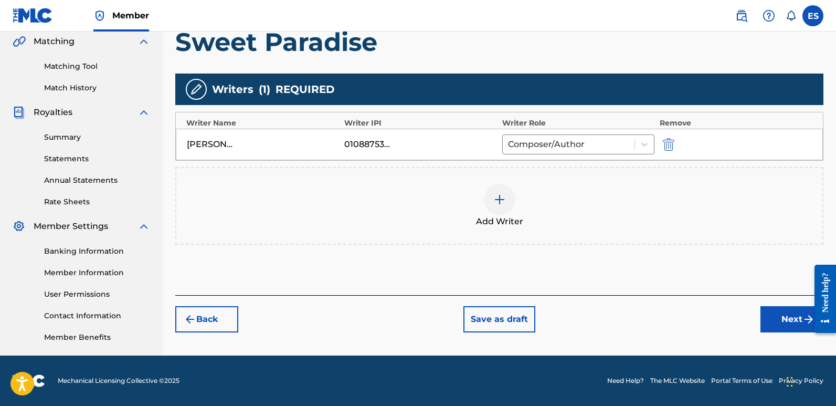
click at [759, 319] on div "Back Save as draft Next" at bounding box center [499, 313] width 648 height 37
click at [774, 319] on button "Next" at bounding box center [792, 319] width 63 height 26
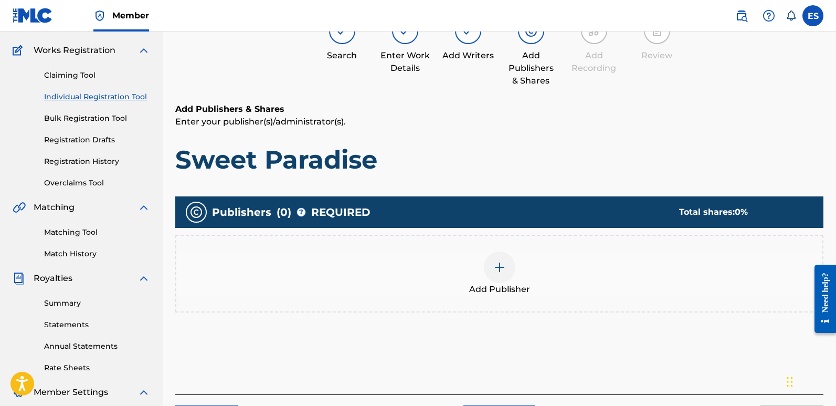
scroll to position [47, 0]
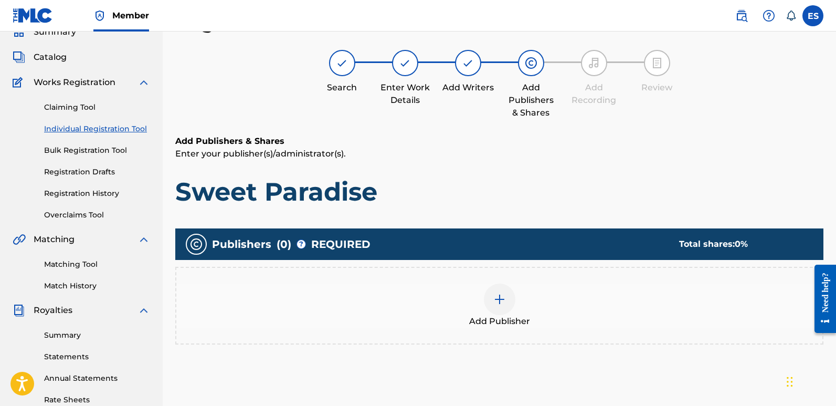
click at [508, 311] on div at bounding box center [500, 300] width 32 height 32
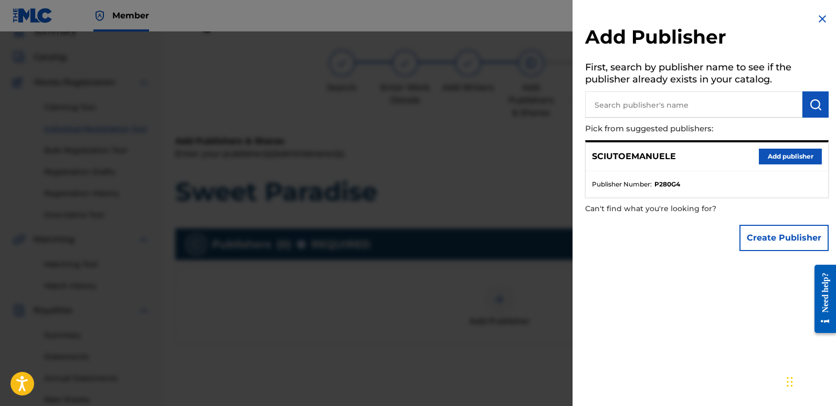
click at [775, 152] on button "Add publisher" at bounding box center [790, 157] width 63 height 16
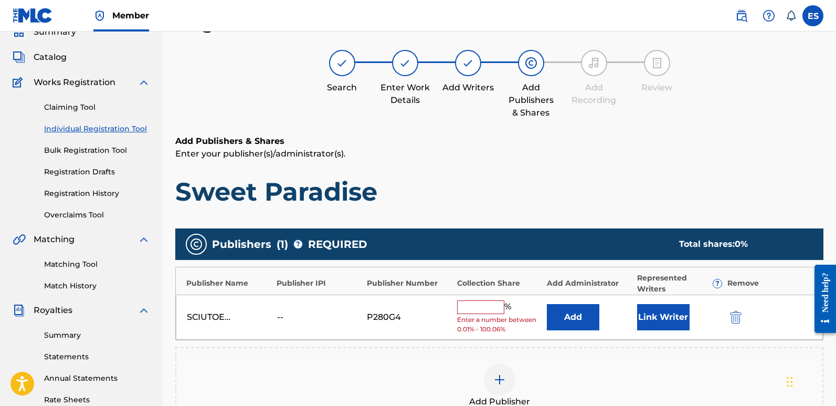
click at [661, 310] on button "Link Writer" at bounding box center [663, 317] width 53 height 26
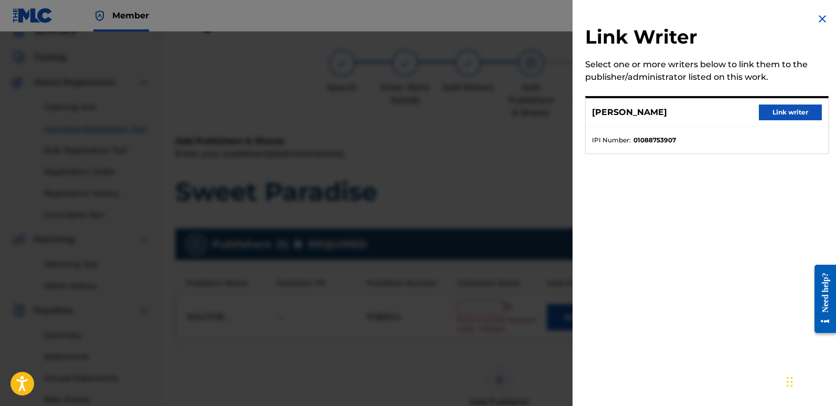
click at [789, 112] on button "Link writer" at bounding box center [790, 112] width 63 height 16
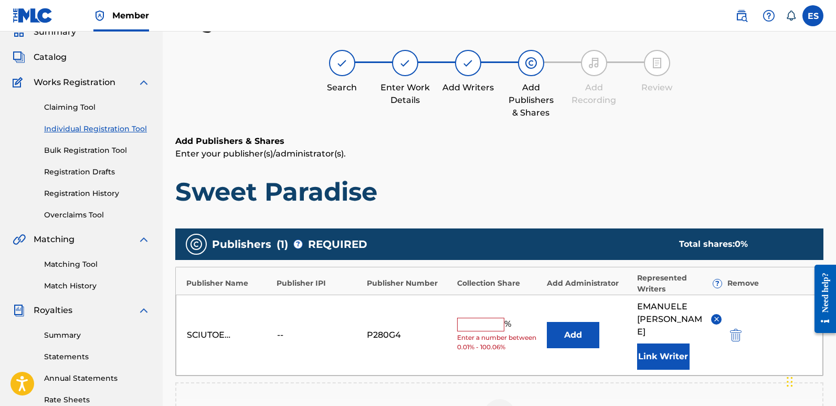
click at [479, 322] on input "text" at bounding box center [480, 325] width 47 height 14
type input "100"
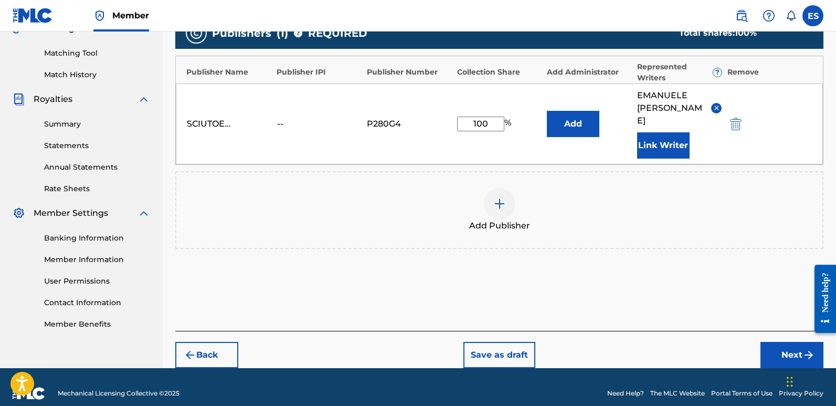
click at [790, 342] on button "Next" at bounding box center [792, 355] width 63 height 26
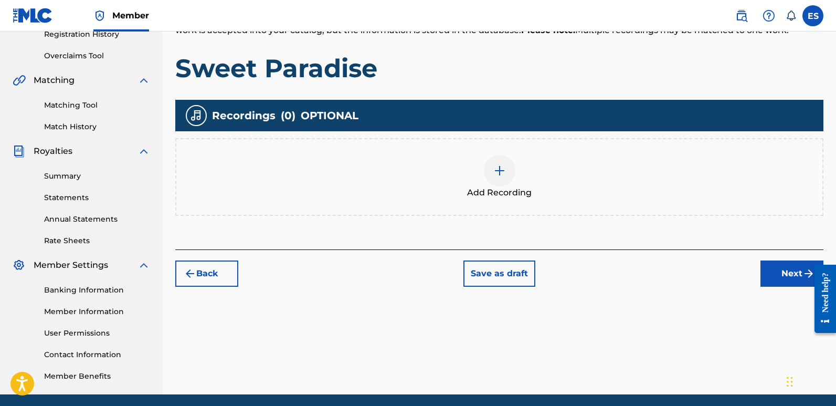
scroll to position [47, 0]
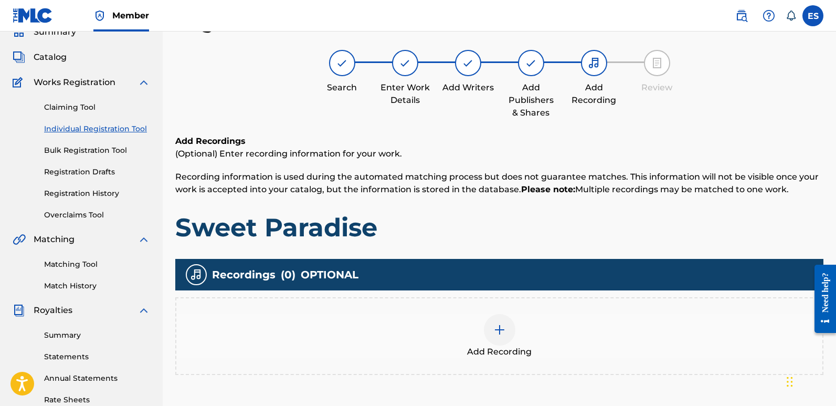
click at [508, 322] on div at bounding box center [500, 330] width 32 height 32
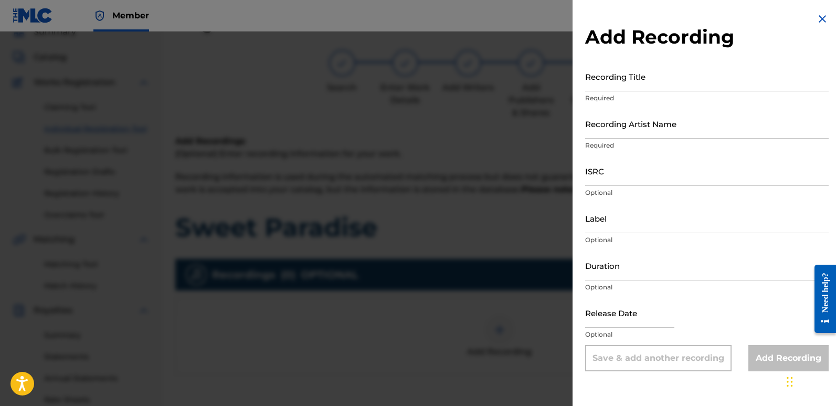
click at [618, 85] on input "Recording Title" at bounding box center [707, 76] width 244 height 30
paste input "Sweet Paradise"
type input "Sweet Paradise"
click at [631, 131] on input "Recording Artist Name" at bounding box center [707, 124] width 244 height 30
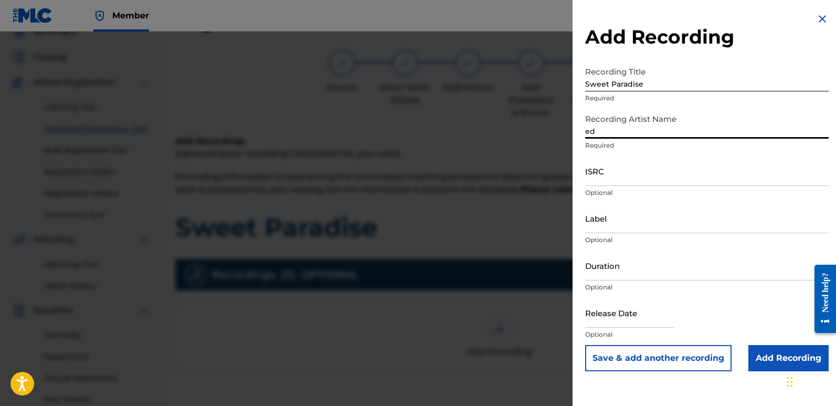
type input "EDM NATIVES"
click at [619, 169] on input "ISRC" at bounding box center [707, 171] width 244 height 30
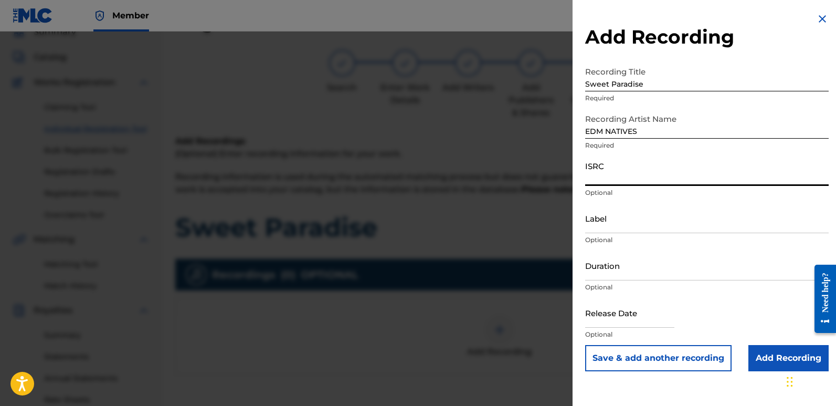
paste input "QZZ7M2583496"
type input "QZZ7M2583496"
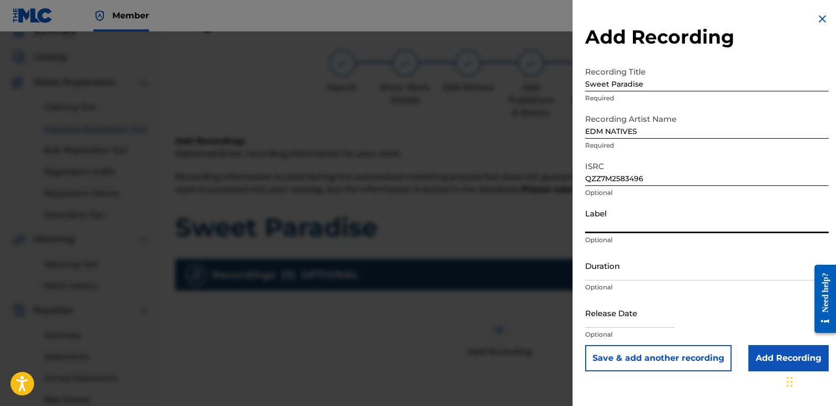
click at [628, 221] on input "Label" at bounding box center [707, 218] width 244 height 30
type input "Eurozoneflow"
click at [641, 318] on input "text" at bounding box center [629, 313] width 89 height 30
select select "7"
select select "2025"
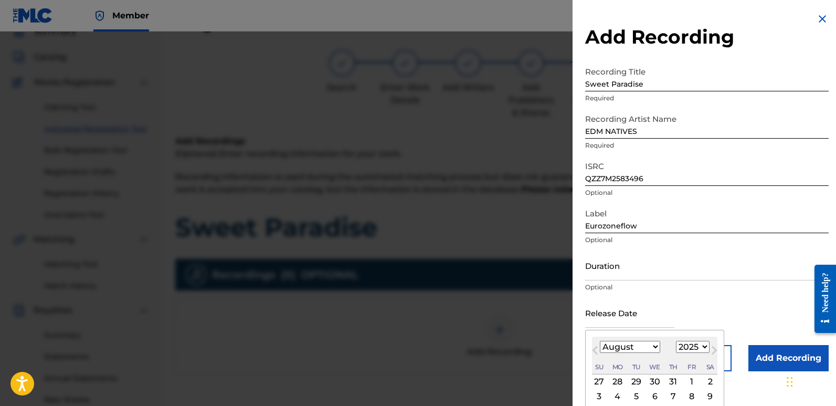
click at [709, 379] on div "2" at bounding box center [710, 381] width 13 height 13
type input "[DATE]"
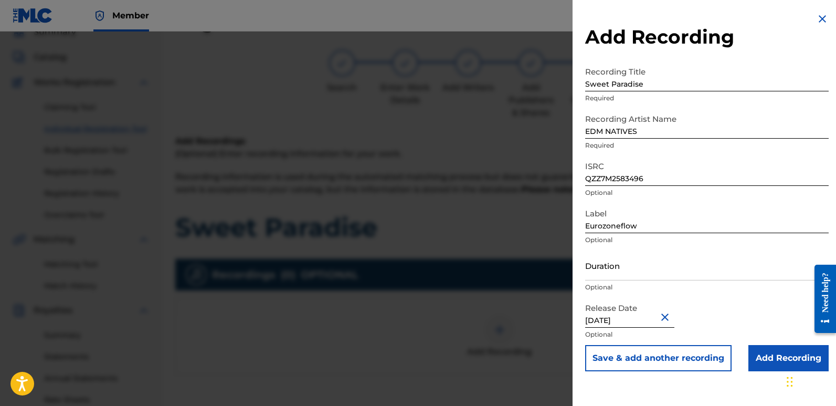
click at [617, 319] on input "[DATE]" at bounding box center [629, 313] width 89 height 30
select select "7"
select select "2025"
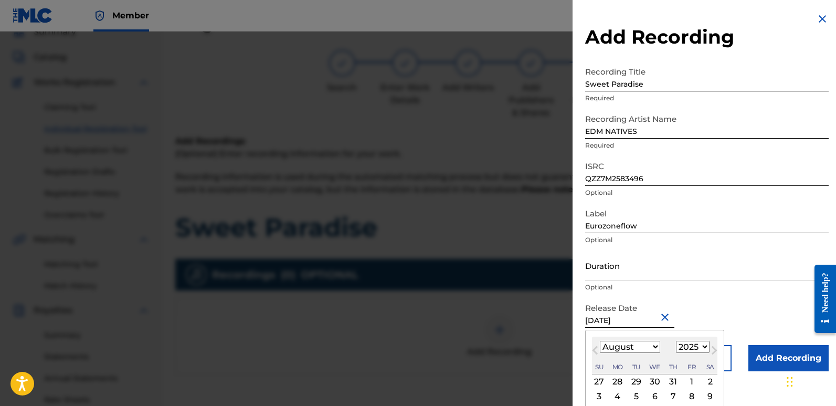
type input "[DATE]"
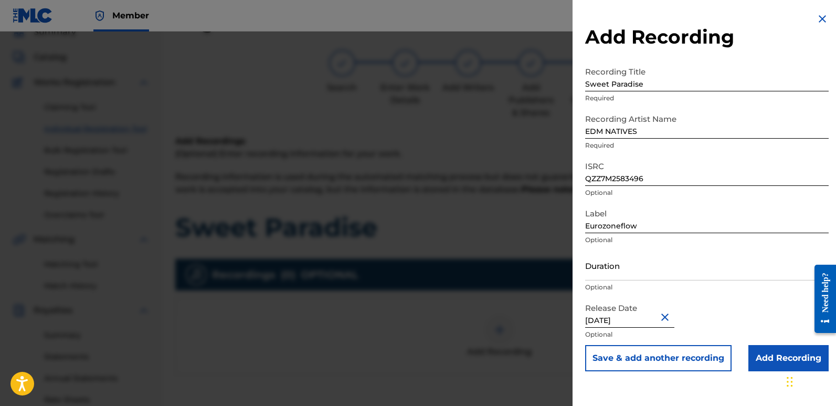
click at [772, 350] on input "Add Recording" at bounding box center [789, 358] width 80 height 26
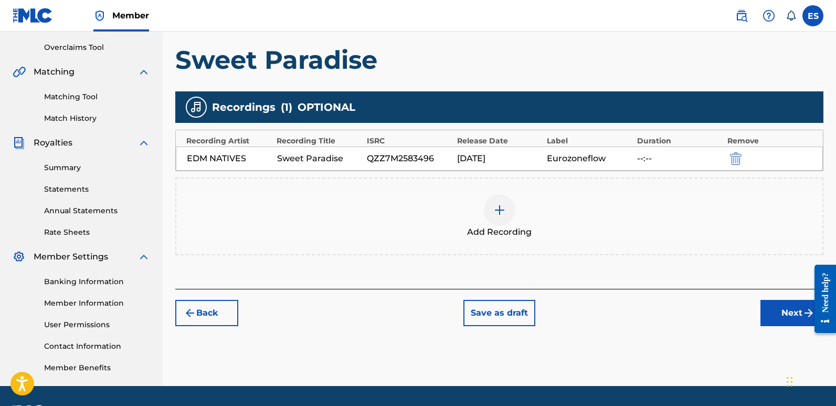
scroll to position [245, 0]
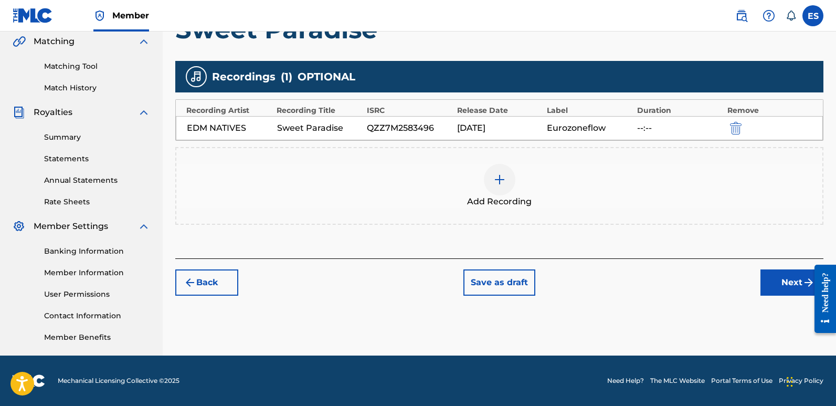
click at [789, 280] on button "Next" at bounding box center [792, 282] width 63 height 26
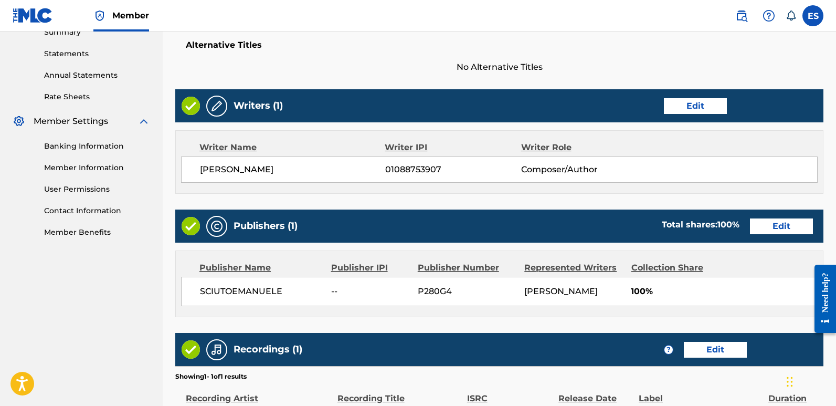
scroll to position [482, 0]
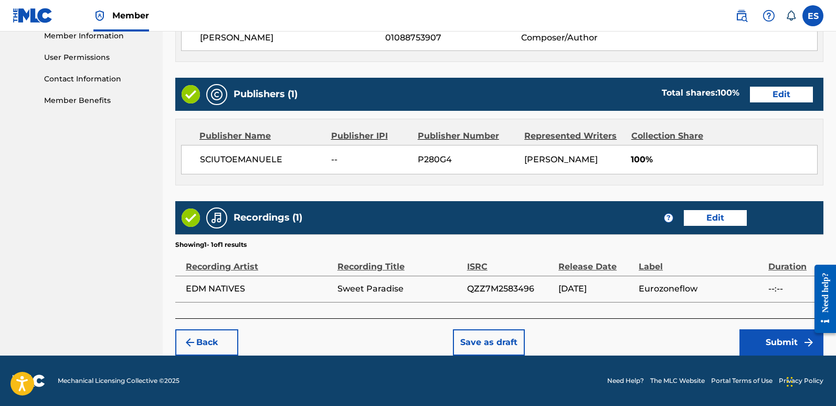
click at [757, 348] on button "Submit" at bounding box center [782, 342] width 84 height 26
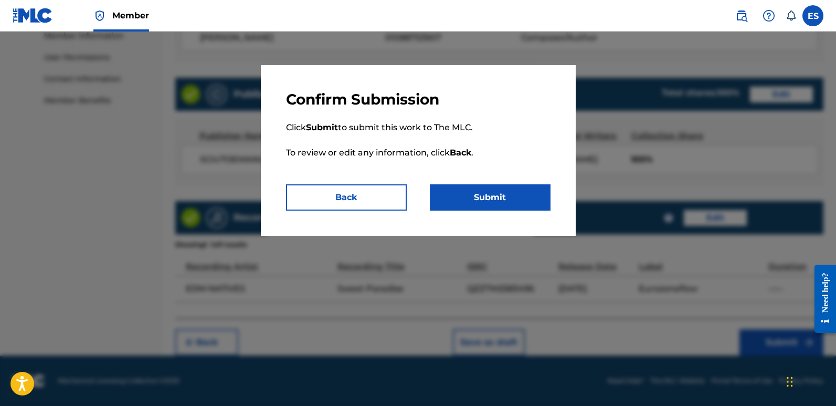
click at [506, 202] on button "Submit" at bounding box center [490, 197] width 121 height 26
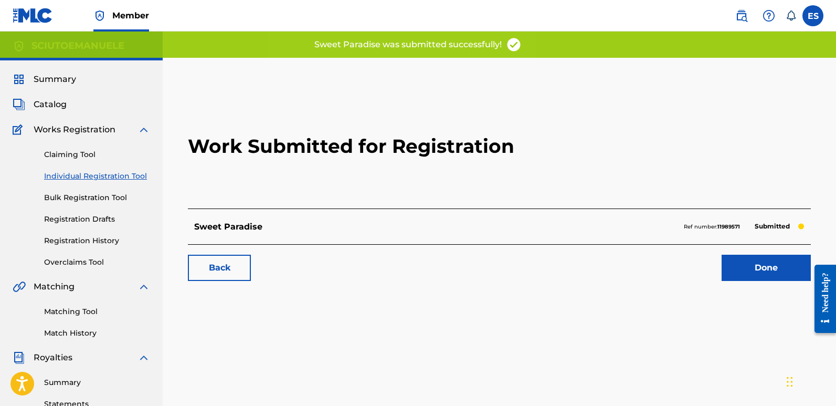
click at [775, 264] on link "Done" at bounding box center [766, 268] width 89 height 26
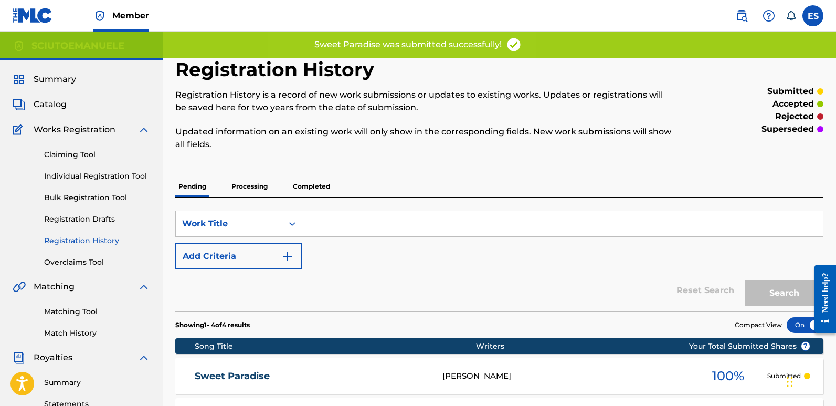
click at [81, 177] on link "Individual Registration Tool" at bounding box center [97, 176] width 106 height 11
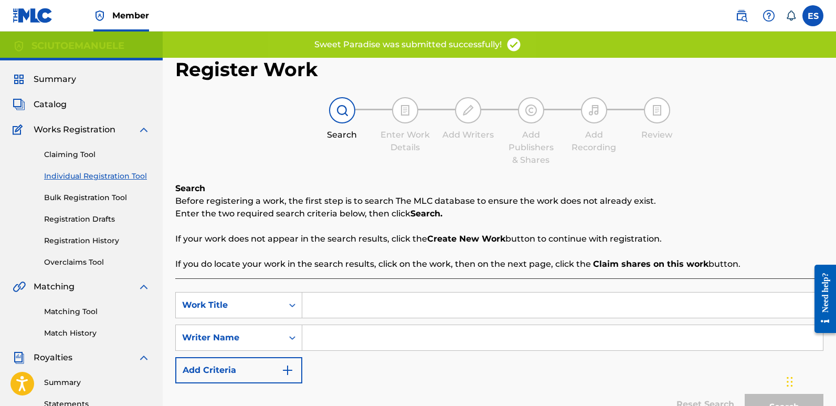
click at [379, 297] on input "Search Form" at bounding box center [562, 304] width 521 height 25
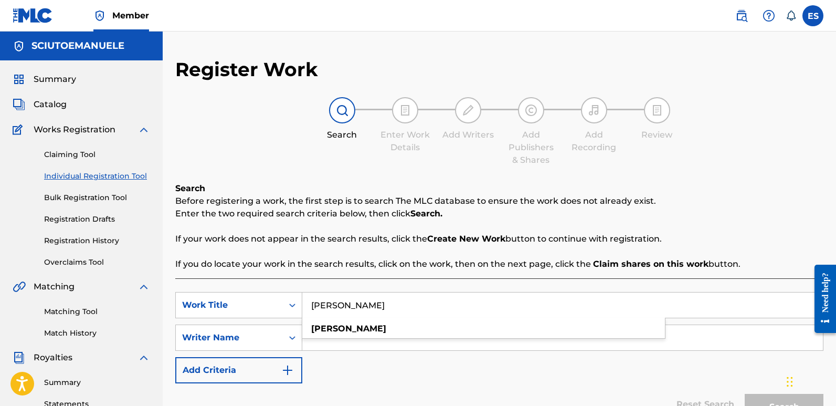
type input "[PERSON_NAME]"
click at [353, 343] on input "Search Form" at bounding box center [562, 337] width 521 height 25
type input "[PERSON_NAME]"
click at [745, 394] on button "Search" at bounding box center [784, 407] width 79 height 26
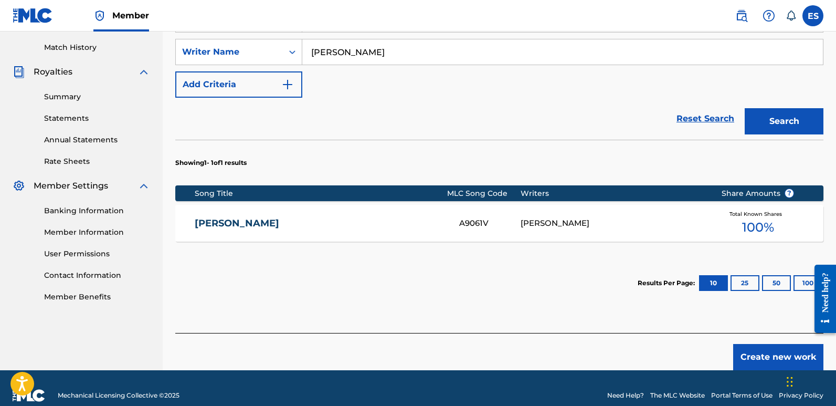
scroll to position [300, 0]
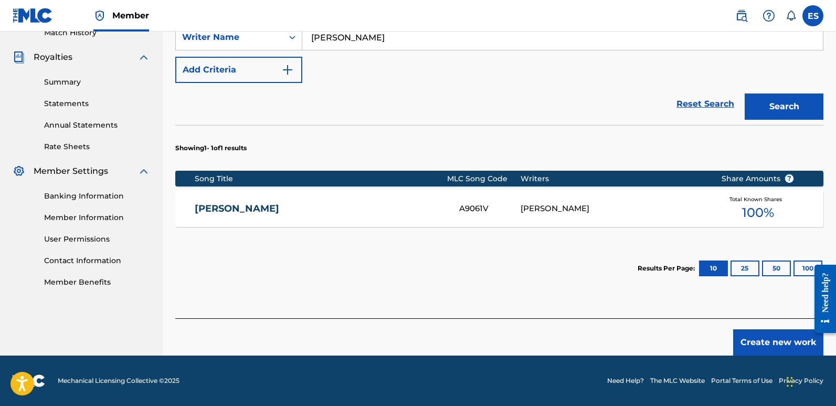
click at [795, 342] on button "Create new work" at bounding box center [779, 342] width 90 height 26
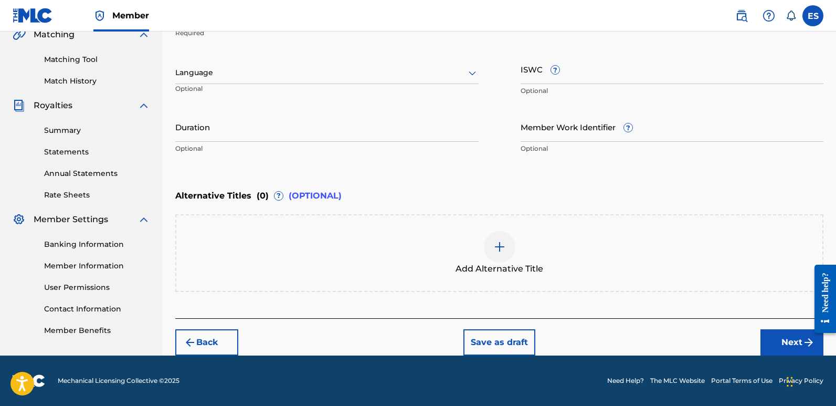
scroll to position [252, 0]
click at [224, 72] on div at bounding box center [326, 72] width 303 height 13
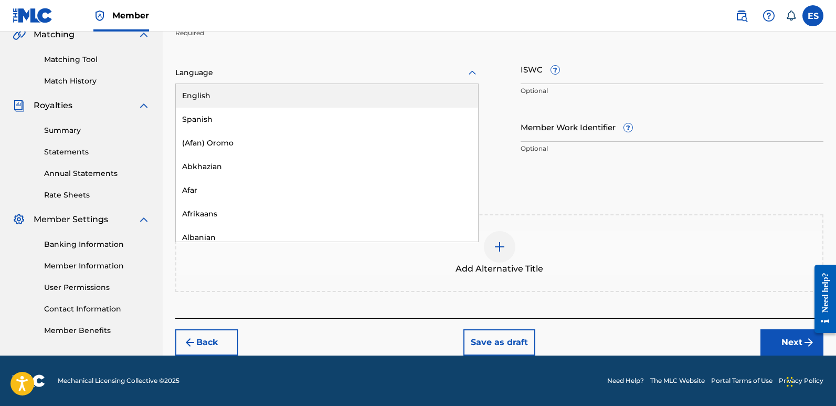
click at [184, 104] on div "English" at bounding box center [327, 96] width 302 height 24
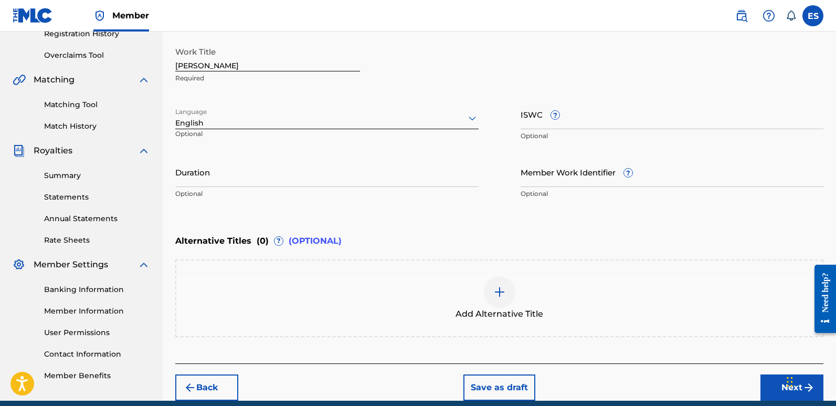
scroll to position [204, 0]
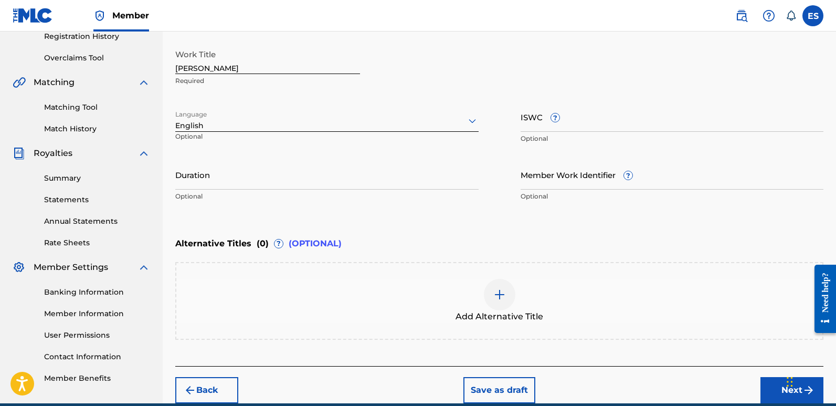
click at [247, 70] on input "[PERSON_NAME]" at bounding box center [267, 59] width 185 height 30
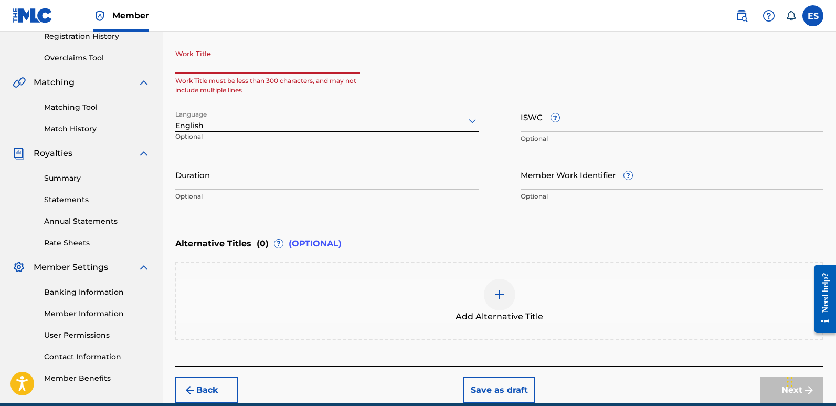
paste input "When I Feel You (feat. Emadj)"
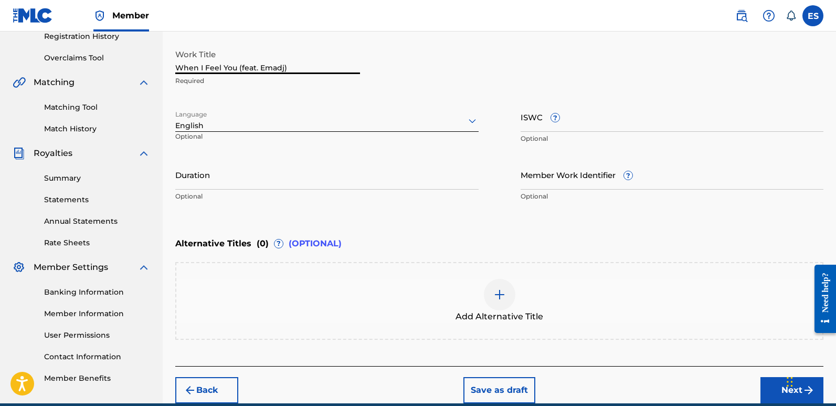
scroll to position [252, 0]
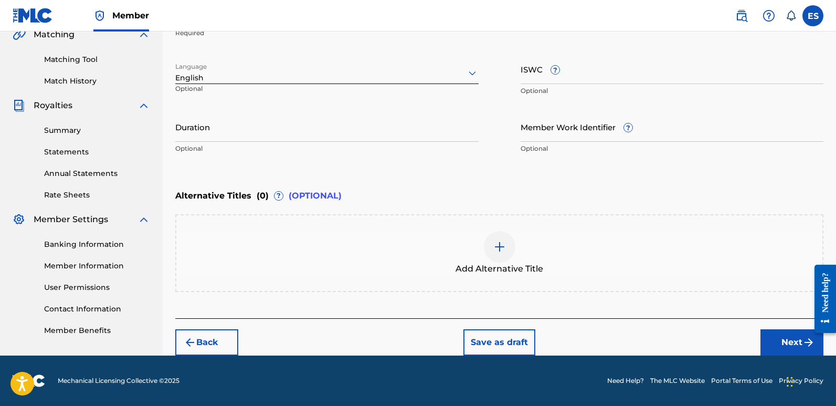
type input "When I Feel You (feat. Emadj)"
click at [781, 335] on button "Next" at bounding box center [792, 342] width 63 height 26
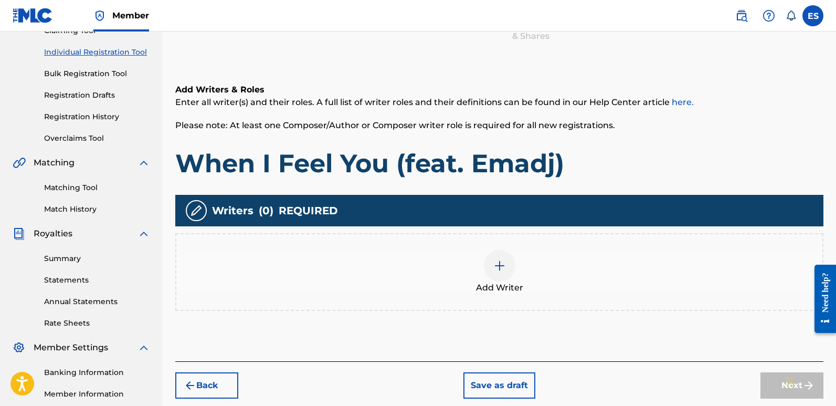
scroll to position [47, 0]
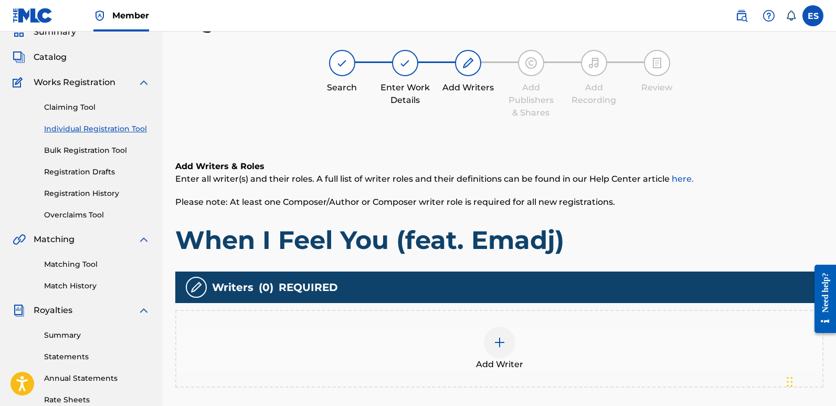
click at [508, 341] on div at bounding box center [500, 343] width 32 height 32
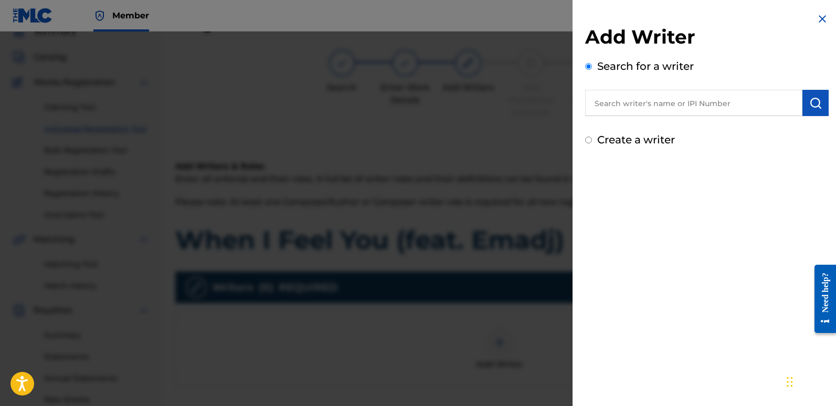
click at [676, 108] on input "text" at bounding box center [693, 103] width 217 height 26
type input "emanuelesciuto"
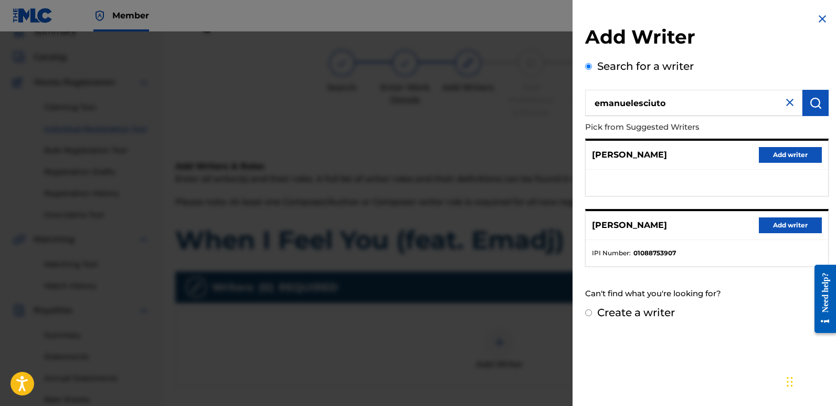
click at [778, 223] on button "Add writer" at bounding box center [790, 225] width 63 height 16
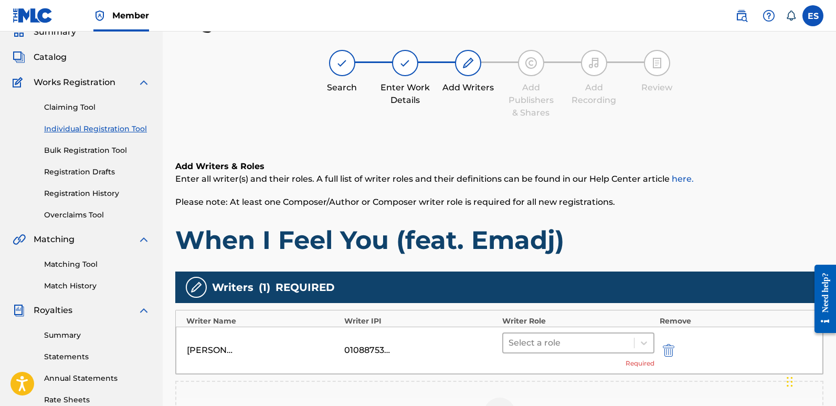
click at [589, 336] on div at bounding box center [569, 343] width 120 height 15
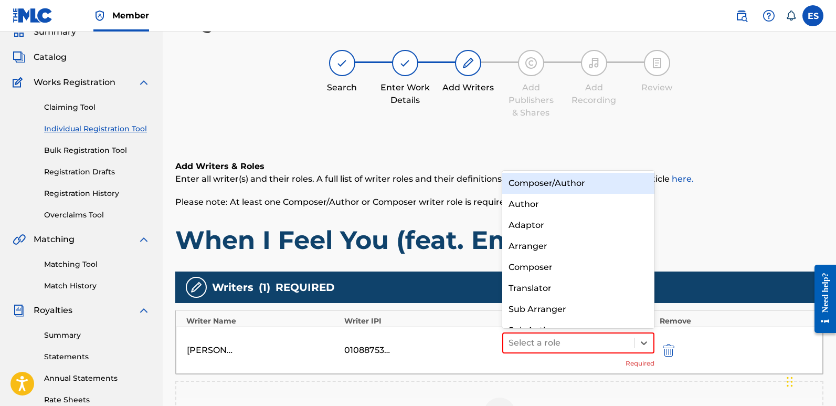
scroll to position [15, 0]
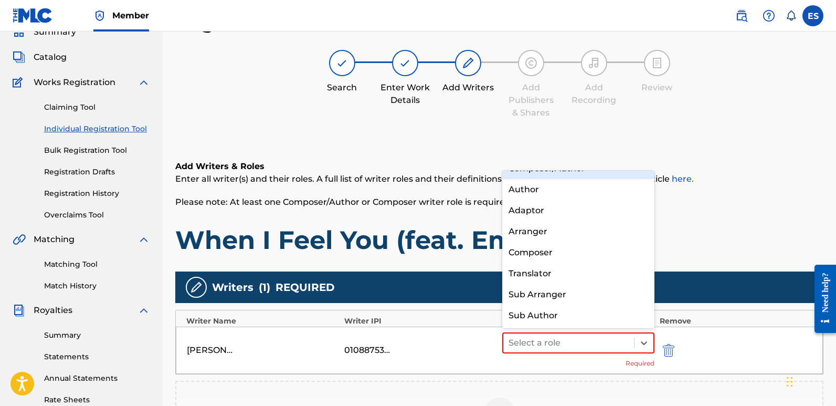
click at [536, 175] on div "Composer/Author" at bounding box center [578, 168] width 152 height 21
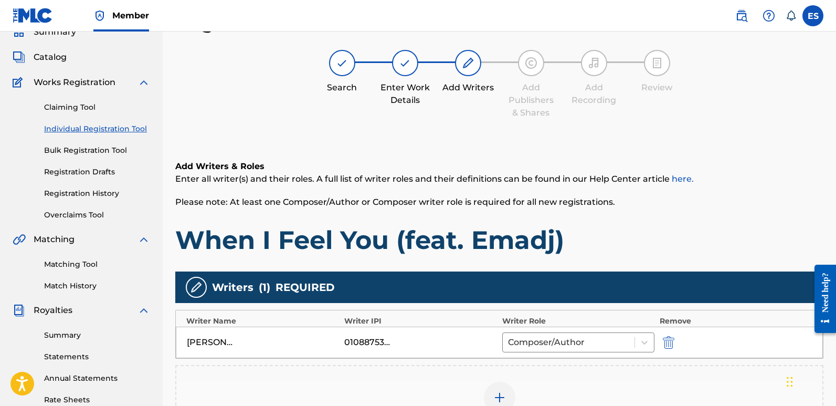
scroll to position [245, 0]
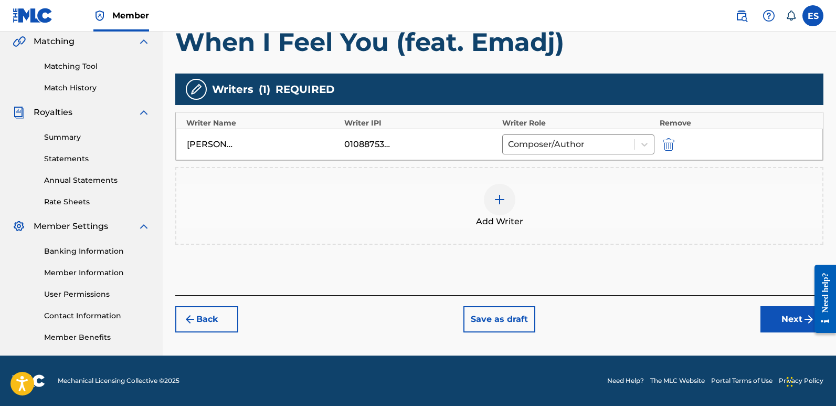
click at [784, 320] on button "Next" at bounding box center [792, 319] width 63 height 26
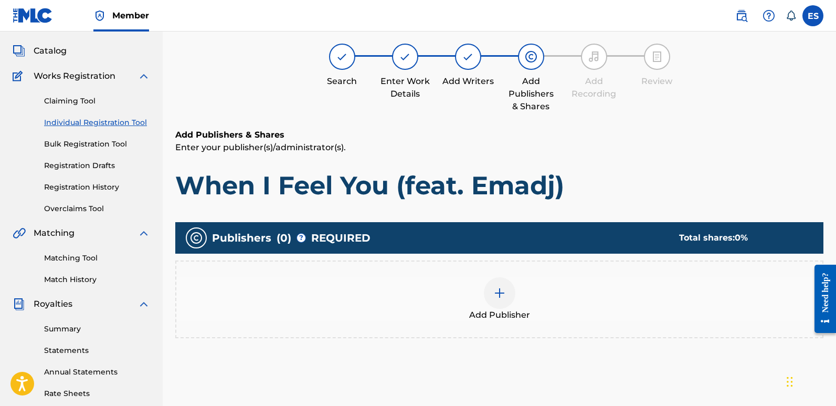
scroll to position [47, 0]
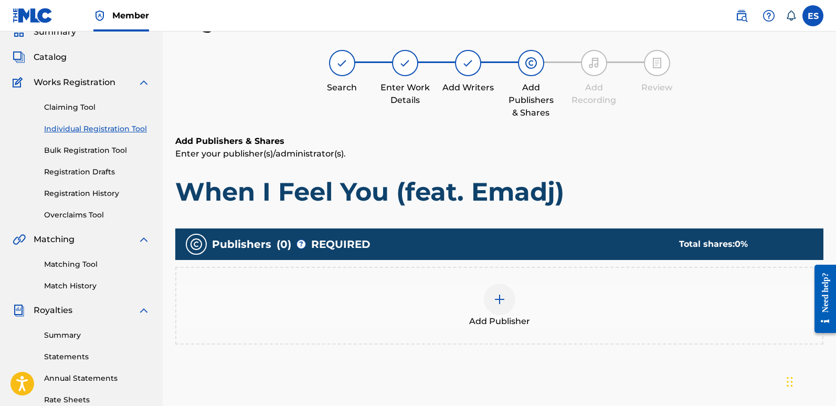
click at [520, 292] on div "Add Publisher" at bounding box center [499, 306] width 646 height 44
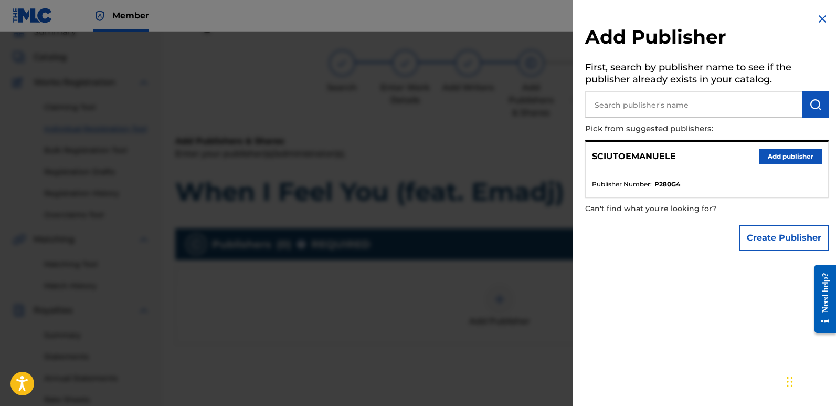
click at [795, 158] on button "Add publisher" at bounding box center [790, 157] width 63 height 16
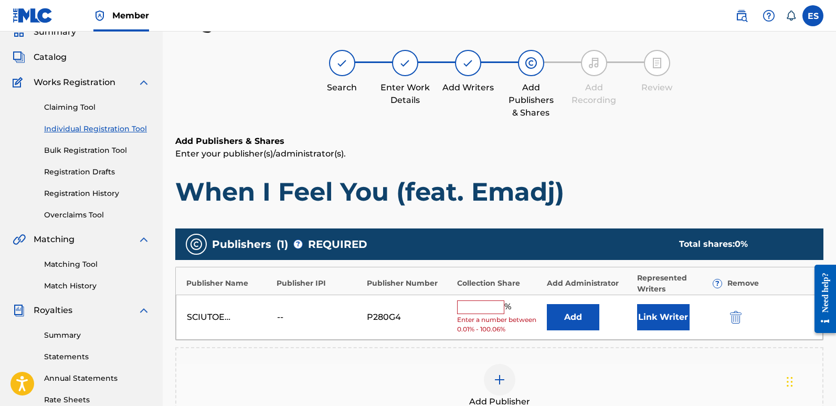
click at [668, 309] on button "Link Writer" at bounding box center [663, 317] width 53 height 26
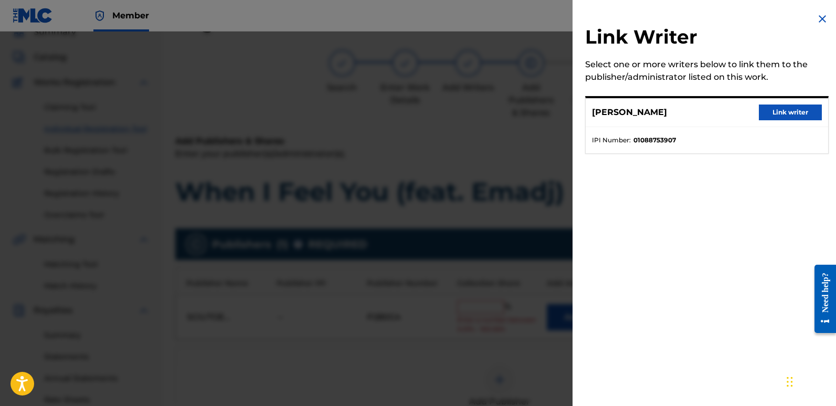
click at [778, 112] on button "Link writer" at bounding box center [790, 112] width 63 height 16
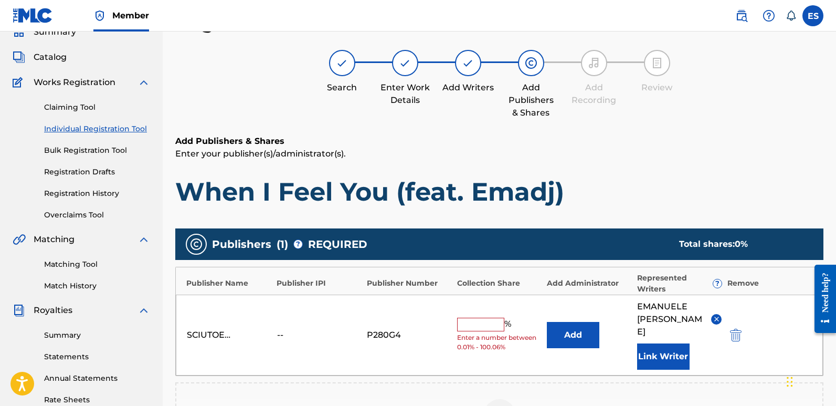
click at [483, 322] on input "text" at bounding box center [480, 325] width 47 height 14
type input "100"
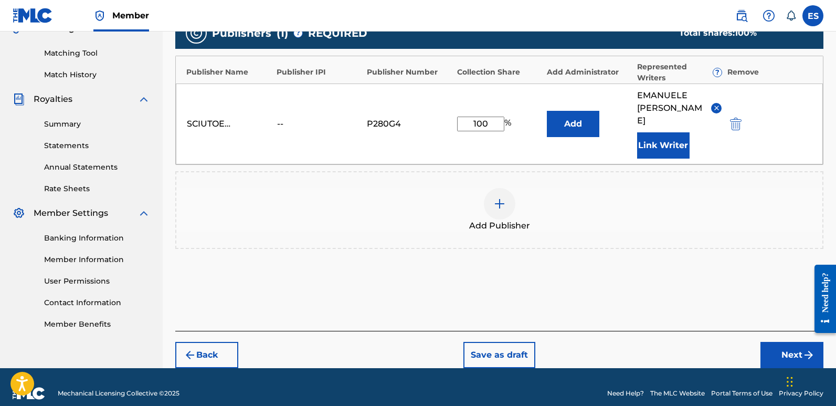
click at [781, 342] on button "Next" at bounding box center [792, 355] width 63 height 26
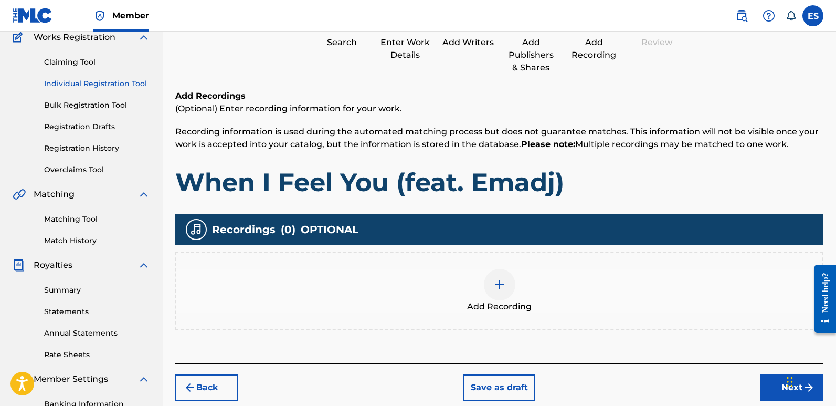
scroll to position [47, 0]
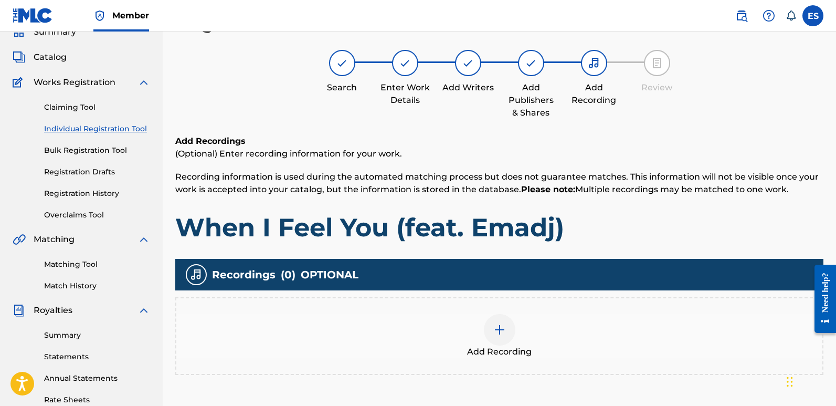
click at [508, 326] on div at bounding box center [500, 330] width 32 height 32
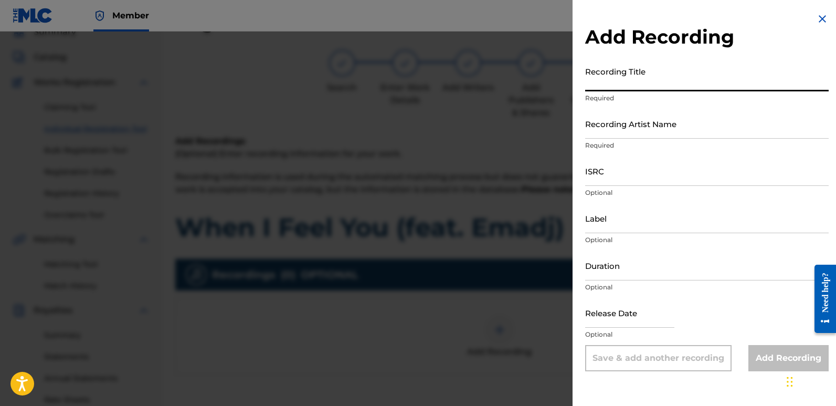
paste input "When I Feel You (feat. Emadj)"
type input "When I Feel You (feat. Emadj)"
click at [637, 130] on input "Recording Artist Name" at bounding box center [707, 124] width 244 height 30
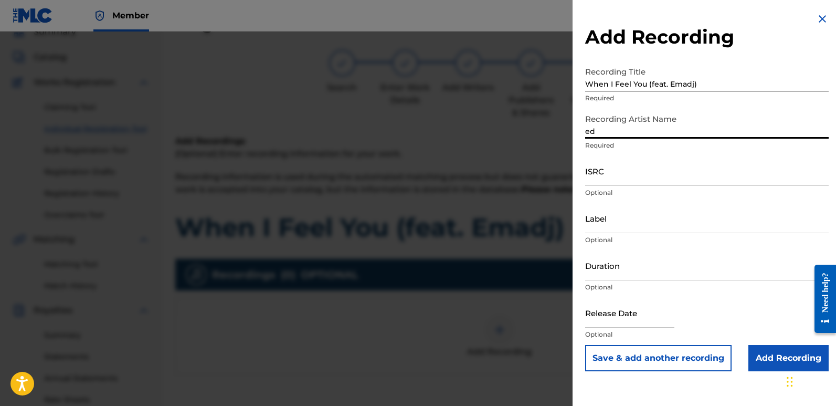
type input "EDM NATIVES"
click at [637, 165] on input "ISRC" at bounding box center [707, 171] width 244 height 30
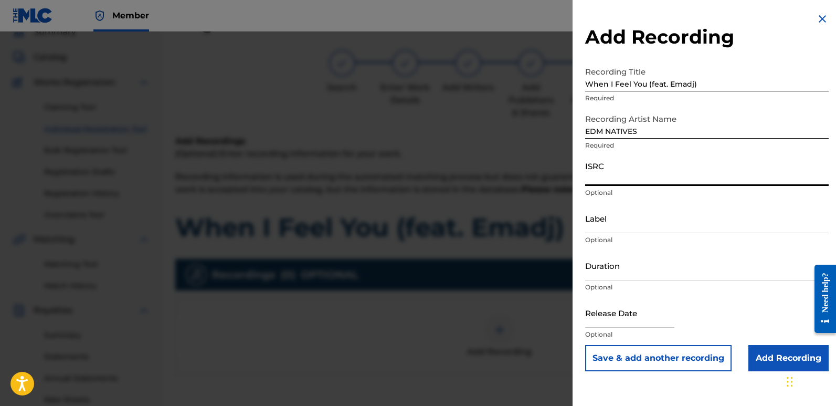
paste input "QZZ7M2583498"
type input "QZZ7M2583498"
click at [629, 217] on input "Label" at bounding box center [707, 218] width 244 height 30
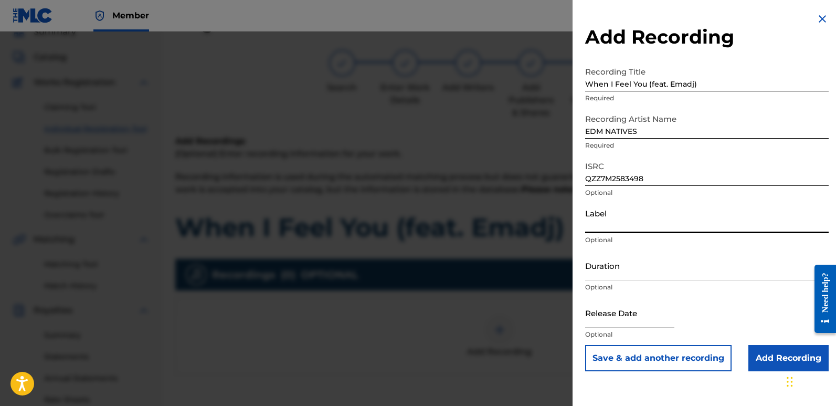
type input "Eurozoneflow"
click at [634, 317] on input "text" at bounding box center [629, 313] width 89 height 30
select select "7"
select select "2025"
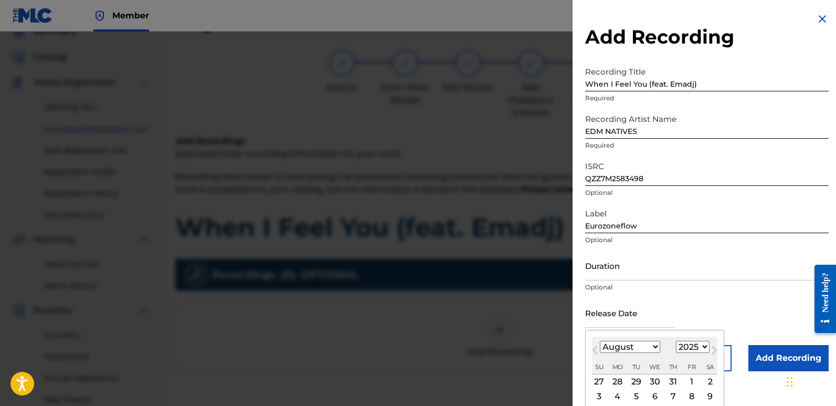
click at [709, 380] on div "2" at bounding box center [710, 381] width 13 height 13
type input "[DATE]"
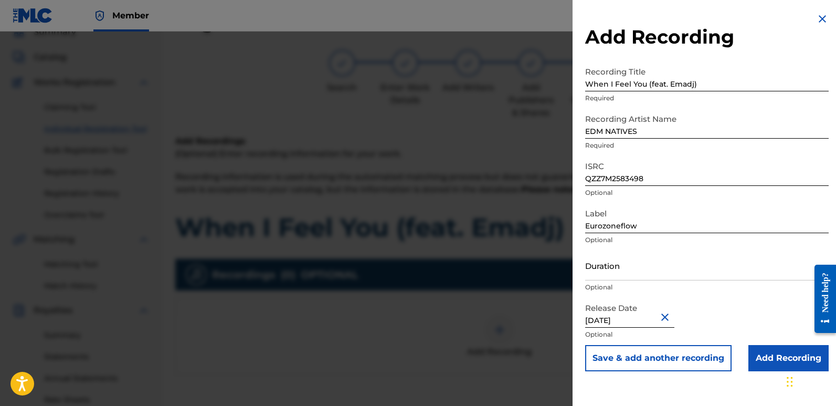
click at [618, 317] on input "[DATE]" at bounding box center [629, 313] width 89 height 30
select select "7"
select select "2025"
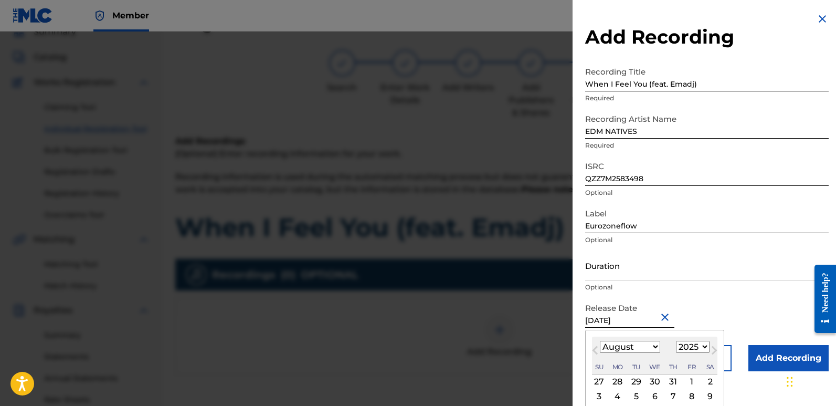
type input "[DATE]"
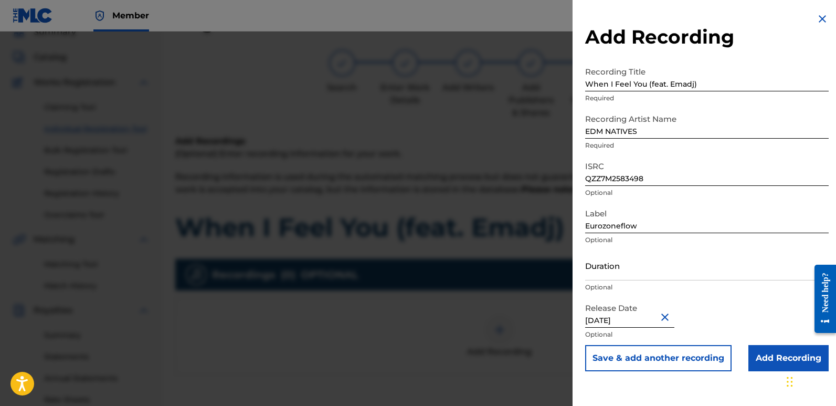
click at [767, 351] on input "Add Recording" at bounding box center [789, 358] width 80 height 26
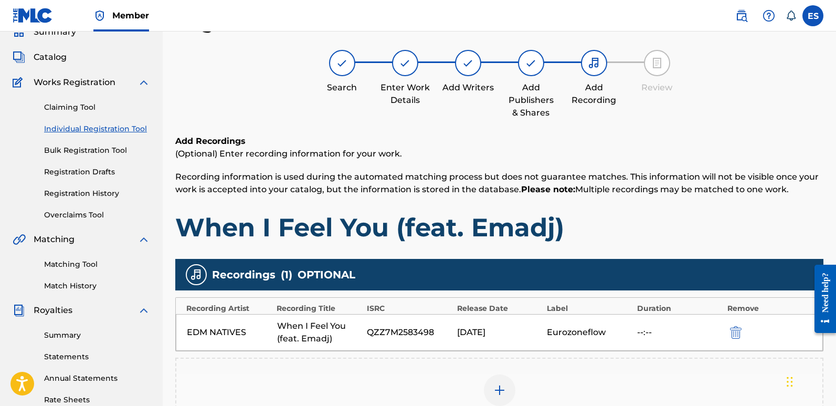
scroll to position [245, 0]
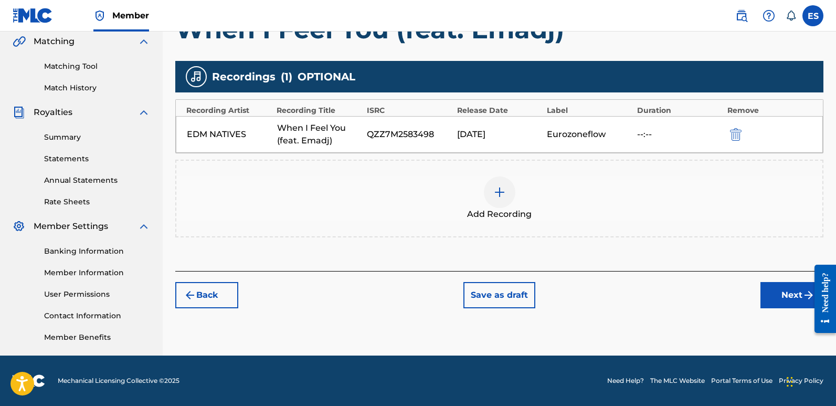
click at [792, 303] on button "Next" at bounding box center [792, 295] width 63 height 26
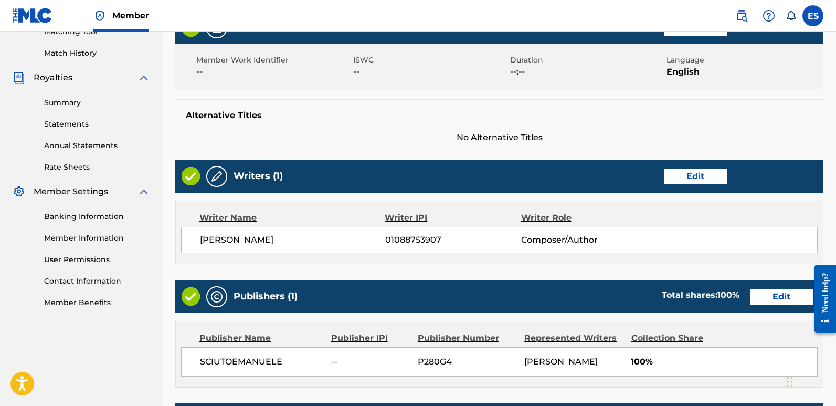
scroll to position [482, 0]
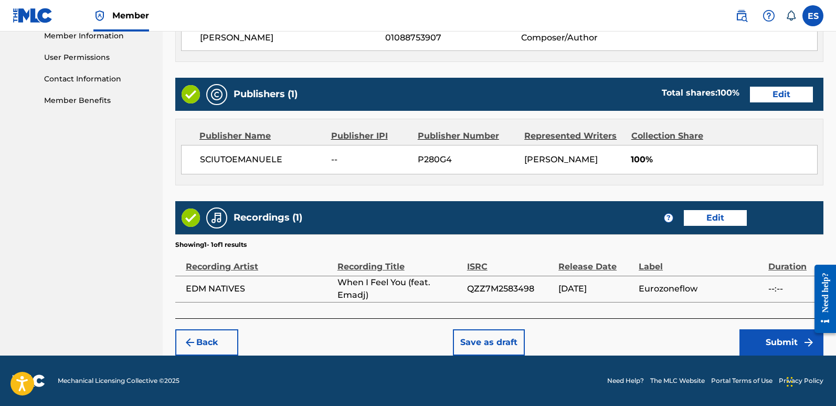
click at [798, 339] on button "Submit" at bounding box center [782, 342] width 84 height 26
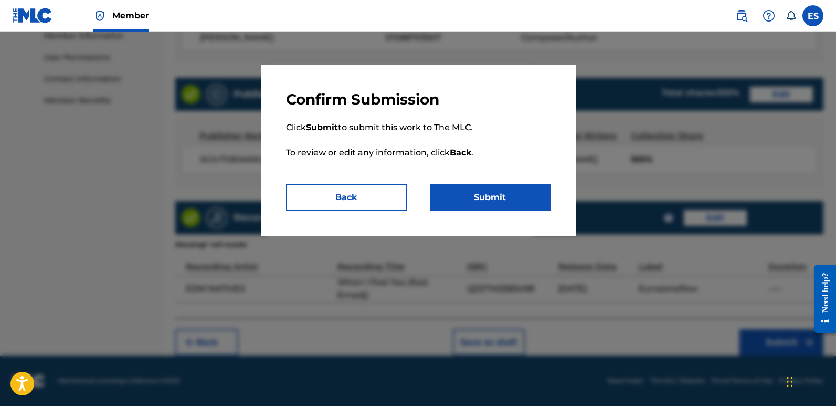
click at [500, 186] on button "Submit" at bounding box center [490, 197] width 121 height 26
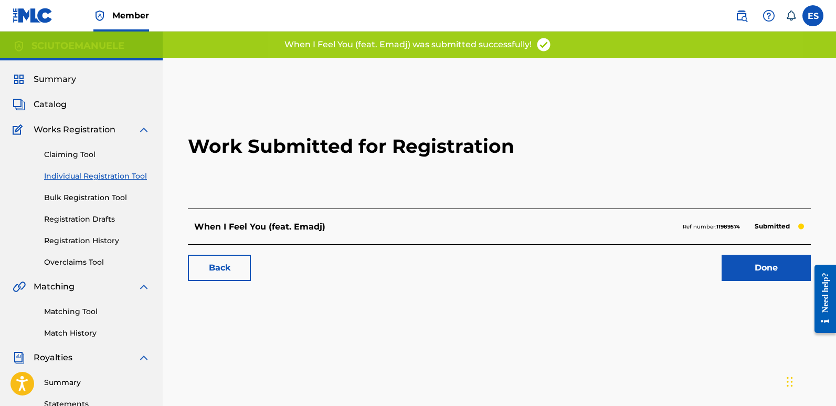
click at [756, 267] on link "Done" at bounding box center [766, 268] width 89 height 26
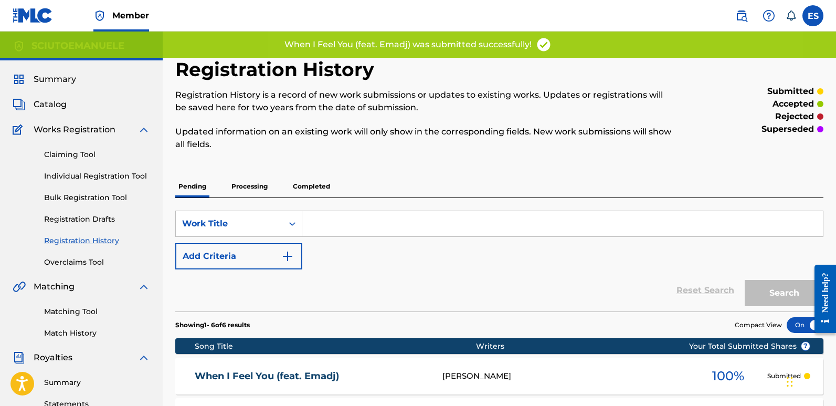
click at [95, 174] on link "Individual Registration Tool" at bounding box center [97, 176] width 106 height 11
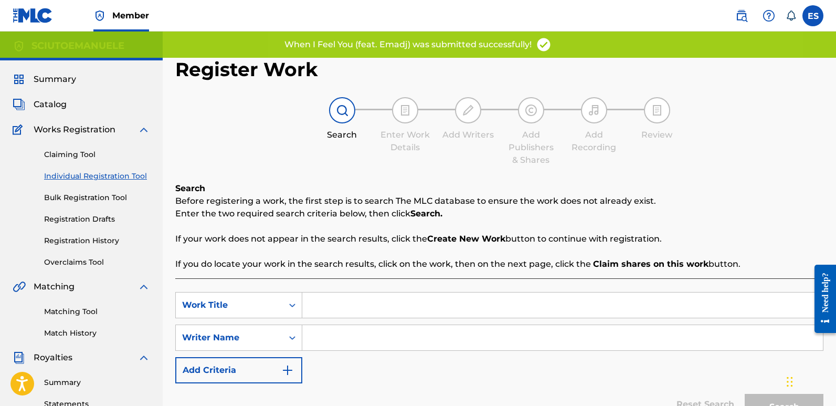
click at [411, 311] on input "Search Form" at bounding box center [562, 304] width 521 height 25
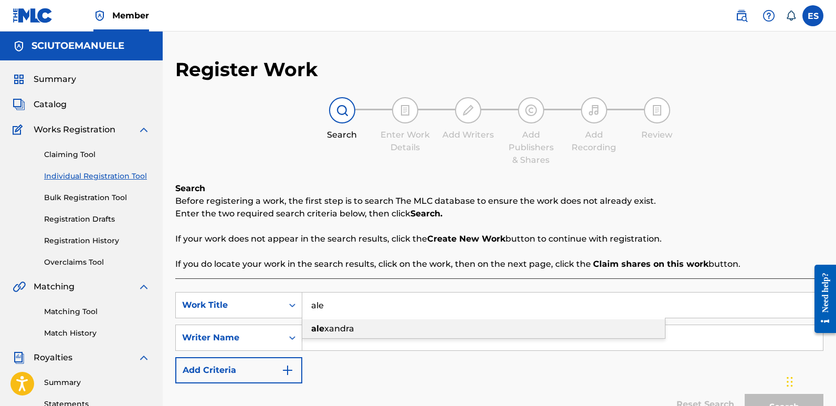
click at [365, 333] on div "[PERSON_NAME]" at bounding box center [483, 328] width 363 height 19
type input "[PERSON_NAME]"
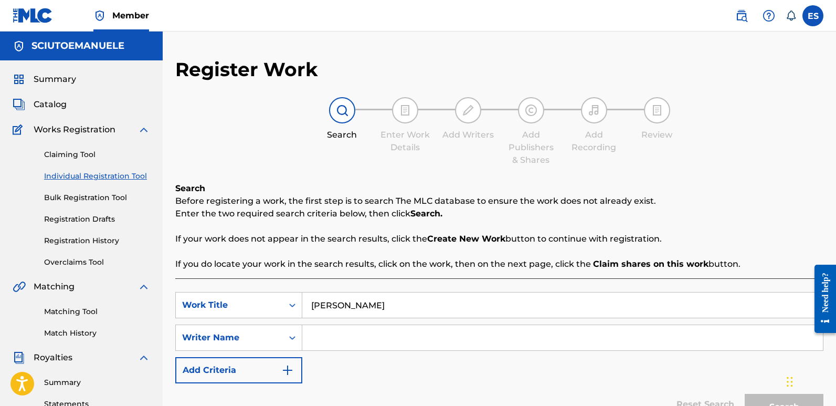
click at [365, 333] on input "Search Form" at bounding box center [562, 337] width 521 height 25
click at [355, 333] on input "Search Form" at bounding box center [562, 337] width 521 height 25
type input "[PERSON_NAME]"
click at [745, 394] on button "Search" at bounding box center [784, 407] width 79 height 26
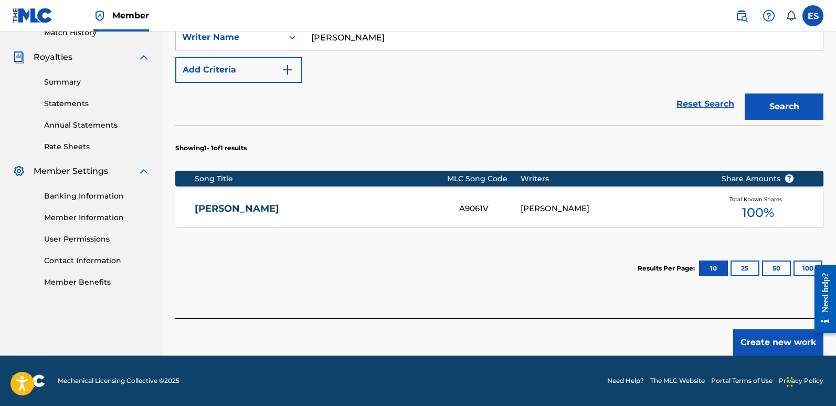
click at [774, 345] on button "Create new work" at bounding box center [779, 342] width 90 height 26
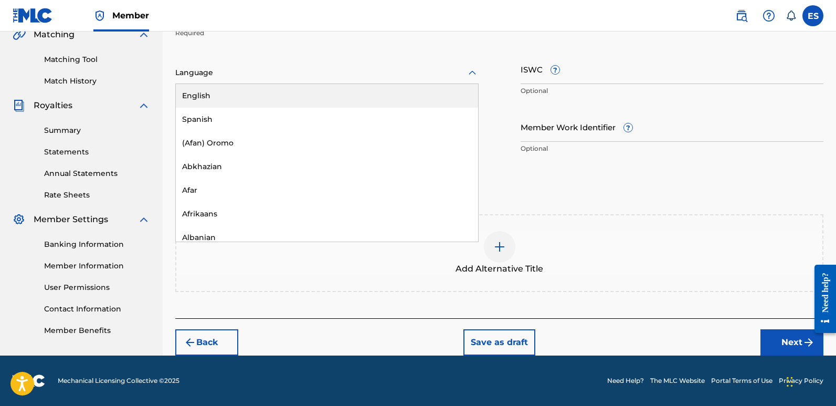
click at [279, 80] on div "Language" at bounding box center [326, 73] width 303 height 22
click at [229, 101] on div "English" at bounding box center [327, 96] width 302 height 24
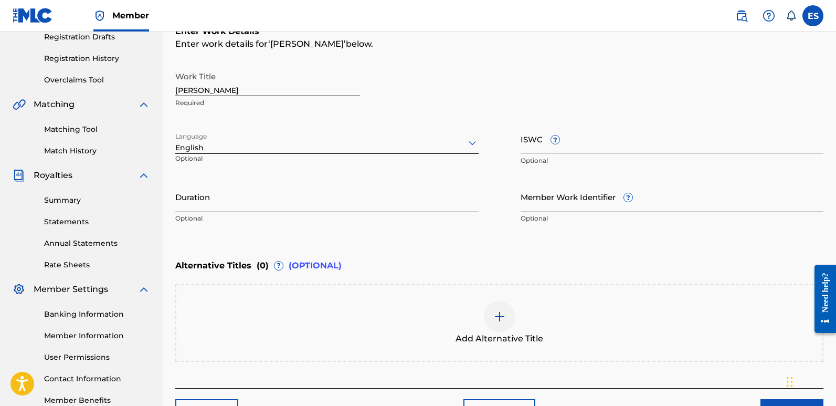
scroll to position [181, 0]
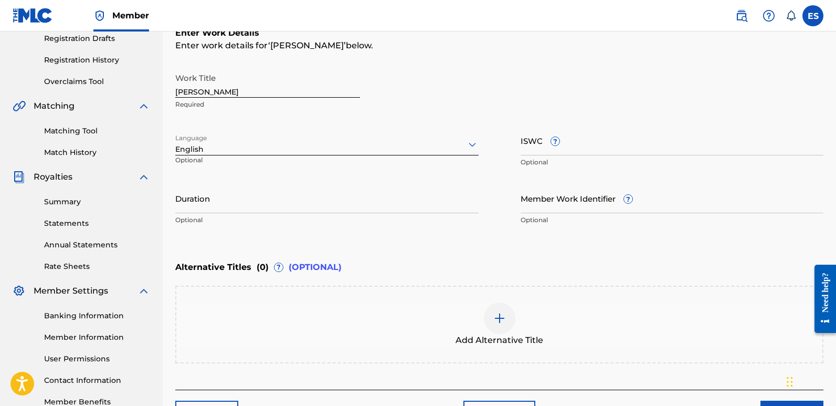
click at [260, 93] on input "[PERSON_NAME]" at bounding box center [267, 83] width 185 height 30
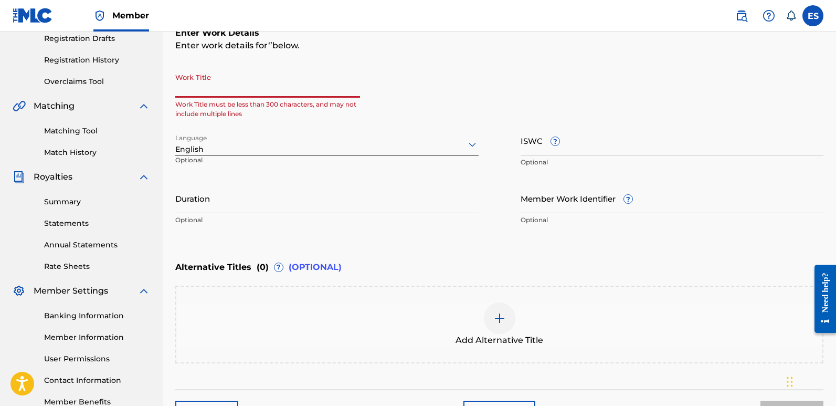
paste input "Forever And Ever (Radio Edit)"
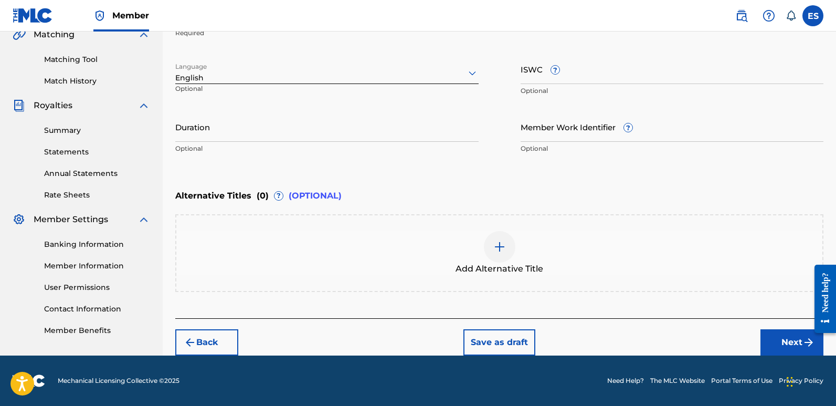
type input "Forever And Ever (Radio Edit)"
click at [791, 339] on button "Next" at bounding box center [792, 342] width 63 height 26
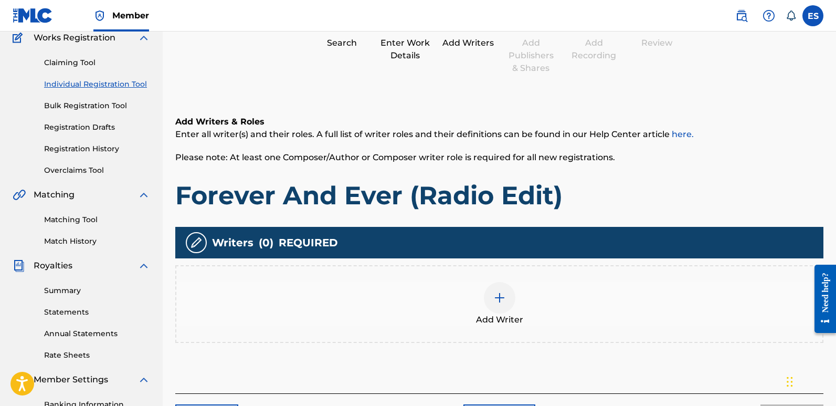
scroll to position [47, 0]
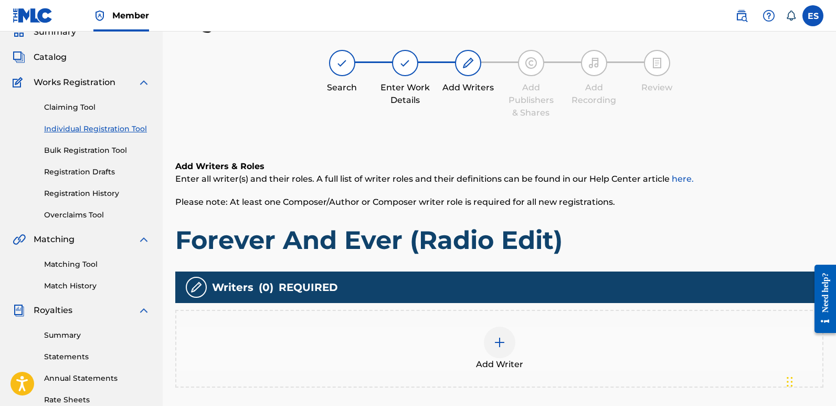
click at [507, 339] on div at bounding box center [500, 343] width 32 height 32
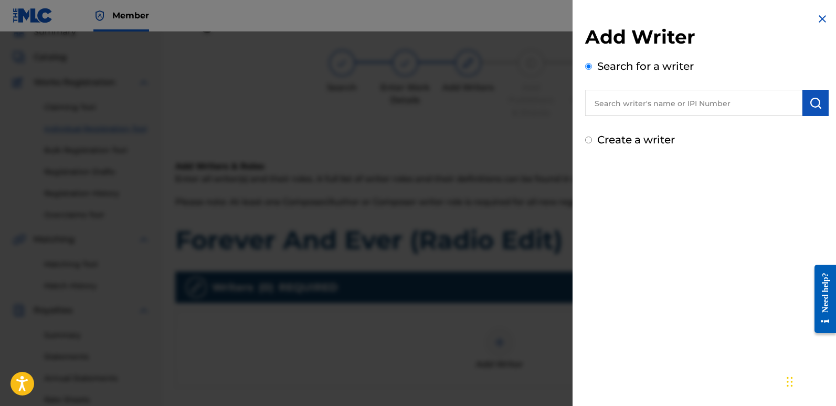
click at [640, 107] on input "text" at bounding box center [693, 103] width 217 height 26
type input "emanuelesciuto"
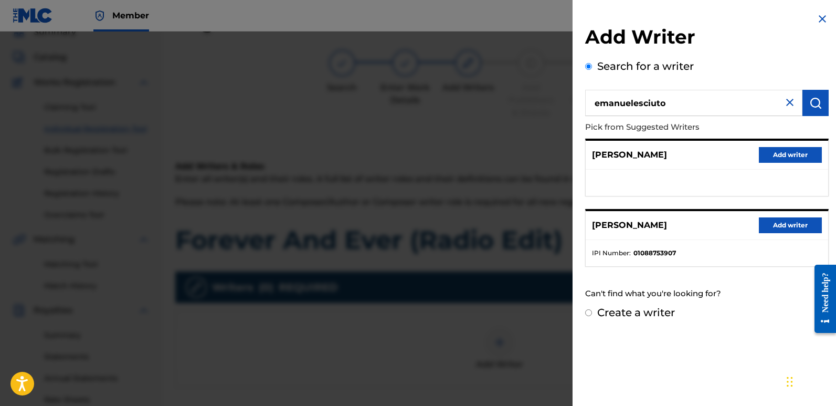
click at [772, 224] on button "Add writer" at bounding box center [790, 225] width 63 height 16
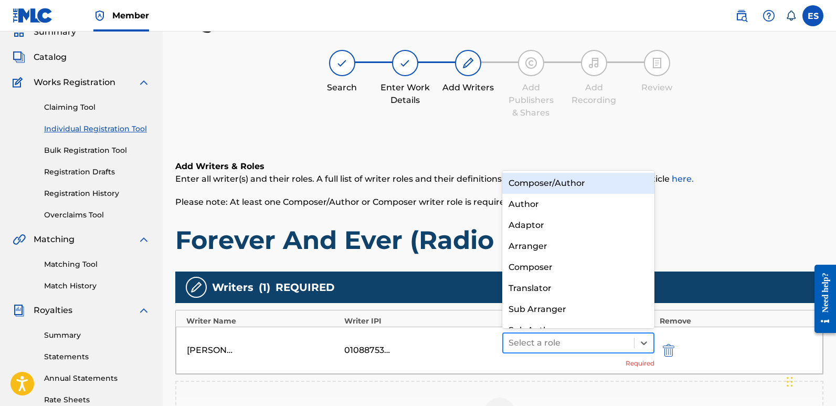
click at [590, 338] on div at bounding box center [569, 343] width 120 height 15
click at [570, 183] on div "Composer/Author" at bounding box center [578, 183] width 152 height 21
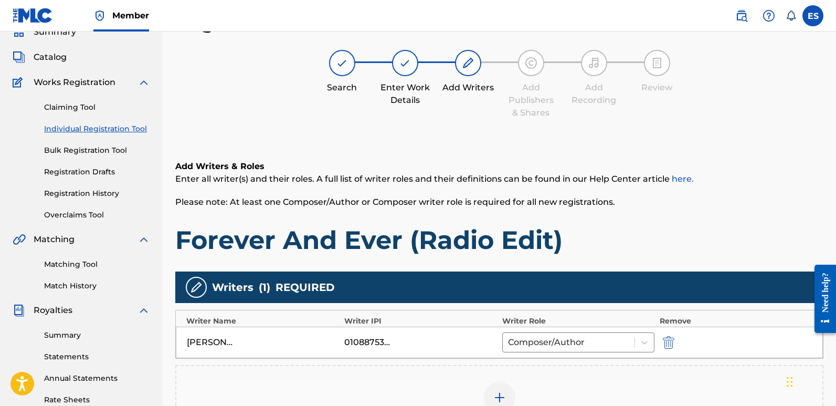
scroll to position [245, 0]
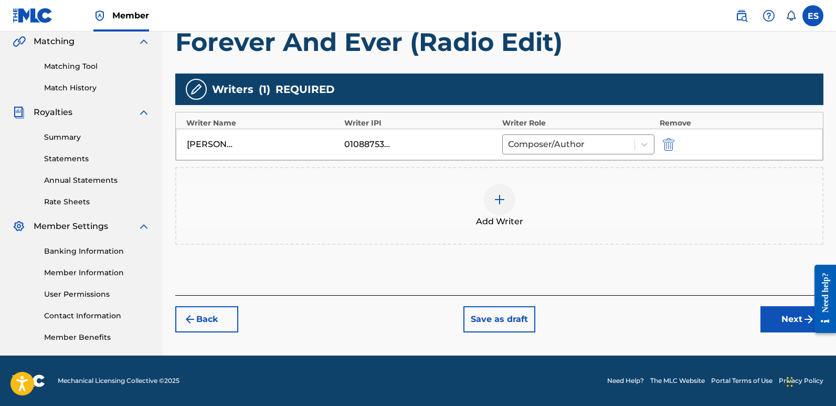
click at [789, 319] on button "Next" at bounding box center [792, 319] width 63 height 26
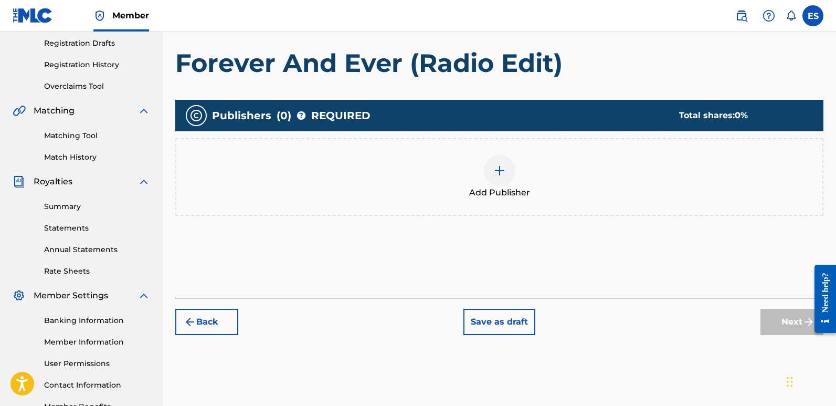
scroll to position [47, 0]
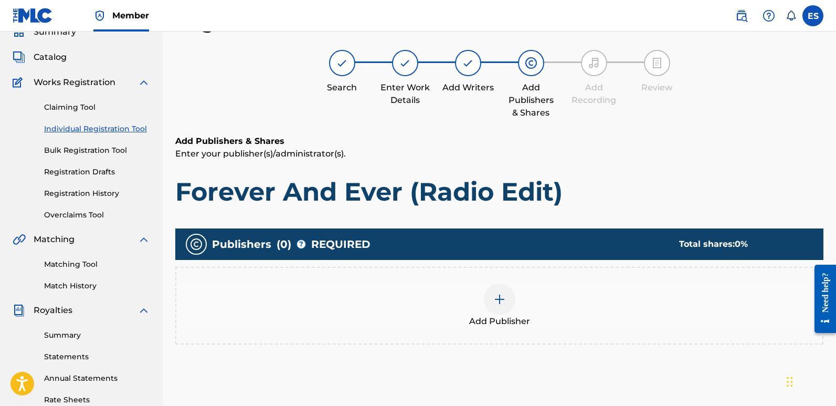
click at [504, 295] on img at bounding box center [500, 299] width 13 height 13
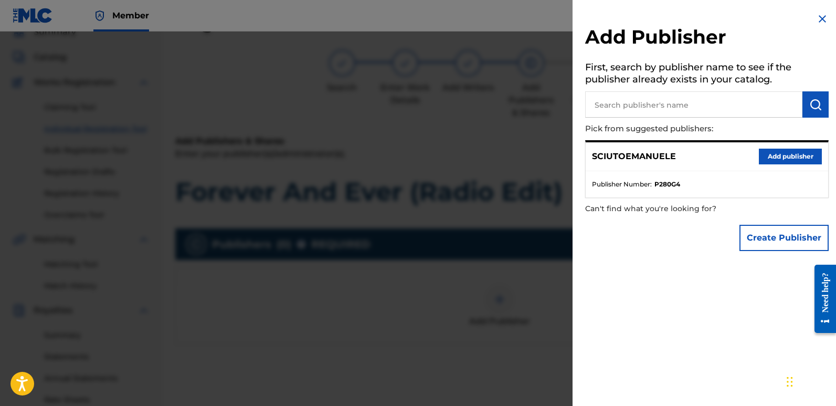
click at [783, 159] on button "Add publisher" at bounding box center [790, 157] width 63 height 16
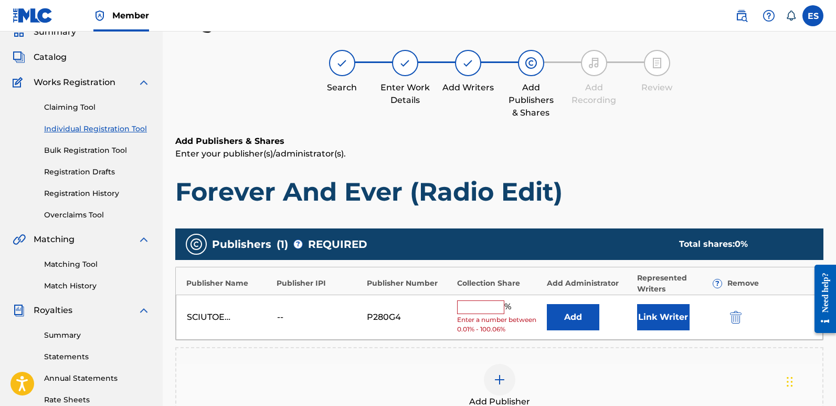
click at [662, 319] on button "Link Writer" at bounding box center [663, 317] width 53 height 26
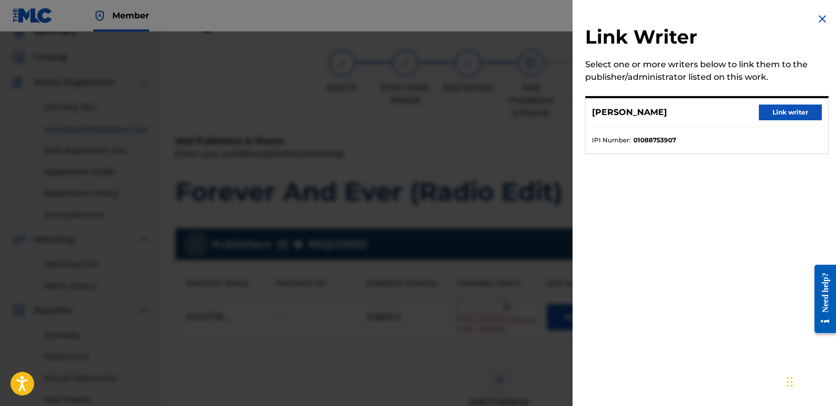
click at [786, 112] on button "Link writer" at bounding box center [790, 112] width 63 height 16
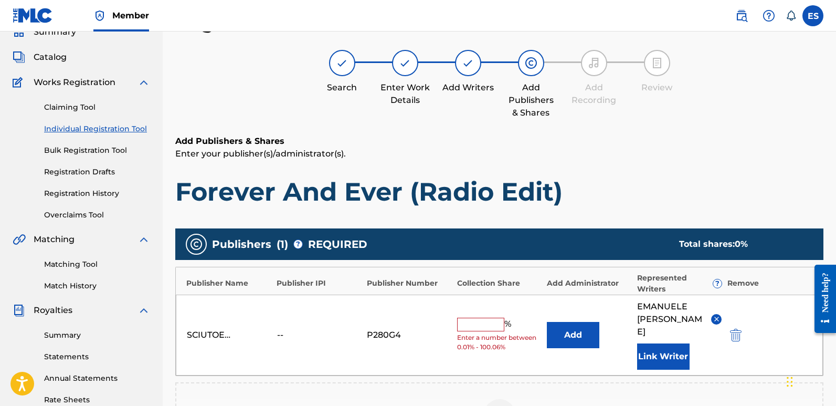
click at [485, 318] on input "text" at bounding box center [480, 325] width 47 height 14
type input "100"
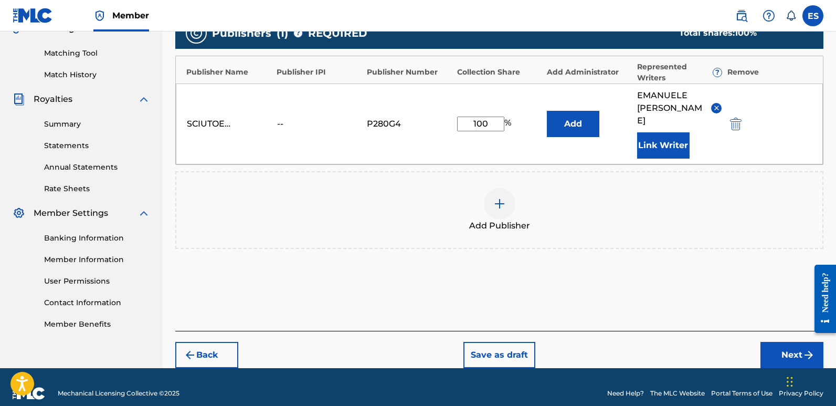
click at [782, 343] on button "Next" at bounding box center [792, 355] width 63 height 26
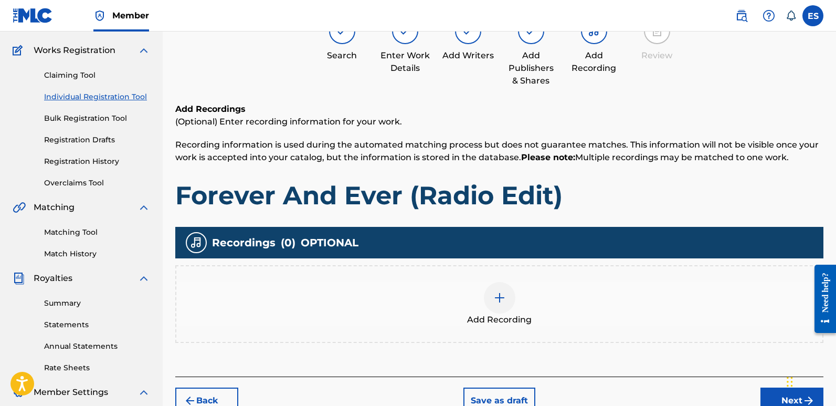
scroll to position [47, 0]
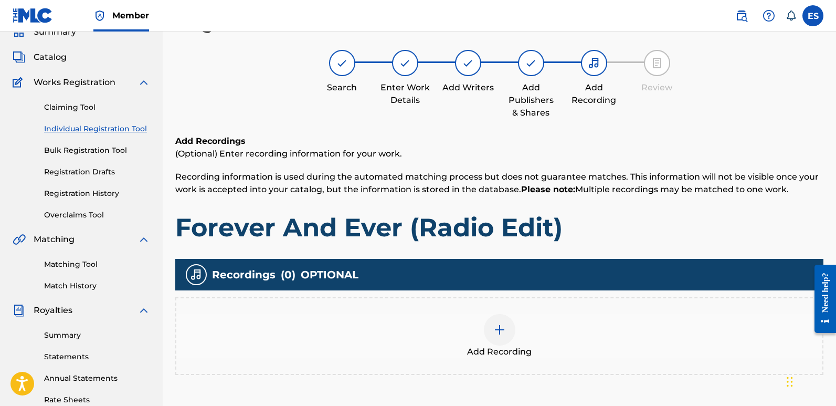
click at [509, 330] on div at bounding box center [500, 330] width 32 height 32
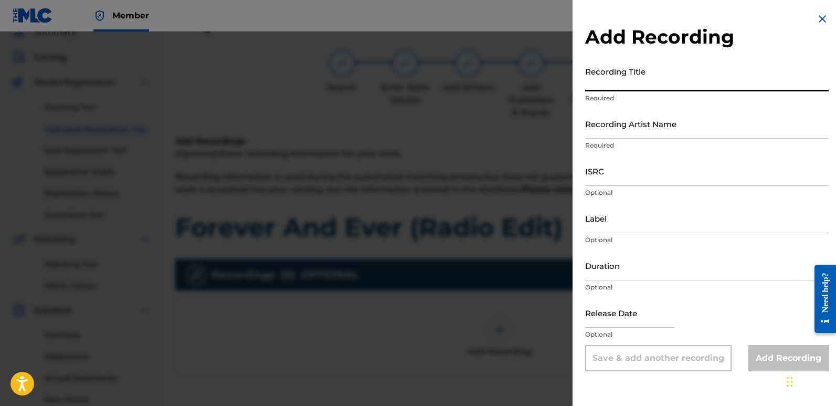
paste input "Forever And Ever (Radio Edit)"
type input "Forever And Ever (Radio Edit)"
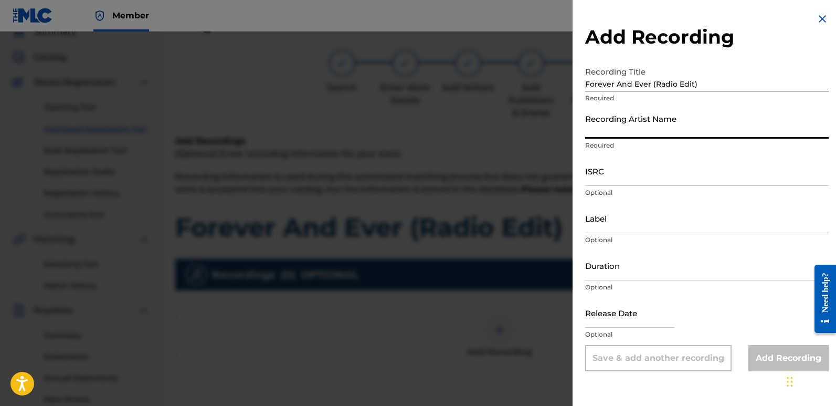
click at [640, 122] on input "Recording Artist Name" at bounding box center [707, 124] width 244 height 30
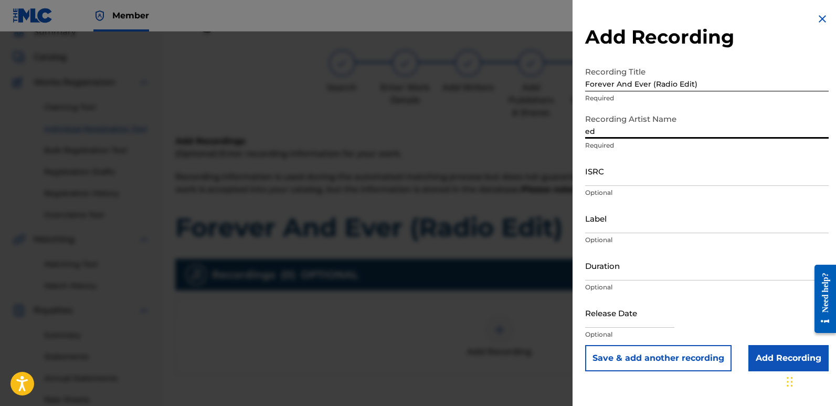
type input "EDM NATIVES"
click at [615, 173] on input "ISRC" at bounding box center [707, 171] width 244 height 30
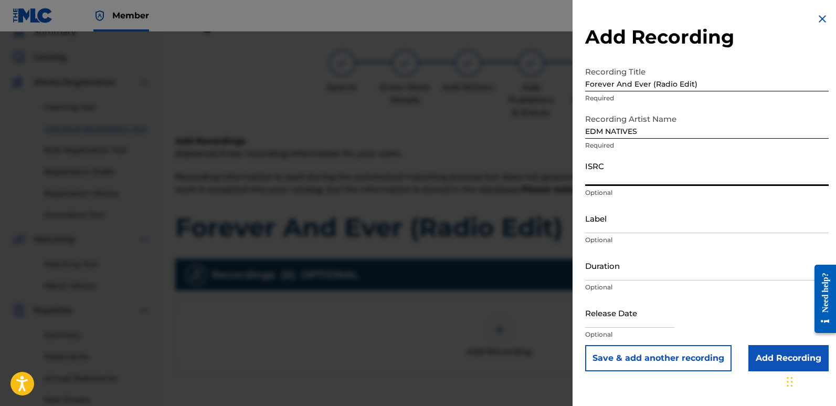
paste input "QZZ7M2583502"
type input "QZZ7M2583502"
click at [627, 217] on input "Label" at bounding box center [707, 218] width 244 height 30
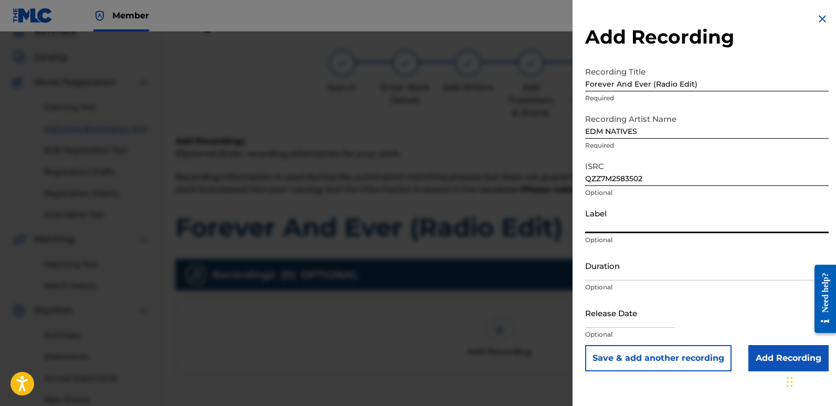
type input "Eurozoneflow"
click at [619, 318] on input "text" at bounding box center [629, 313] width 89 height 30
select select "7"
select select "2025"
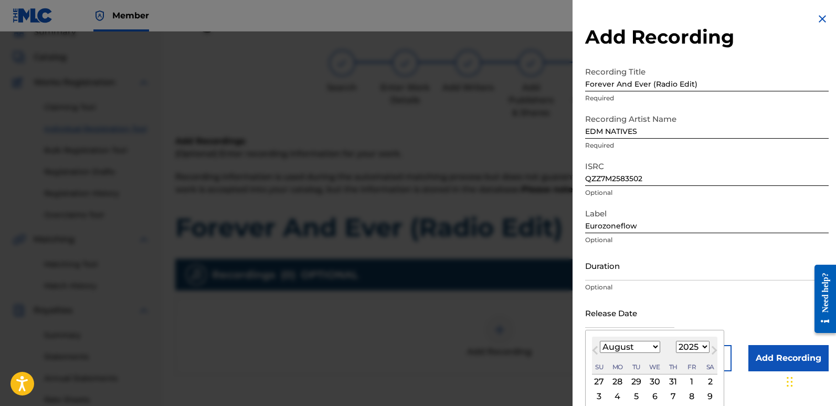
click at [707, 383] on div "2" at bounding box center [710, 381] width 13 height 13
type input "[DATE]"
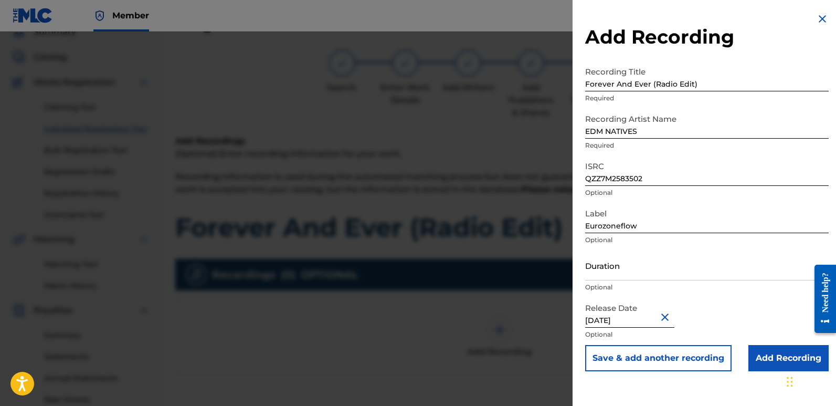
click at [619, 316] on input "[DATE]" at bounding box center [629, 313] width 89 height 30
select select "7"
select select "2025"
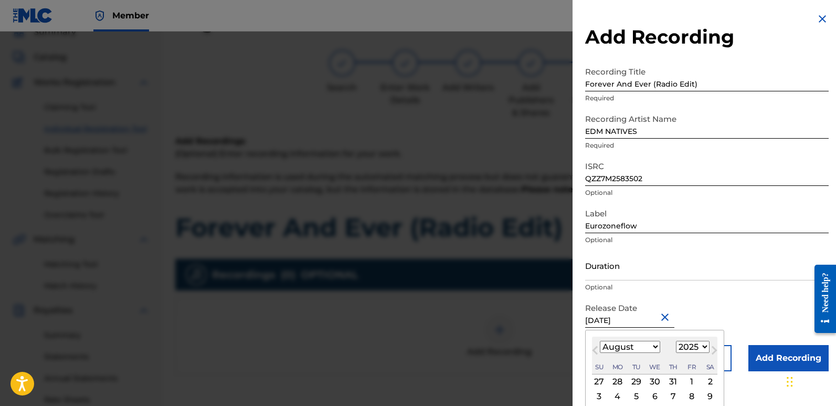
type input "[DATE]"
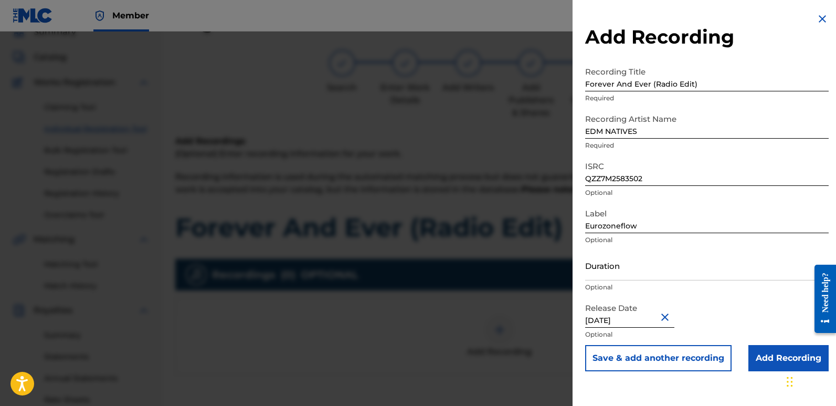
click at [774, 350] on input "Add Recording" at bounding box center [789, 358] width 80 height 26
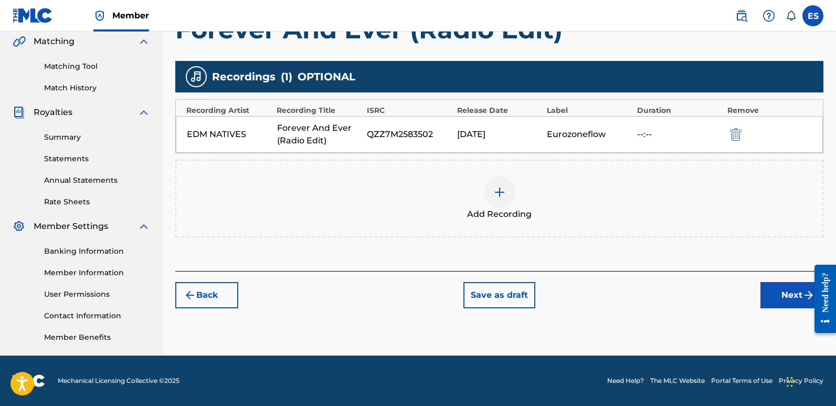
click at [783, 301] on button "Next" at bounding box center [792, 295] width 63 height 26
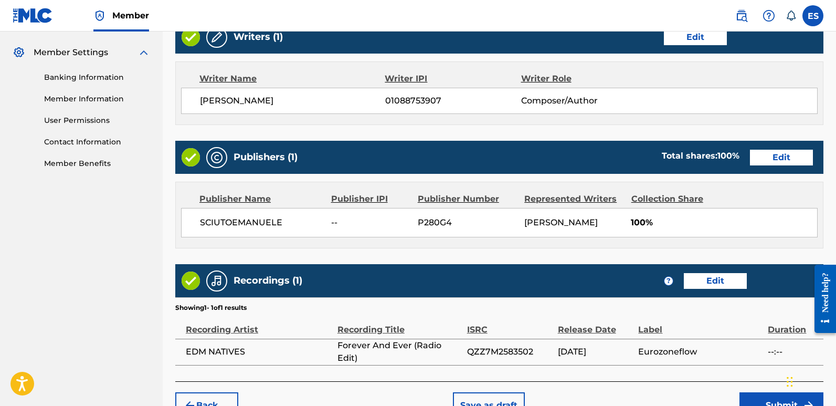
scroll to position [482, 0]
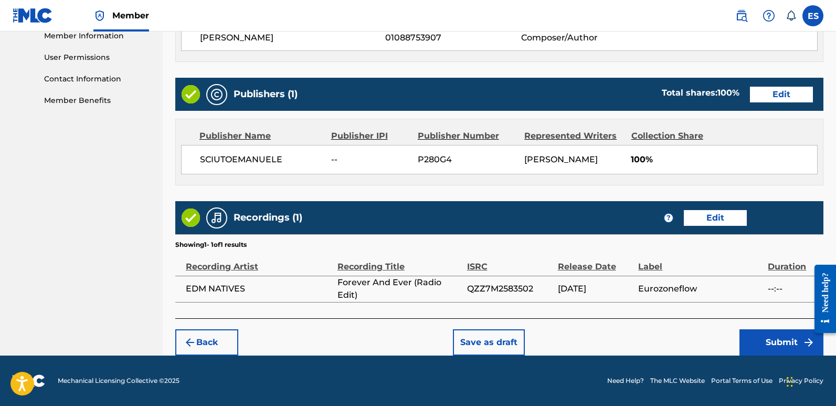
click at [767, 333] on button "Submit" at bounding box center [782, 342] width 84 height 26
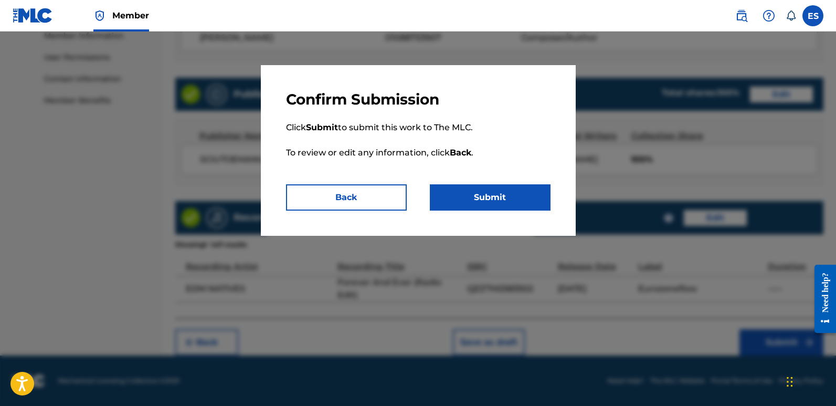
click at [530, 195] on button "Submit" at bounding box center [490, 197] width 121 height 26
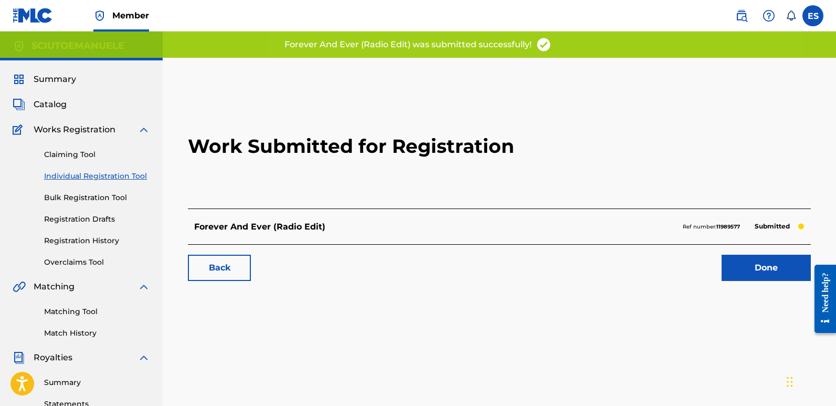
click at [781, 259] on link "Done" at bounding box center [766, 268] width 89 height 26
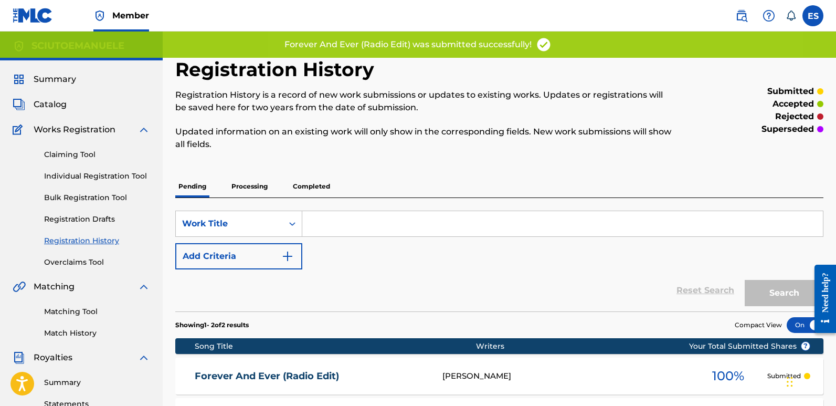
click at [100, 170] on div "Claiming Tool Individual Registration Tool Bulk Registration Tool Registration …" at bounding box center [82, 202] width 138 height 132
click at [107, 173] on link "Individual Registration Tool" at bounding box center [97, 176] width 106 height 11
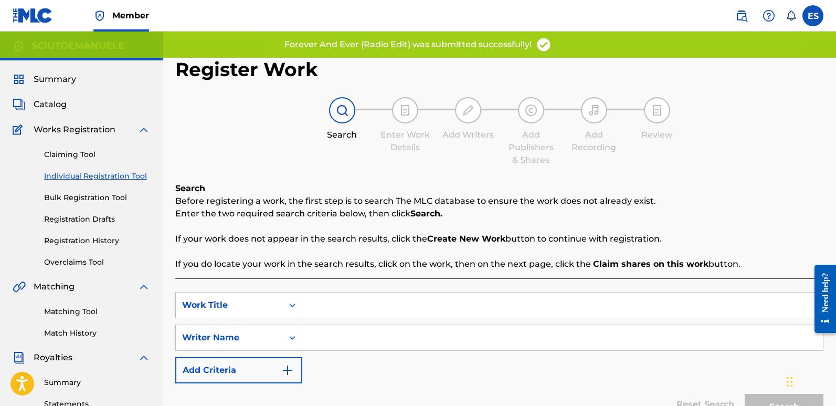
click at [379, 300] on input "Search Form" at bounding box center [562, 304] width 521 height 25
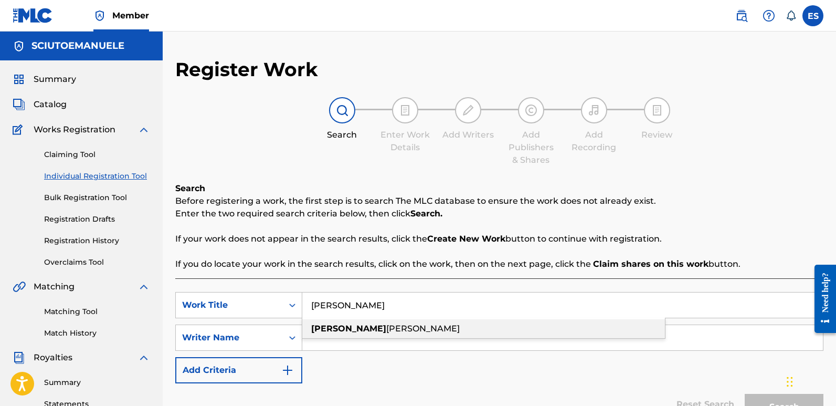
click at [340, 340] on input "Search Form" at bounding box center [562, 337] width 521 height 25
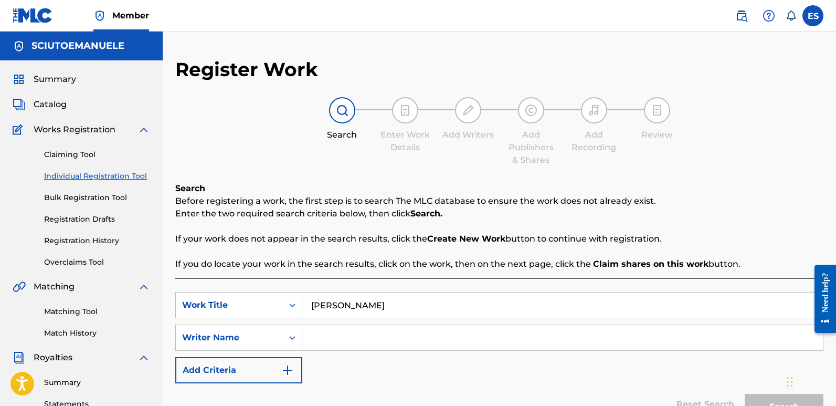
click at [342, 305] on input "[PERSON_NAME]" at bounding box center [562, 304] width 521 height 25
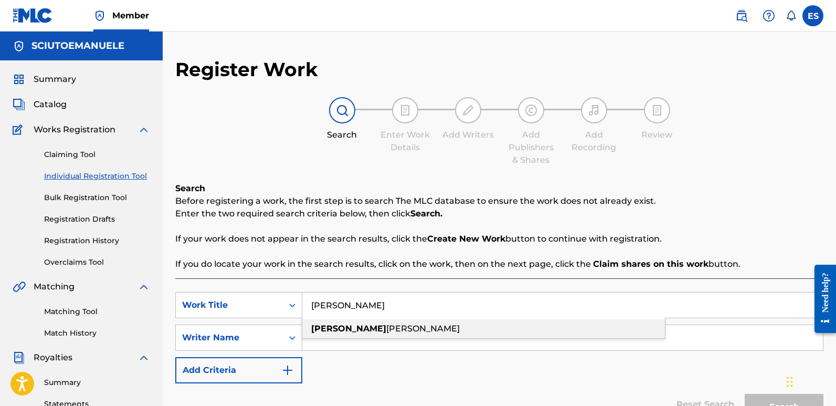
click at [365, 326] on div "[PERSON_NAME]" at bounding box center [483, 328] width 363 height 19
type input "[PERSON_NAME]"
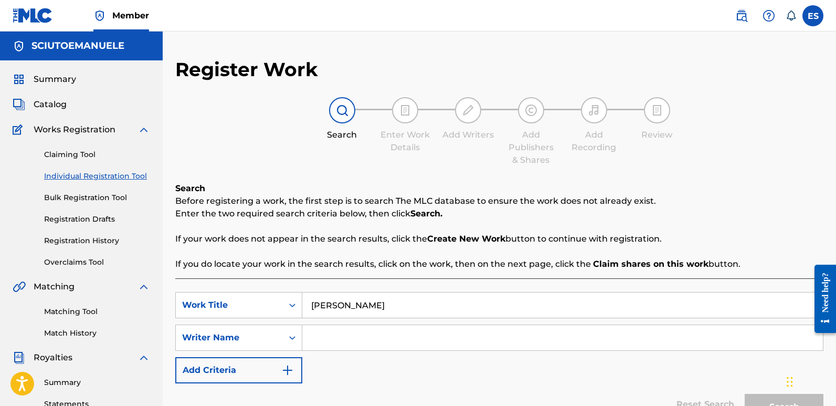
click at [365, 326] on input "Search Form" at bounding box center [562, 337] width 521 height 25
type input "[PERSON_NAME]"
click at [745, 394] on button "Search" at bounding box center [784, 407] width 79 height 26
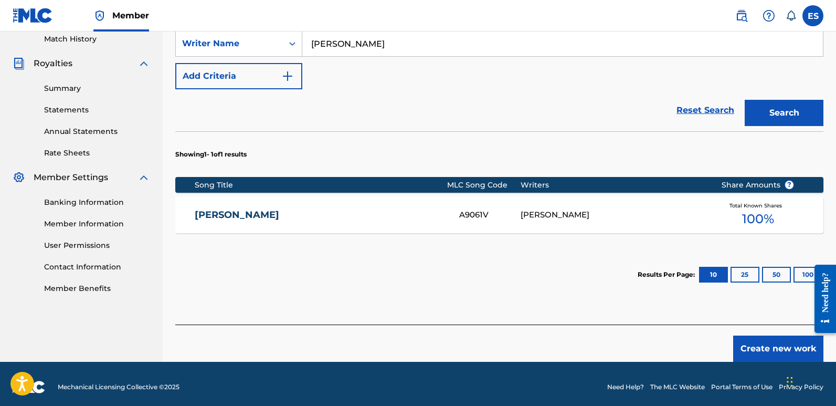
scroll to position [300, 0]
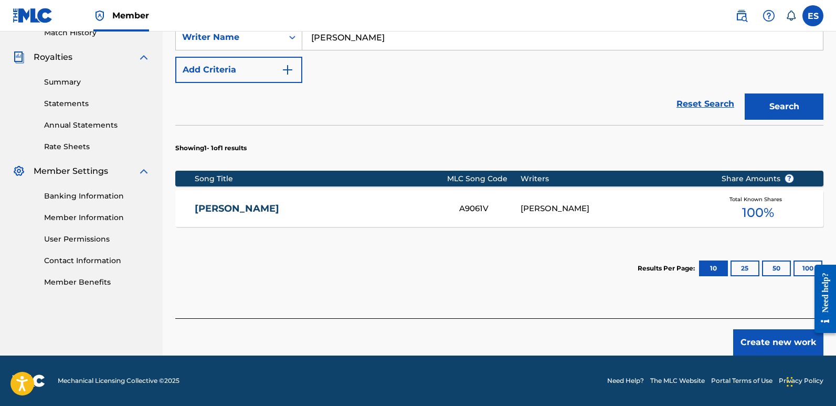
click at [779, 337] on button "Create new work" at bounding box center [779, 342] width 90 height 26
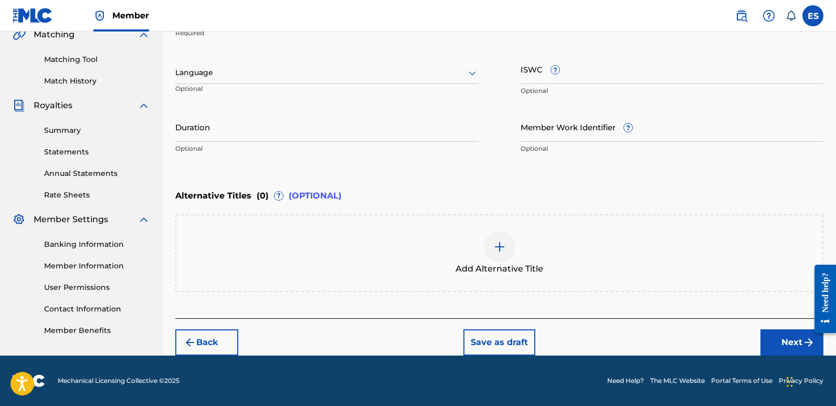
scroll to position [252, 0]
click at [294, 73] on div at bounding box center [326, 72] width 303 height 13
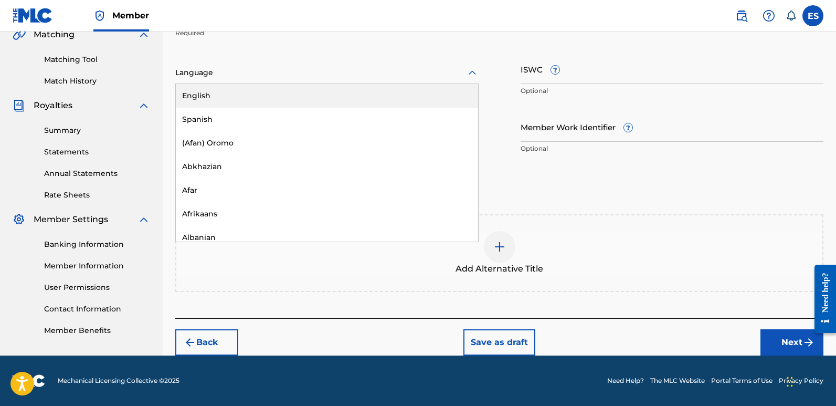
click at [236, 95] on div "English" at bounding box center [327, 96] width 302 height 24
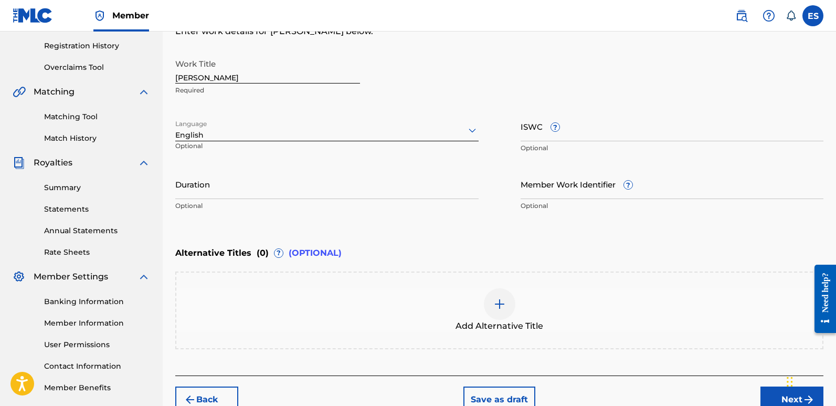
scroll to position [183, 0]
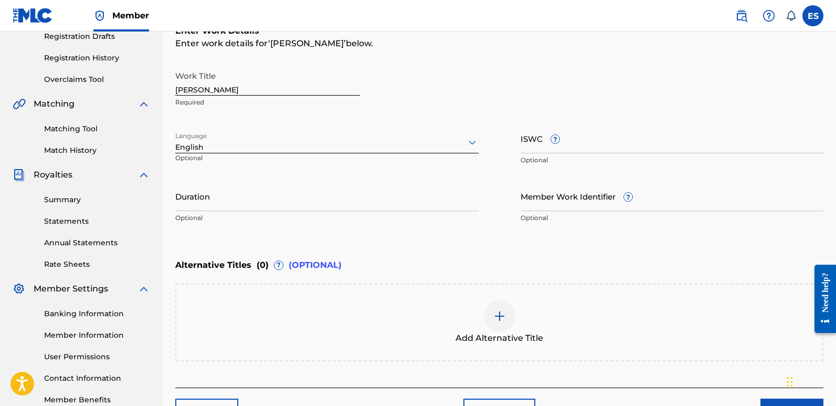
click at [225, 87] on input "[PERSON_NAME]" at bounding box center [267, 81] width 185 height 30
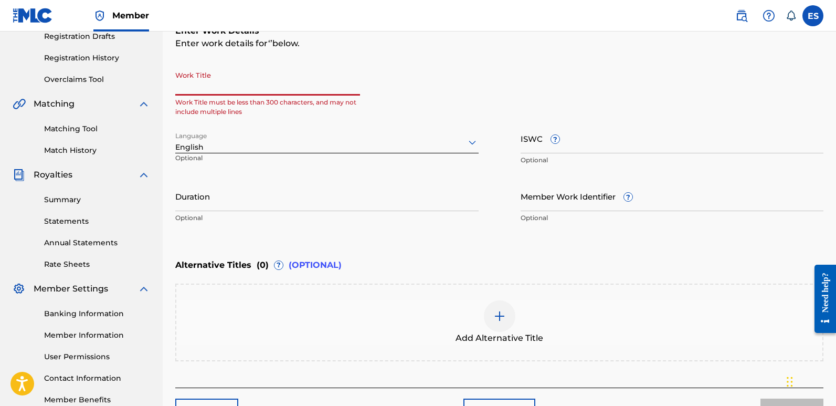
paste input "Sky Is Mine"
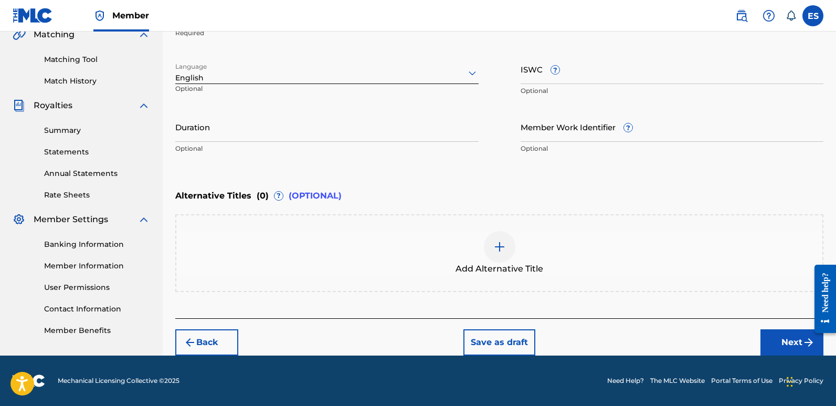
type input "Sky Is Mine"
click at [789, 349] on button "Next" at bounding box center [792, 342] width 63 height 26
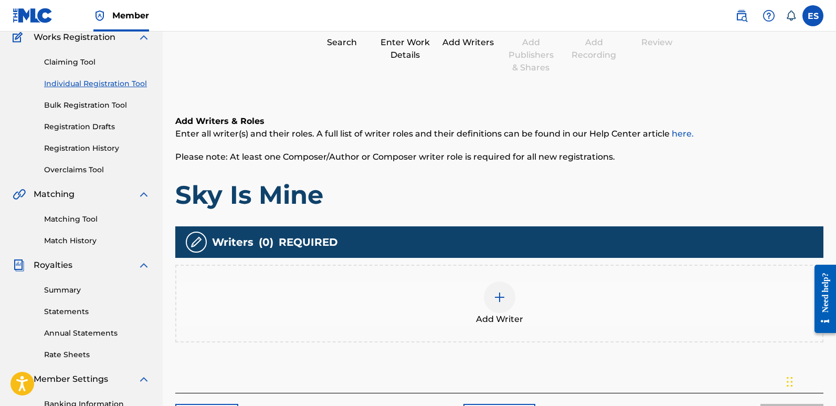
scroll to position [47, 0]
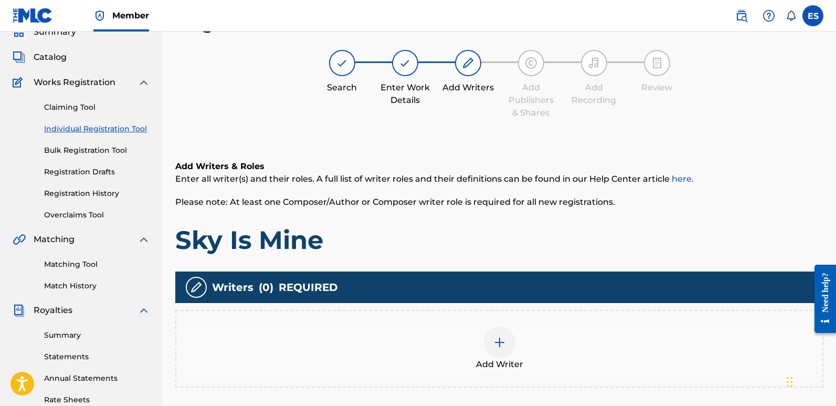
click at [520, 322] on div "Add Writer" at bounding box center [499, 349] width 648 height 78
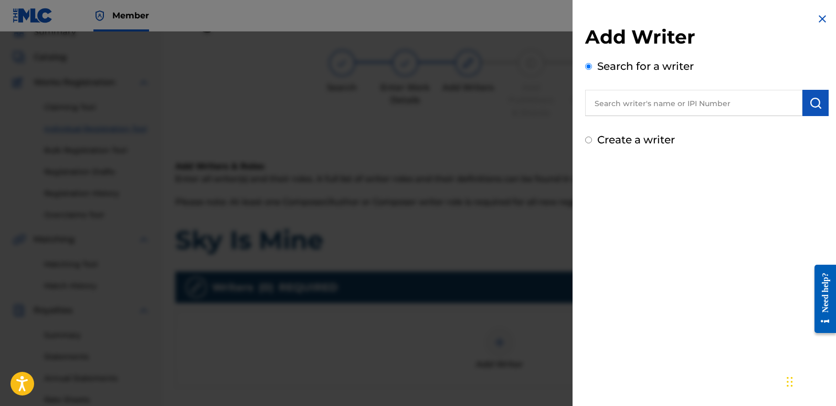
click at [644, 98] on input "text" at bounding box center [693, 103] width 217 height 26
type input "emanuelesciuto"
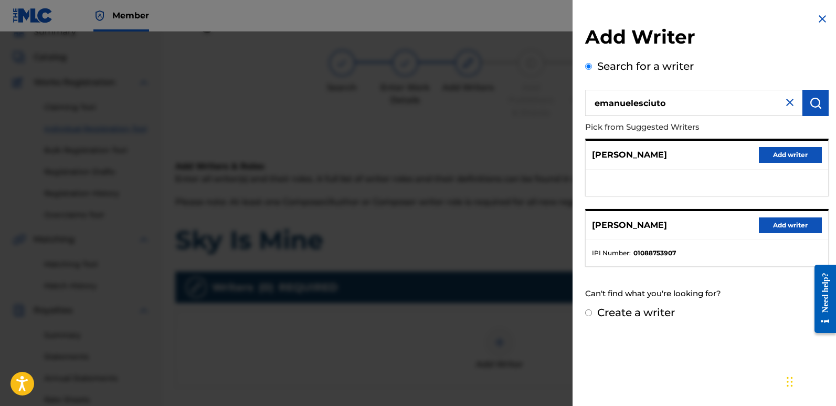
click at [791, 228] on button "Add writer" at bounding box center [790, 225] width 63 height 16
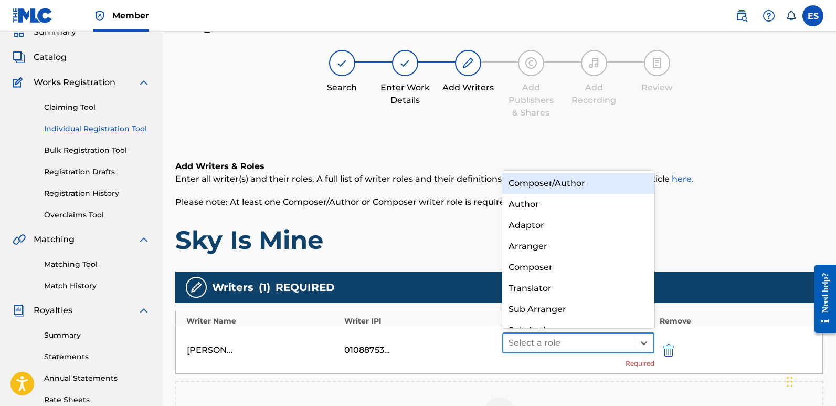
click at [603, 341] on div at bounding box center [569, 343] width 120 height 15
click at [538, 174] on div "Composer/Author" at bounding box center [578, 183] width 152 height 21
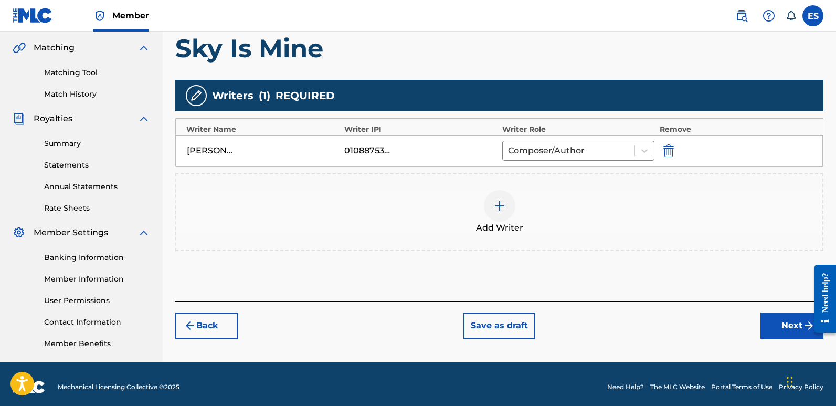
scroll to position [245, 0]
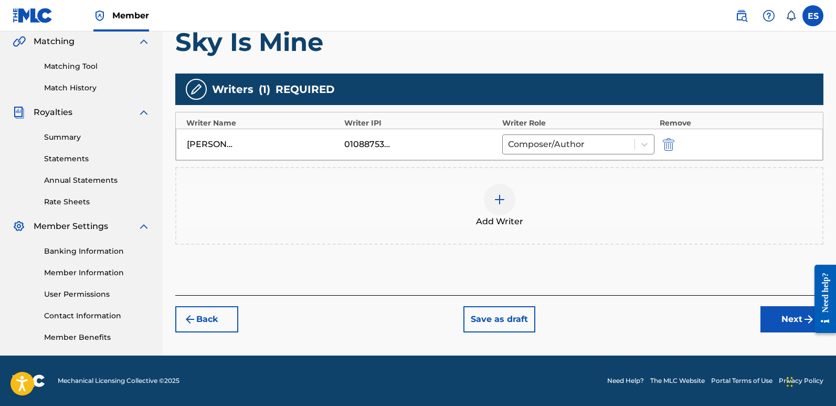
click at [787, 309] on button "Next" at bounding box center [792, 319] width 63 height 26
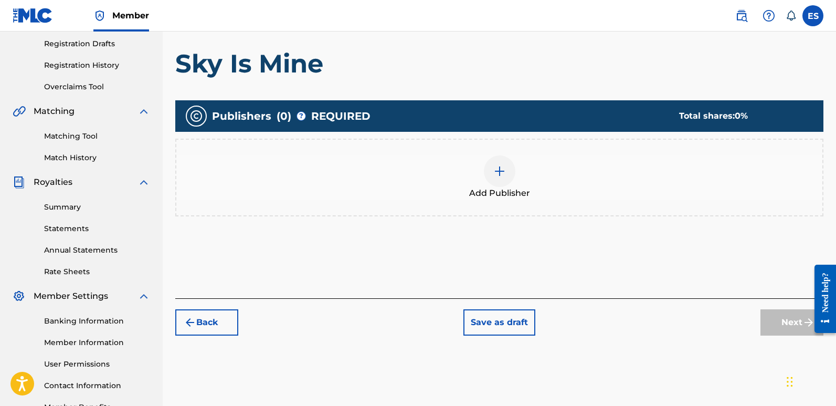
scroll to position [47, 0]
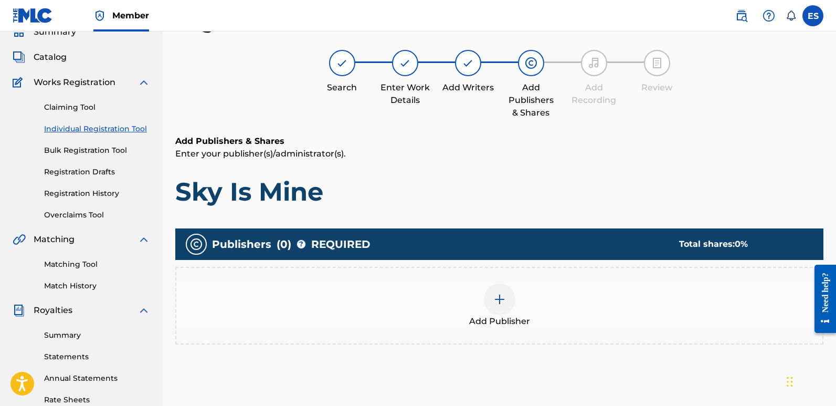
click at [520, 299] on div "Add Publisher" at bounding box center [499, 306] width 646 height 44
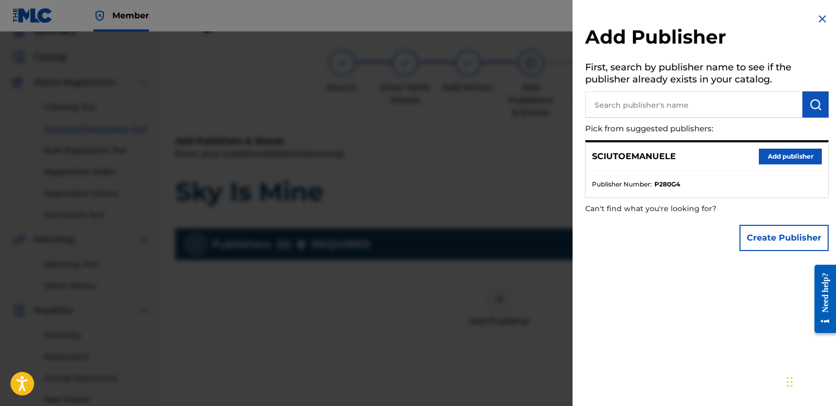
click at [770, 156] on button "Add publisher" at bounding box center [790, 157] width 63 height 16
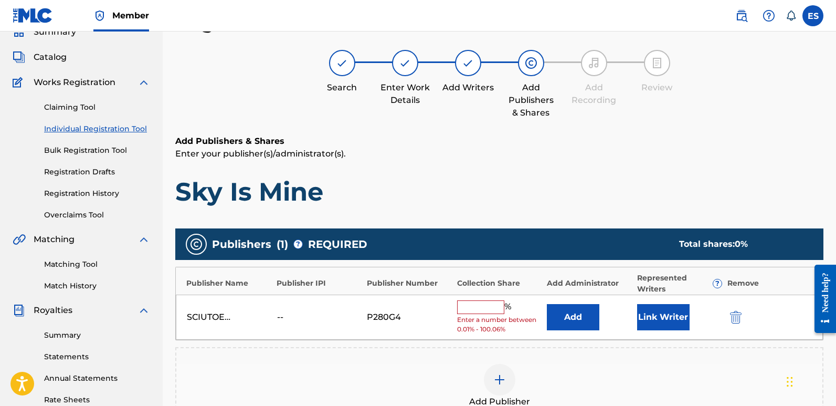
click at [660, 312] on button "Link Writer" at bounding box center [663, 317] width 53 height 26
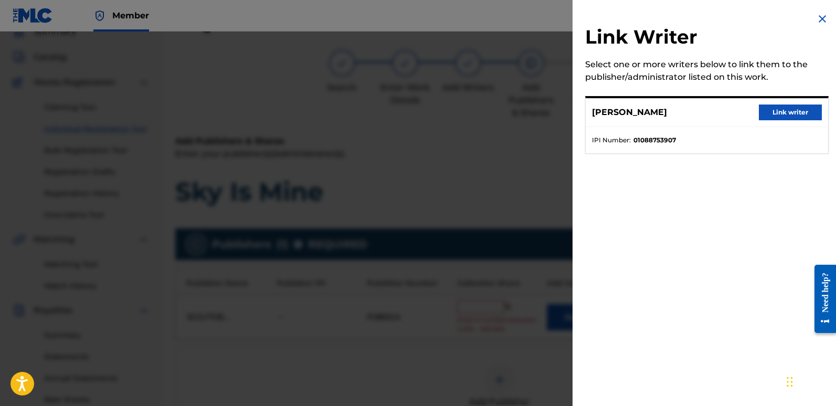
click at [775, 110] on button "Link writer" at bounding box center [790, 112] width 63 height 16
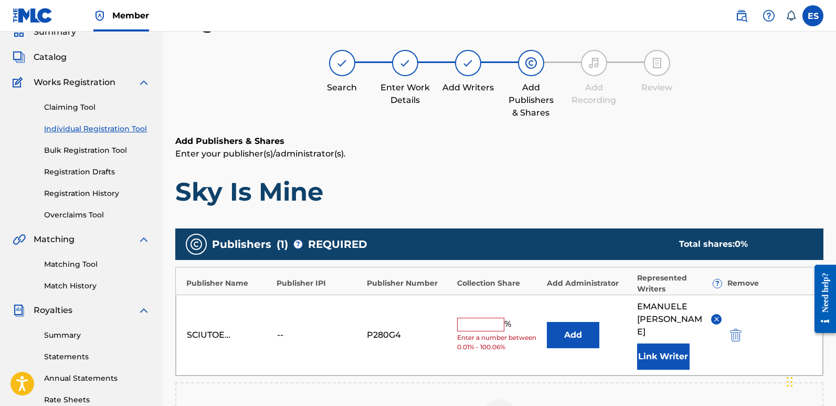
click at [483, 318] on input "text" at bounding box center [480, 325] width 47 height 14
type input "100"
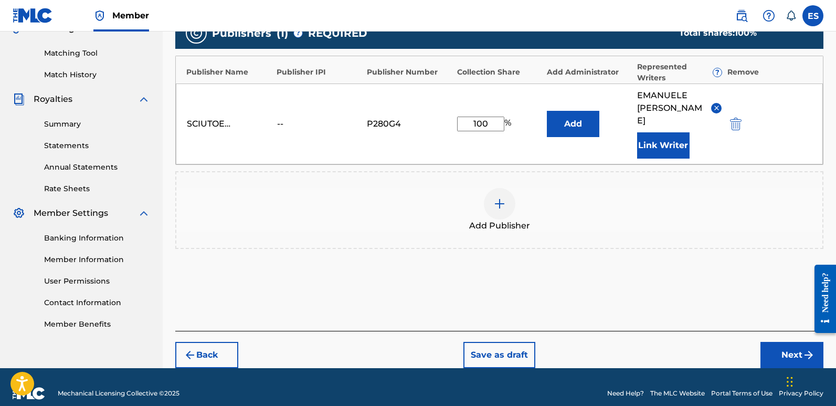
click at [785, 342] on button "Next" at bounding box center [792, 355] width 63 height 26
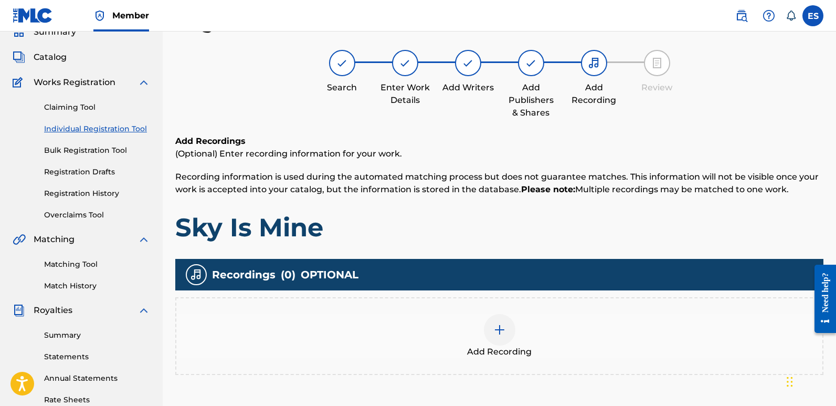
click at [518, 330] on div "Add Recording" at bounding box center [499, 336] width 646 height 44
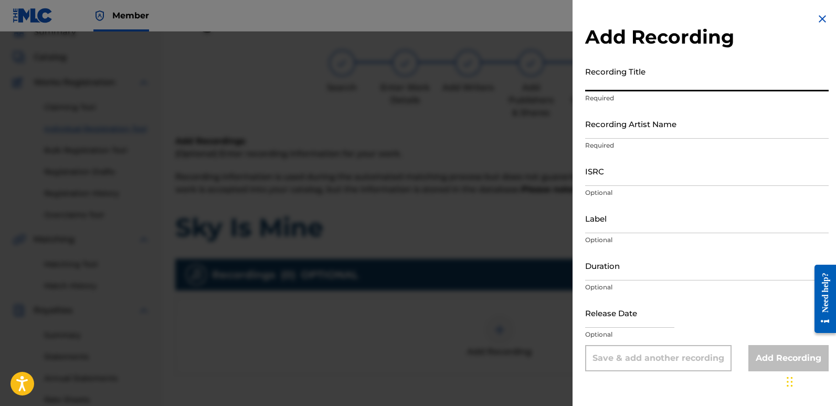
paste input "Sky Is Mine"
type input "Sky Is Mine"
click at [640, 118] on input "Recording Artist Name" at bounding box center [707, 124] width 244 height 30
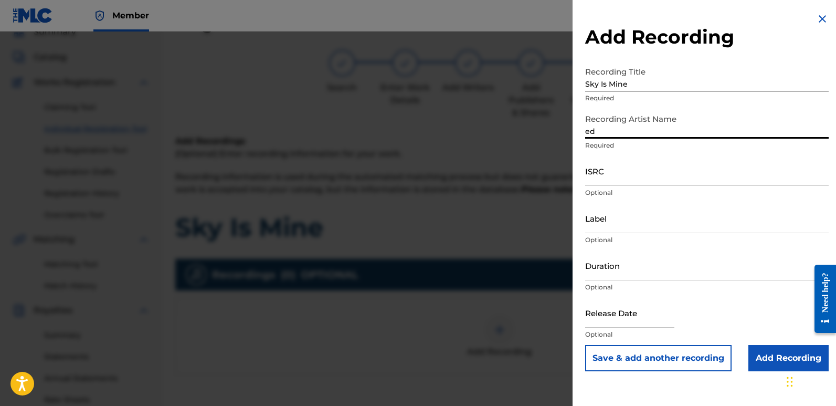
type input "EDM NATIVES"
click at [625, 174] on input "ISRC" at bounding box center [707, 171] width 244 height 30
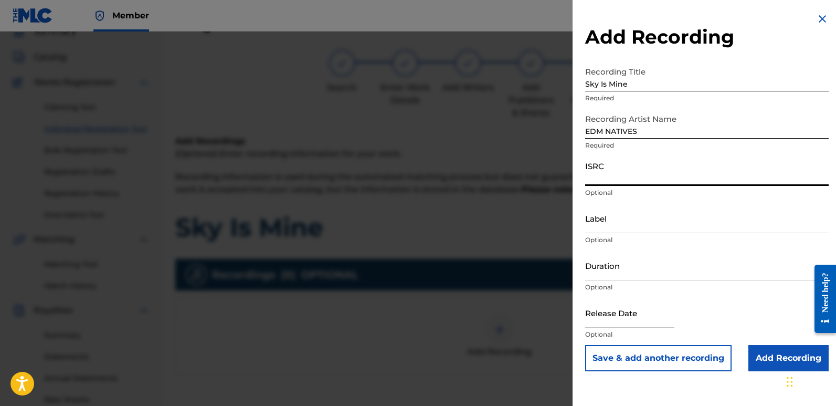
paste input "QZZ7M2583506"
type input "QZZ7M2583506"
click at [625, 221] on input "Label" at bounding box center [707, 218] width 244 height 30
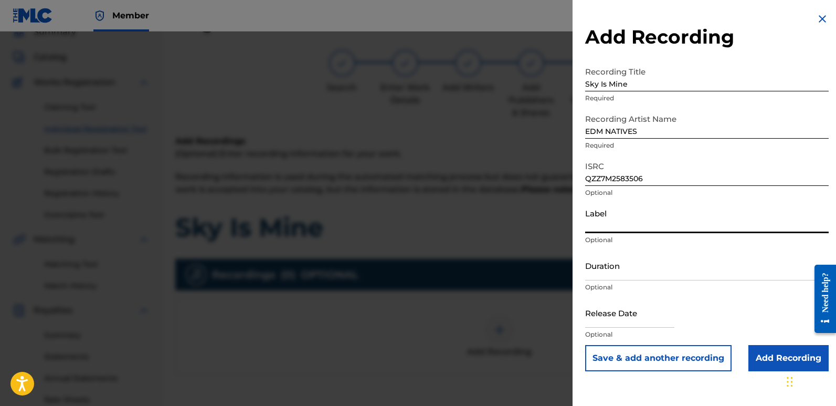
type input "Eurozoneflow"
click at [631, 314] on input "text" at bounding box center [629, 313] width 89 height 30
select select "7"
select select "2025"
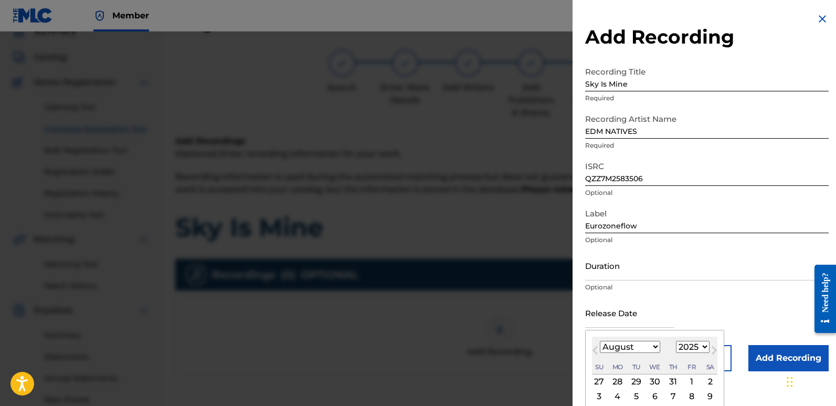
click at [712, 379] on div "2" at bounding box center [710, 381] width 13 height 13
type input "[DATE]"
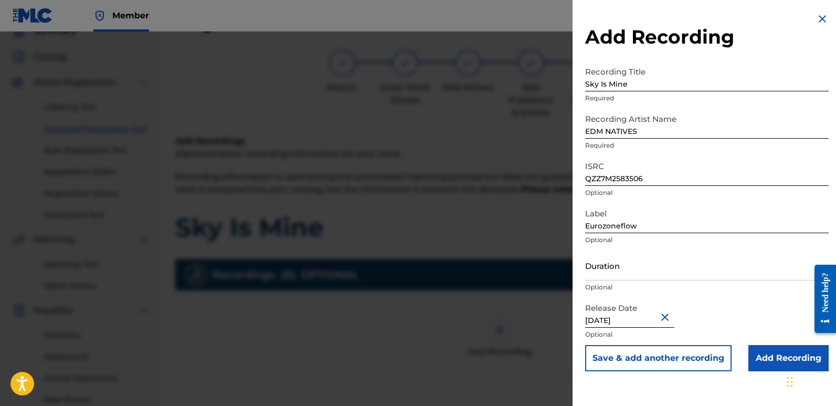
click at [619, 315] on input "[DATE]" at bounding box center [629, 313] width 89 height 30
select select "7"
select select "2025"
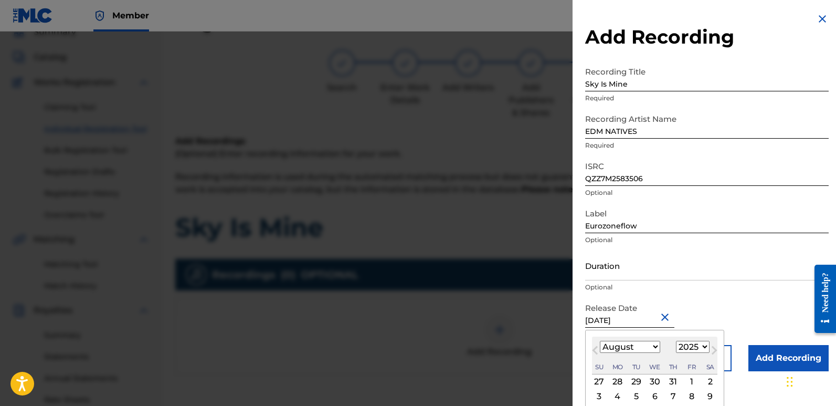
type input "[DATE]"
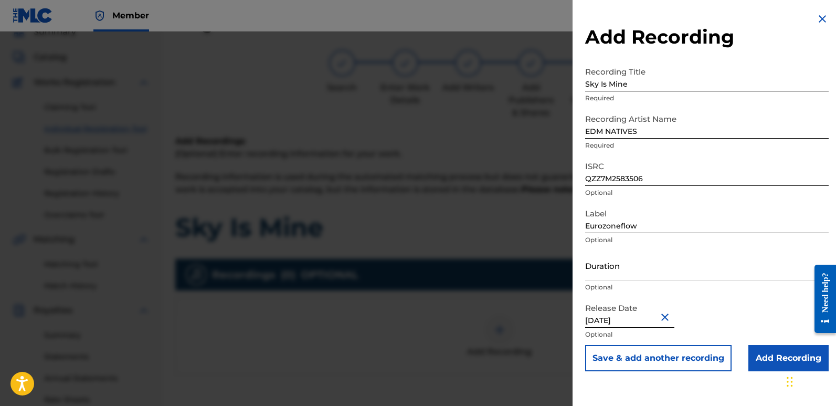
click at [772, 355] on input "Add Recording" at bounding box center [789, 358] width 80 height 26
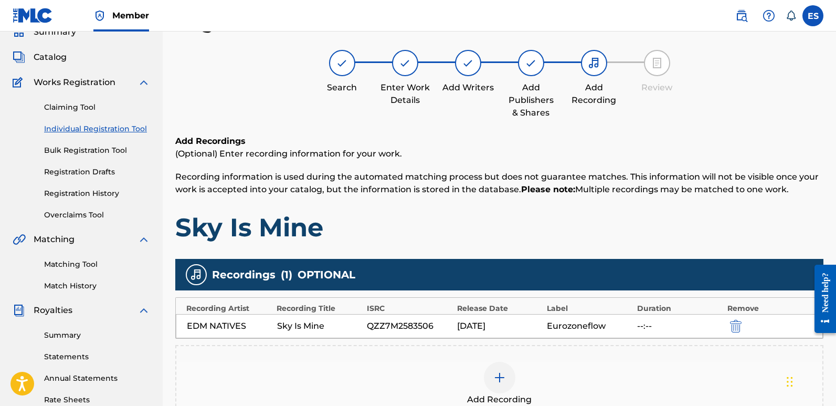
scroll to position [245, 0]
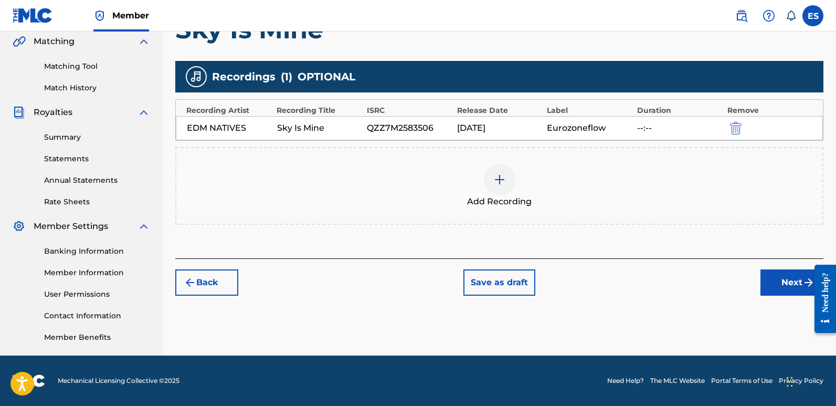
click at [772, 287] on button "Next" at bounding box center [792, 282] width 63 height 26
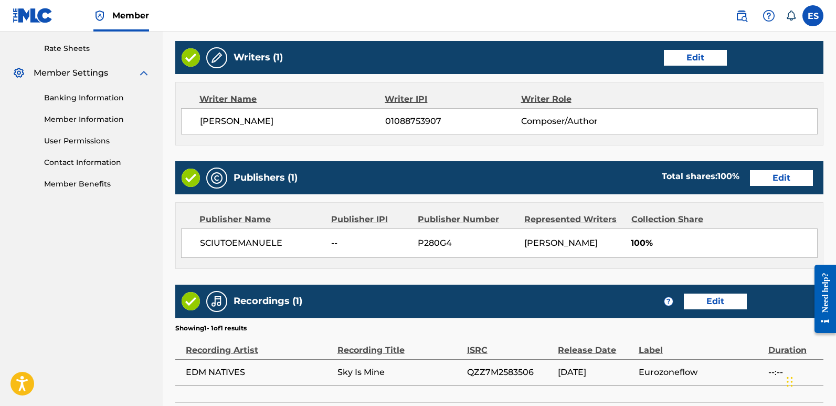
scroll to position [482, 0]
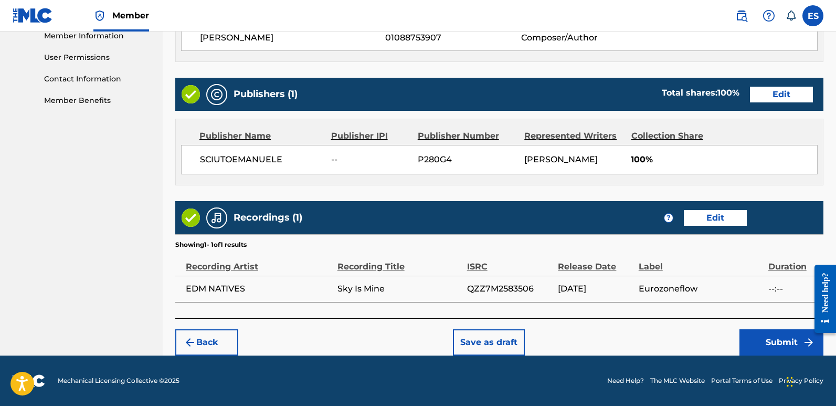
click at [764, 337] on button "Submit" at bounding box center [782, 342] width 84 height 26
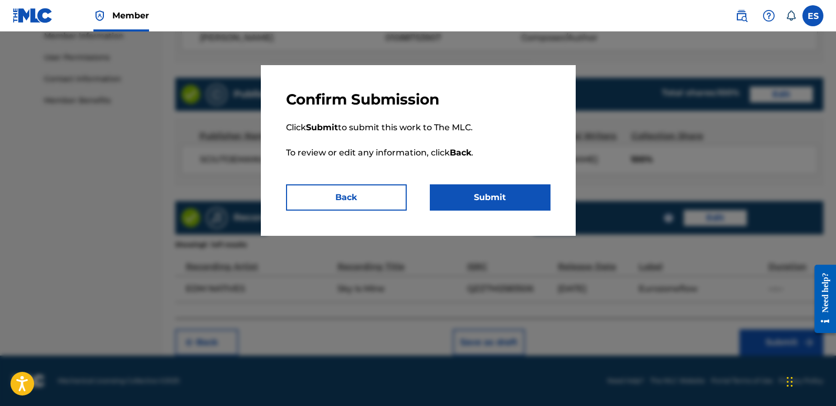
click at [521, 188] on button "Submit" at bounding box center [490, 197] width 121 height 26
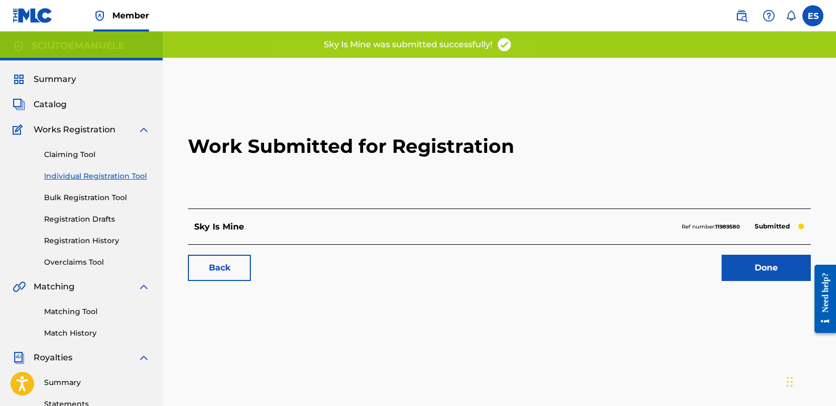
click at [764, 268] on link "Done" at bounding box center [766, 268] width 89 height 26
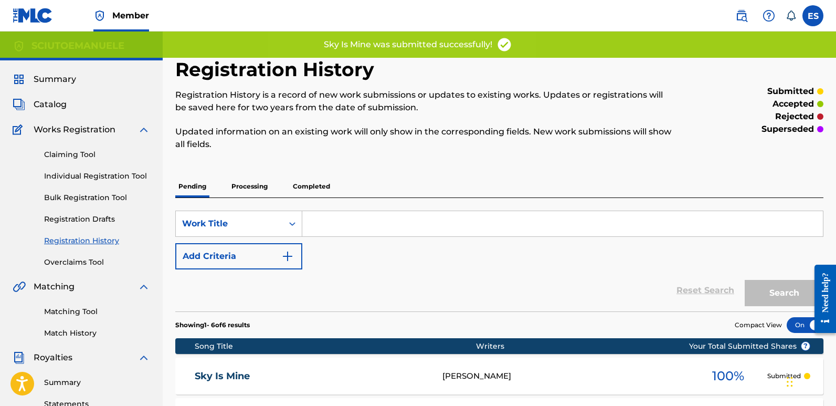
click at [58, 77] on span "Summary" at bounding box center [55, 79] width 43 height 13
